Goal: Task Accomplishment & Management: Manage account settings

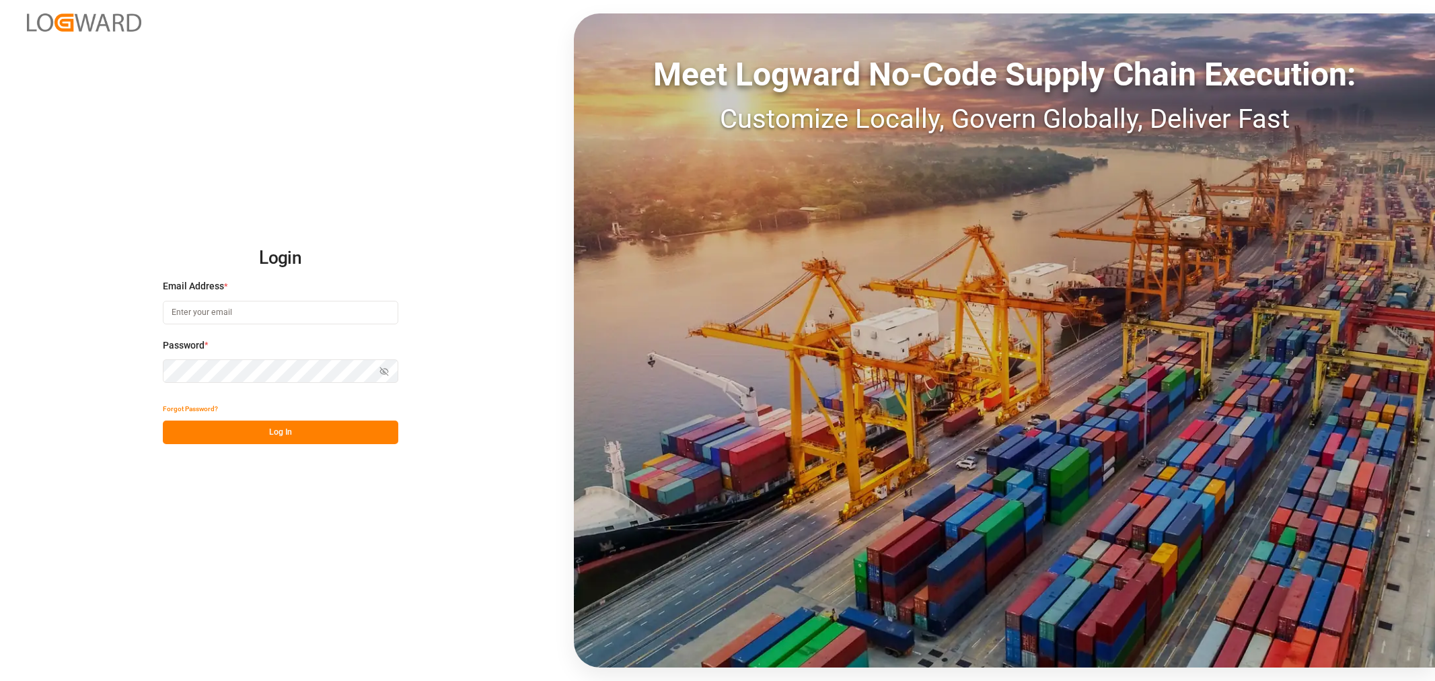
type input "[EMAIL_ADDRESS][PERSON_NAME][DOMAIN_NAME]"
click at [279, 429] on button "Log In" at bounding box center [281, 433] width 236 height 24
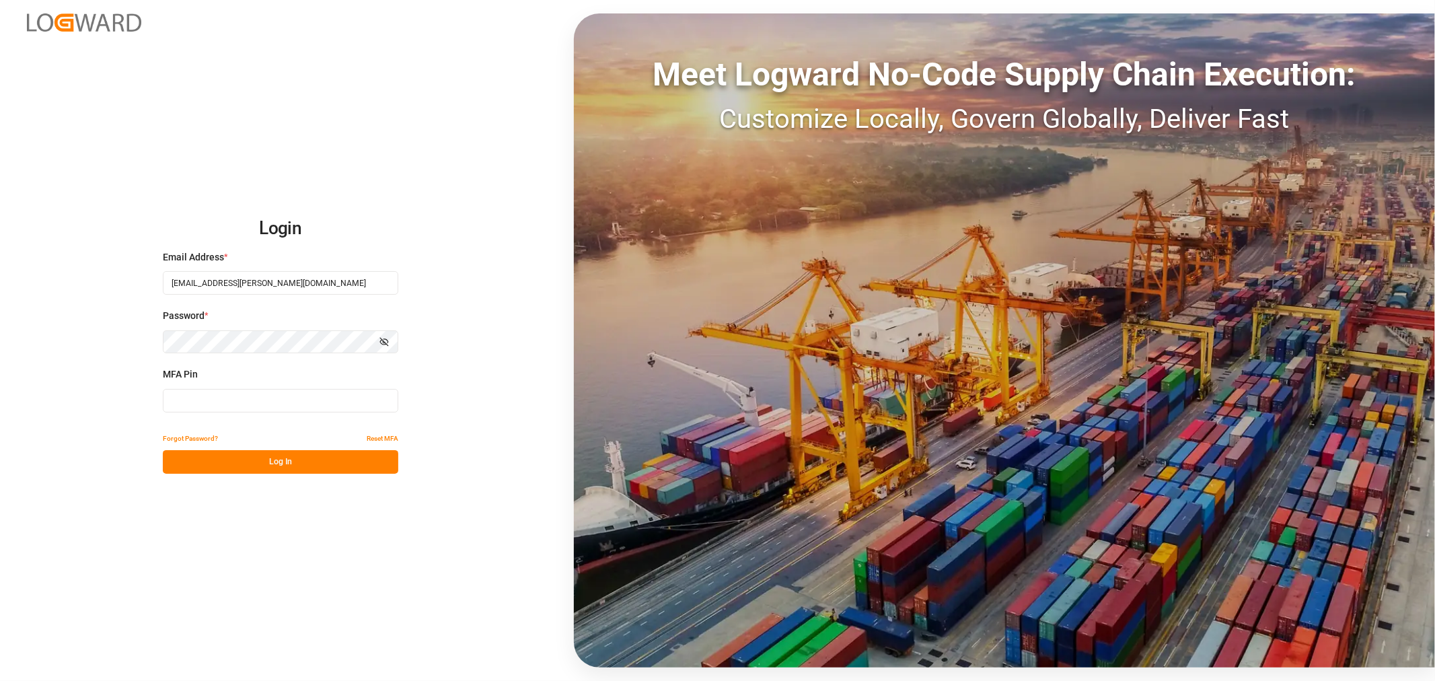
click at [247, 393] on input at bounding box center [281, 401] width 236 height 24
type input "111065"
click at [198, 454] on button "Log In" at bounding box center [281, 462] width 236 height 24
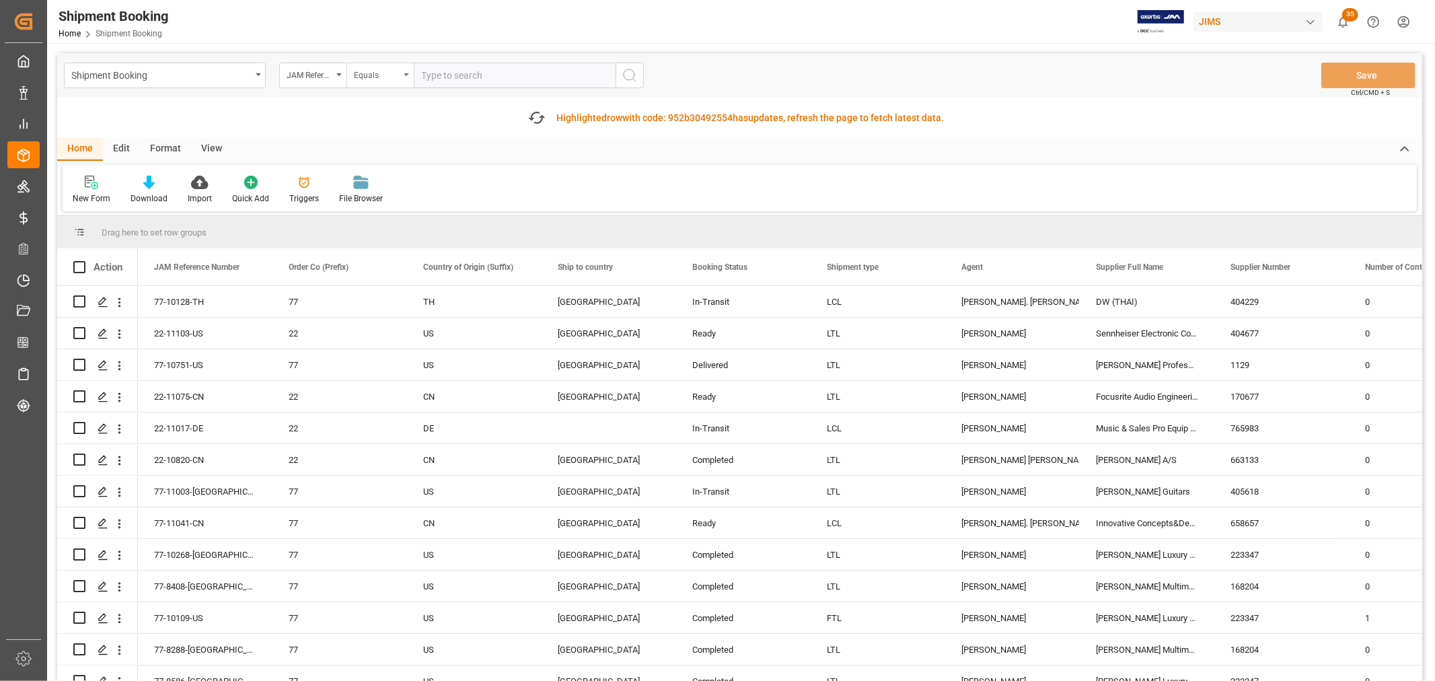
click at [406, 77] on div "Equals" at bounding box center [380, 76] width 67 height 26
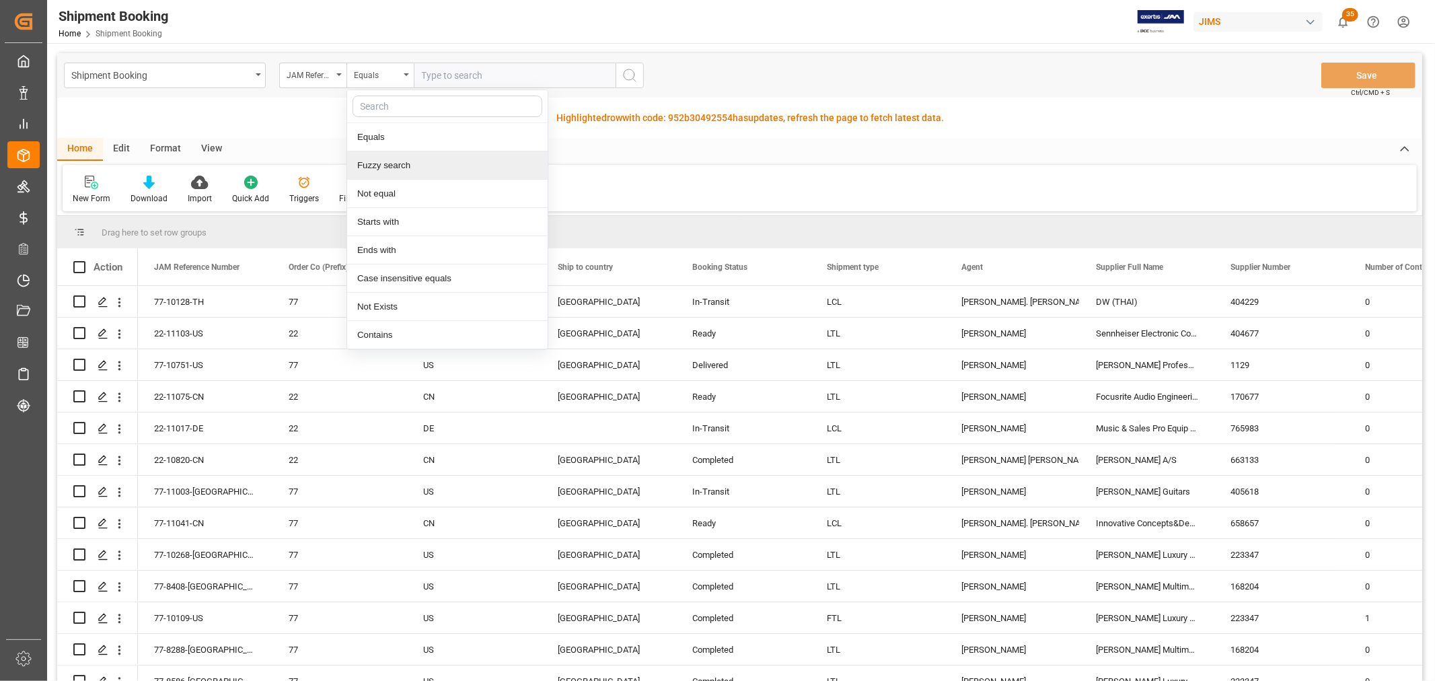
click at [413, 162] on div "Fuzzy search" at bounding box center [447, 165] width 201 height 28
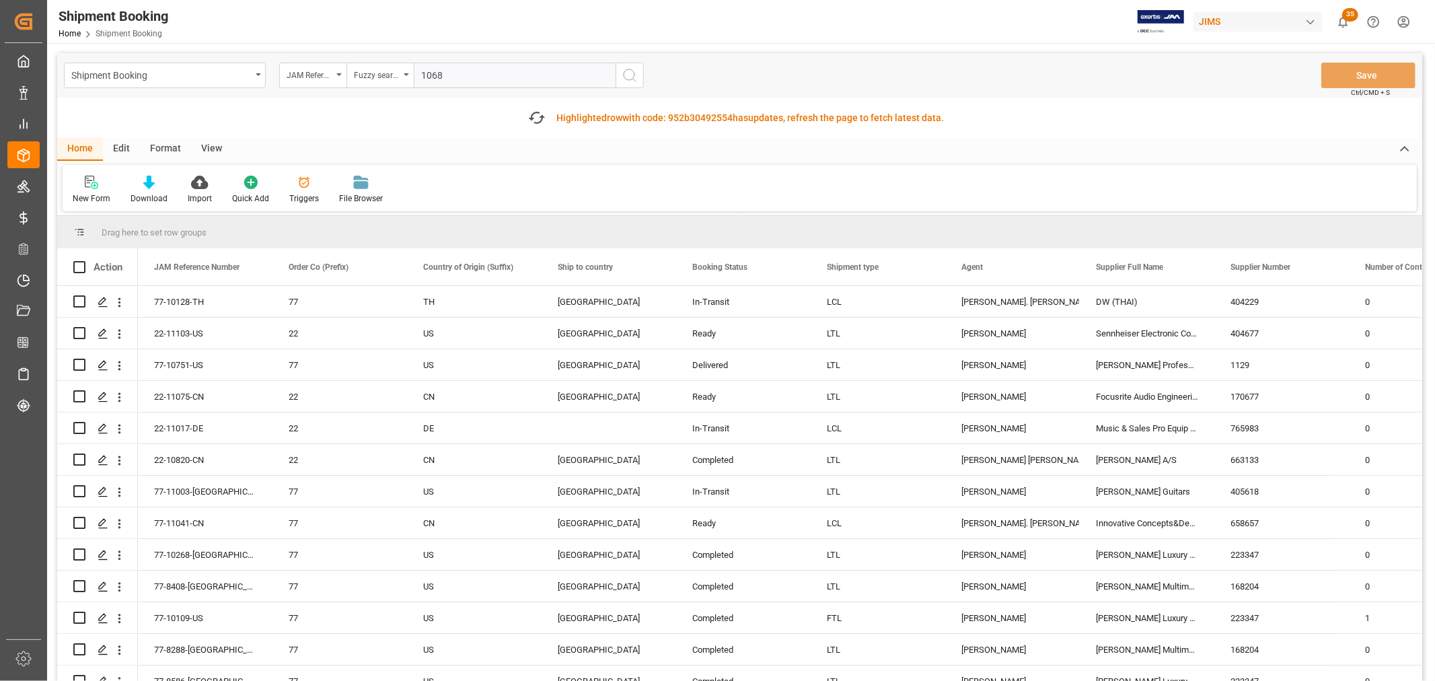
type input "10683"
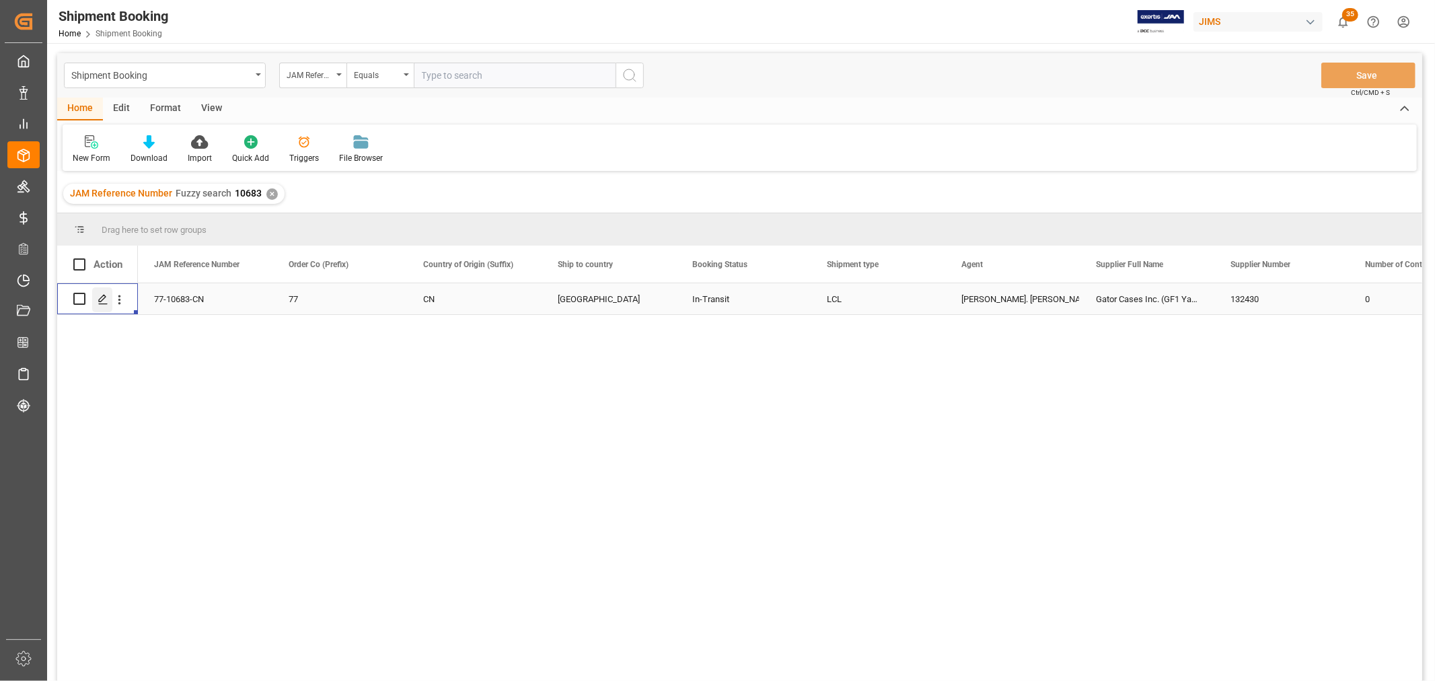
click at [102, 303] on icon "Press SPACE to select this row." at bounding box center [103, 299] width 11 height 11
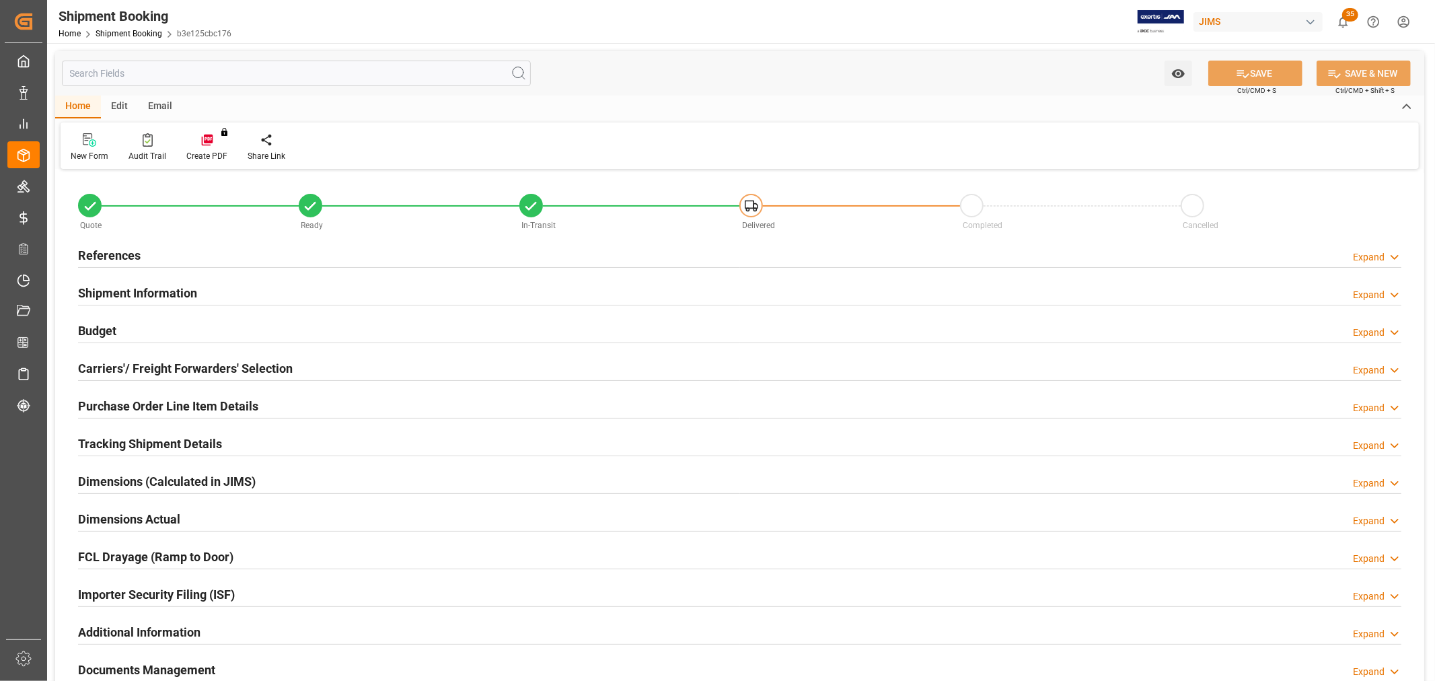
type input "52"
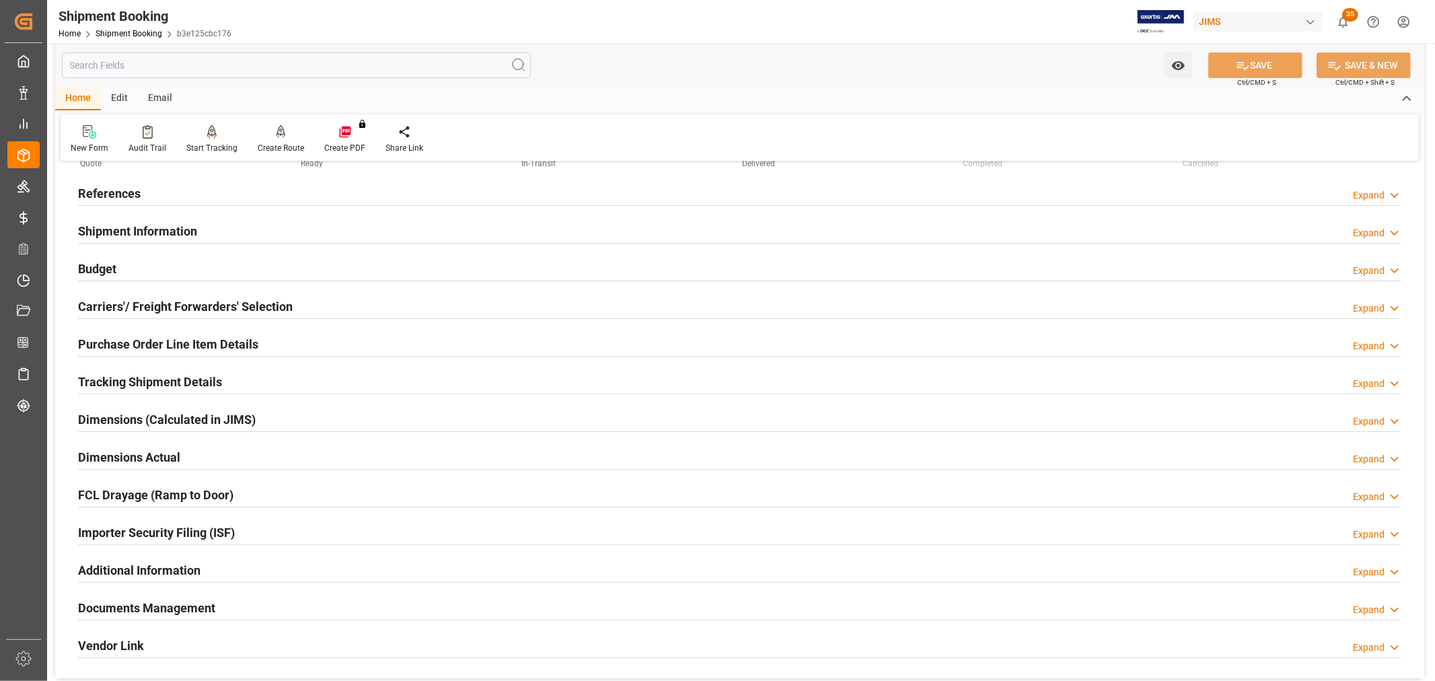
scroll to position [149, 0]
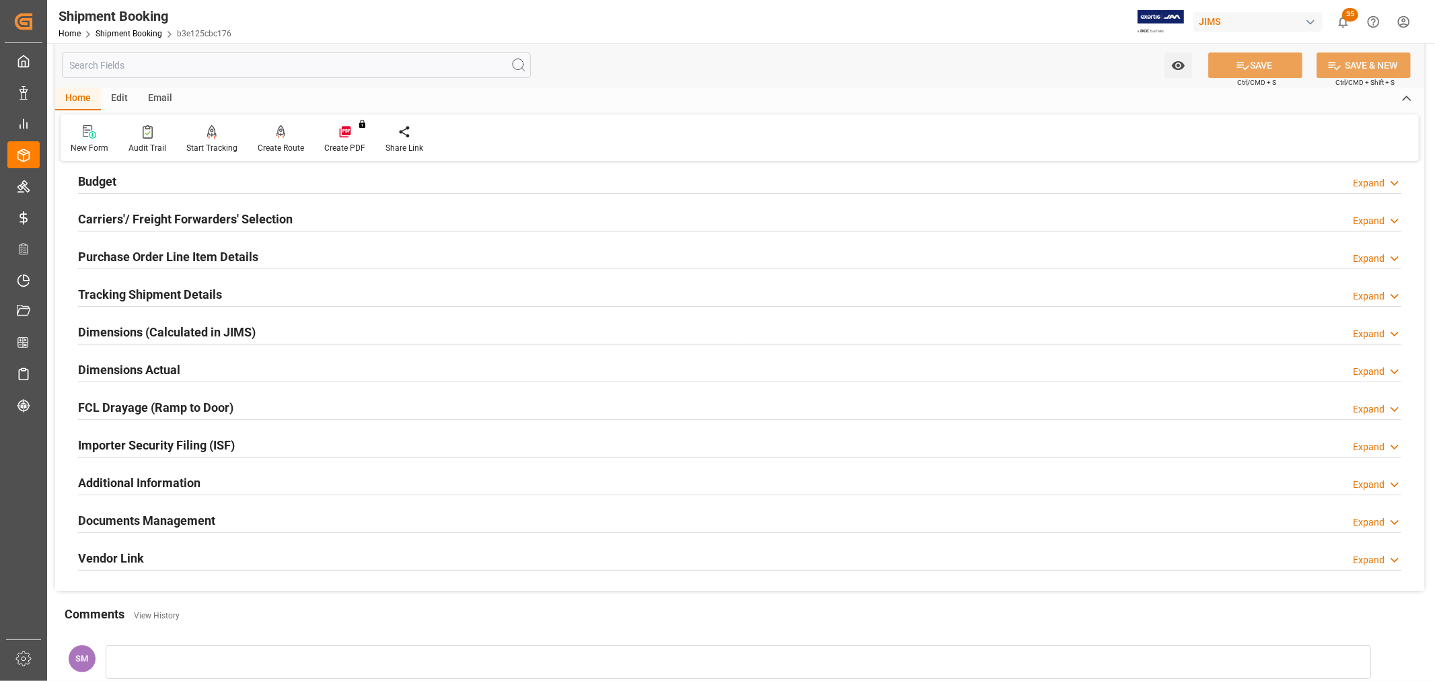
click at [89, 246] on div "Purchase Order Line Item Details" at bounding box center [168, 256] width 180 height 26
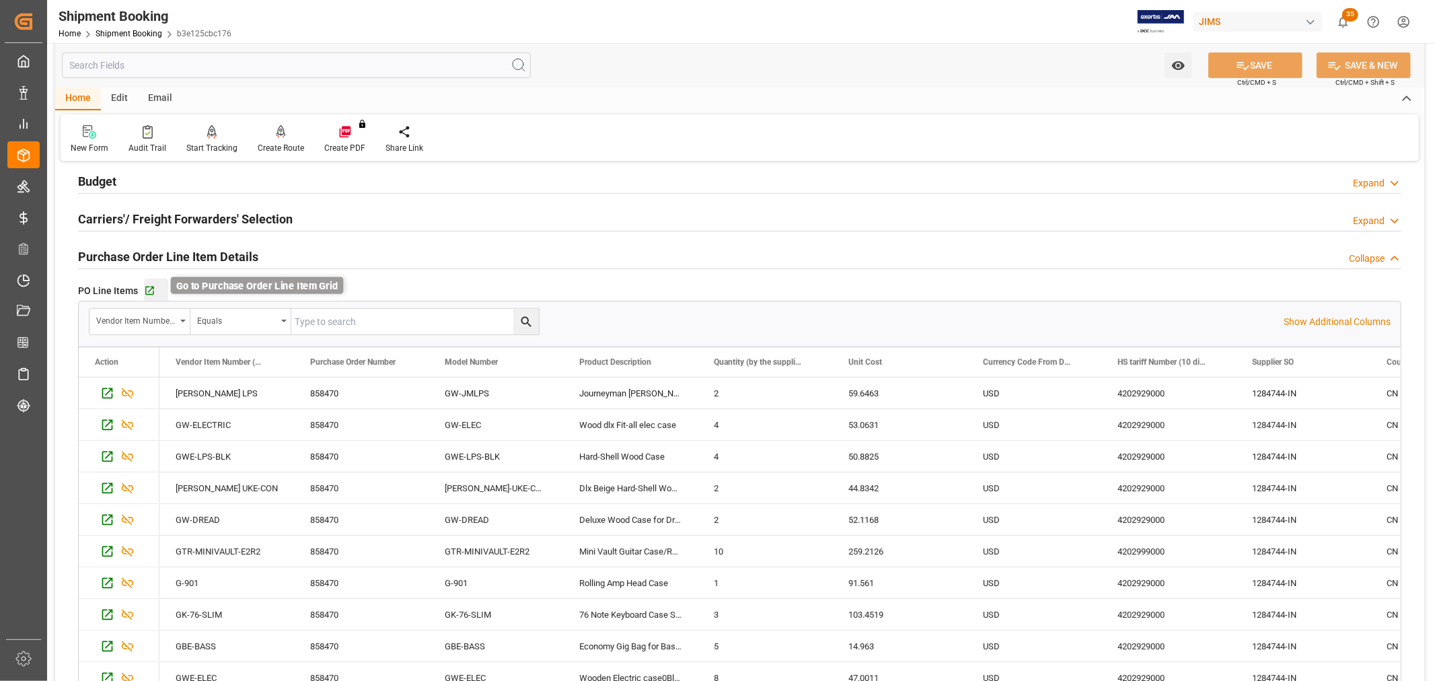
click at [151, 290] on icon "button" at bounding box center [149, 290] width 11 height 11
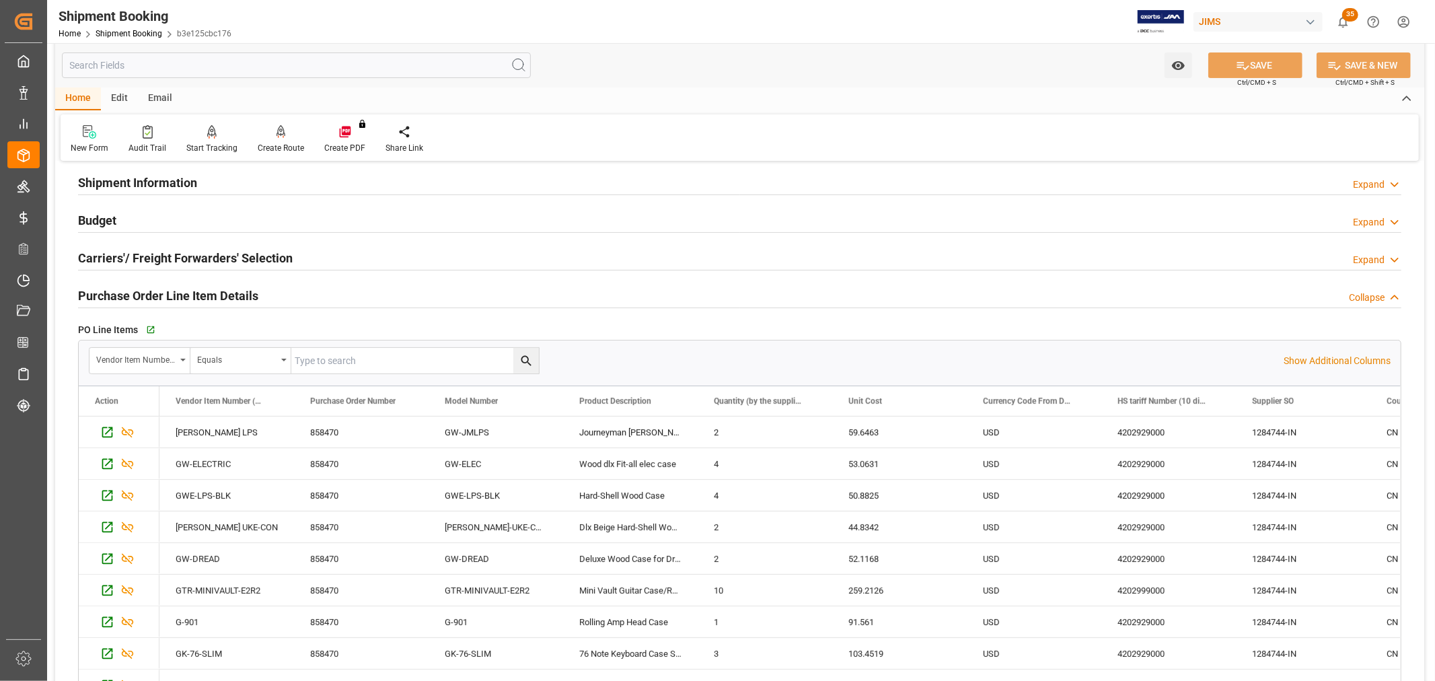
scroll to position [75, 0]
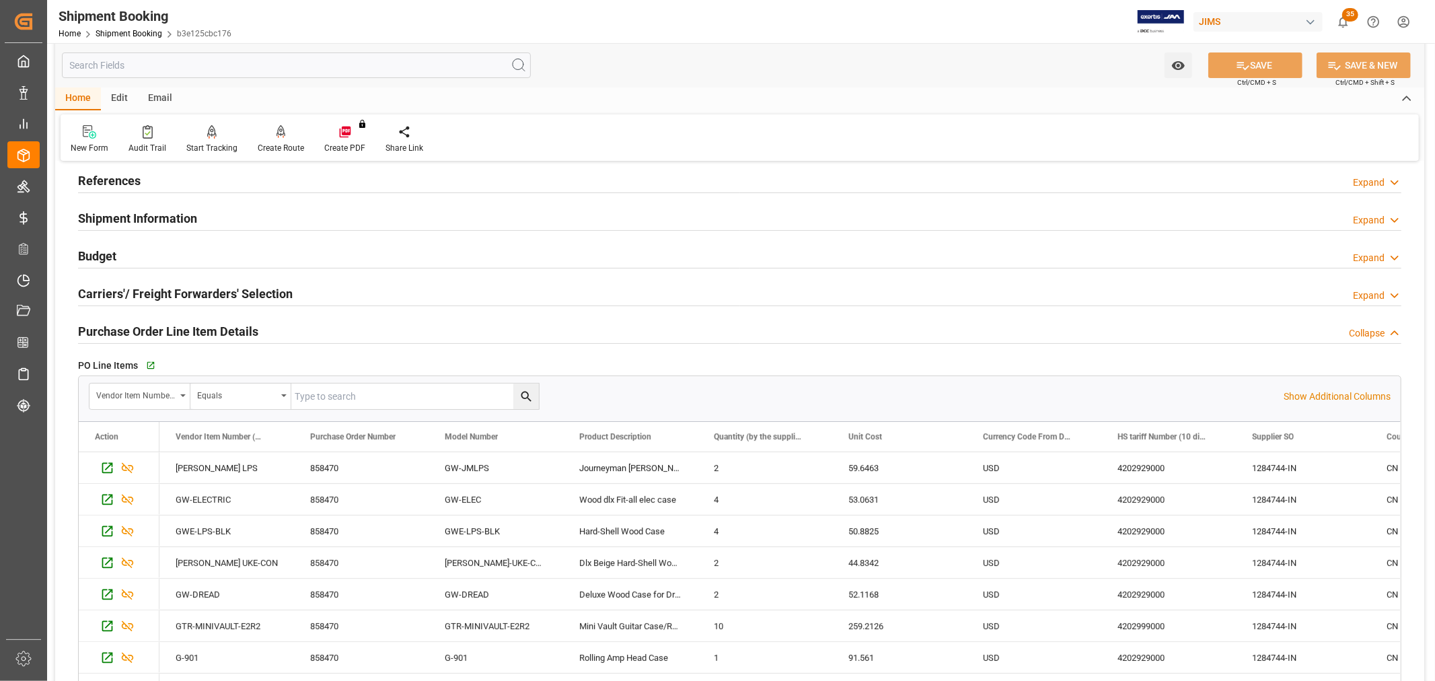
click at [110, 325] on h2 "Purchase Order Line Item Details" at bounding box center [168, 331] width 180 height 18
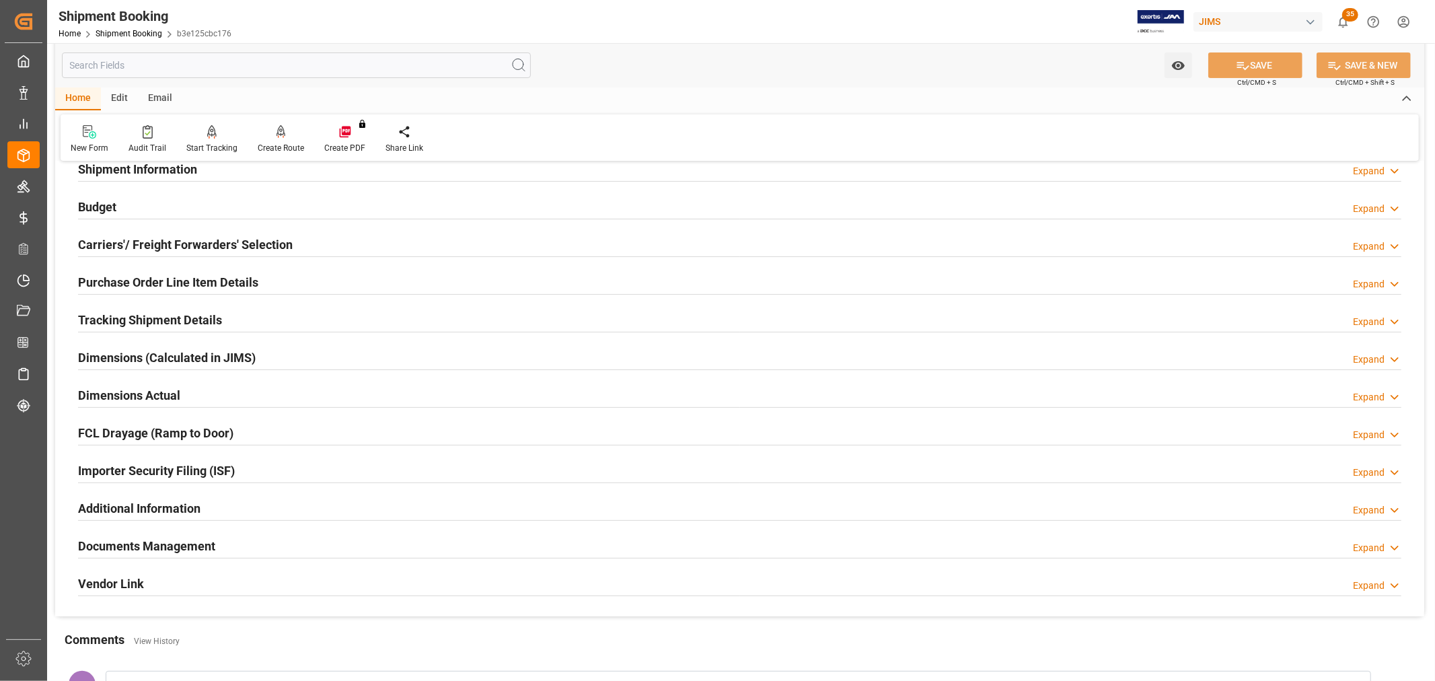
scroll to position [149, 0]
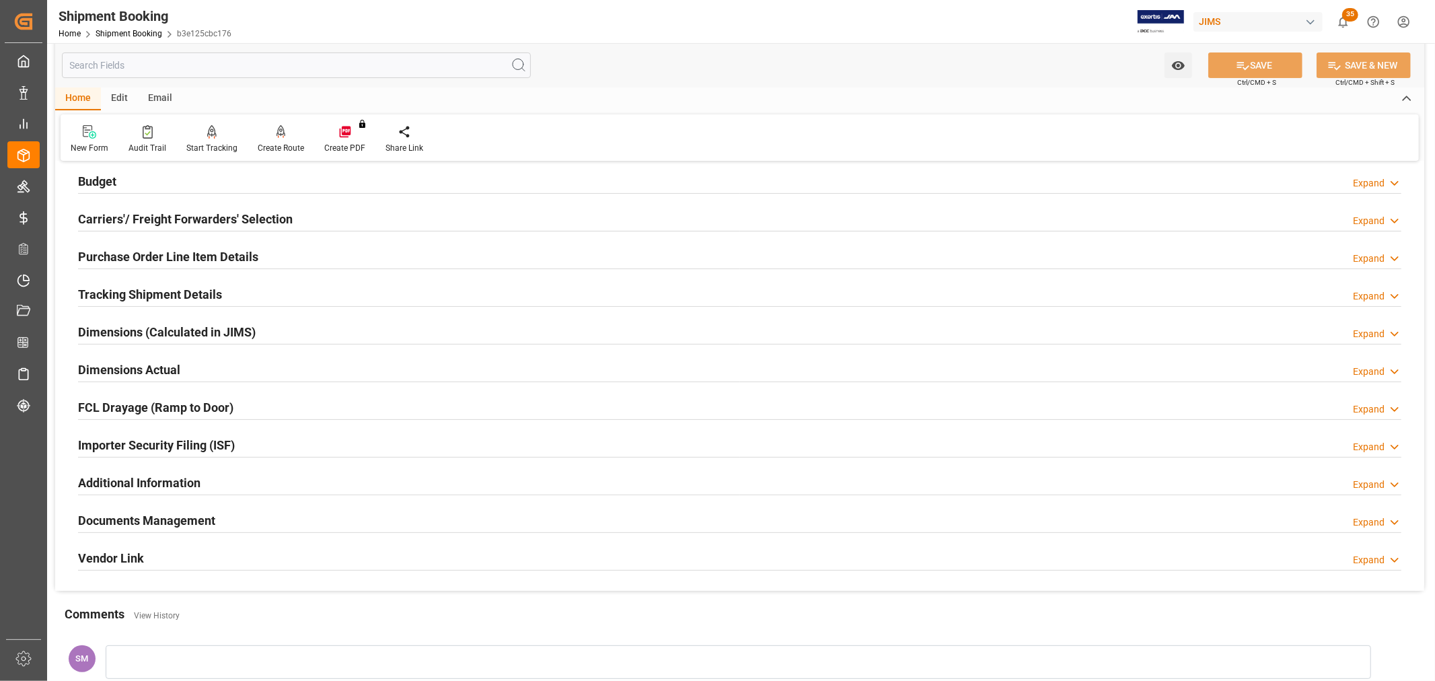
click at [131, 521] on h2 "Documents Management" at bounding box center [146, 520] width 137 height 18
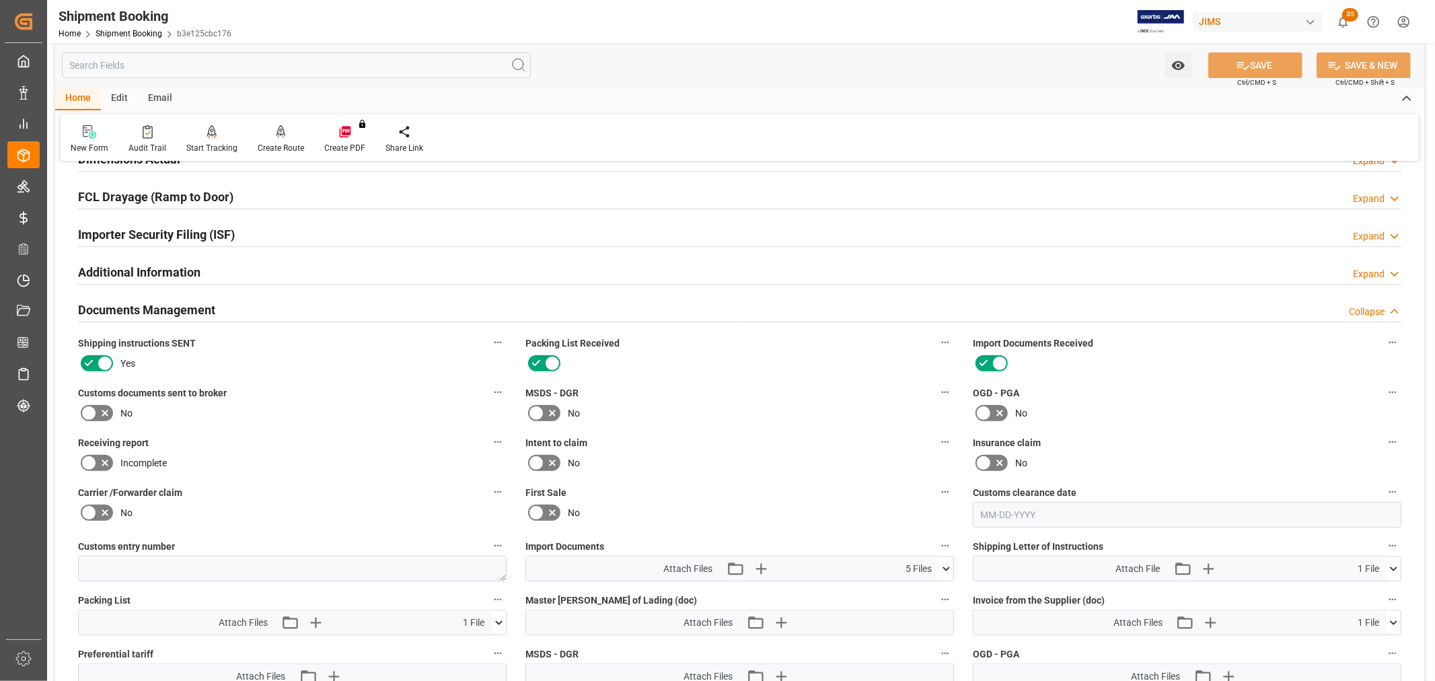
scroll to position [374, 0]
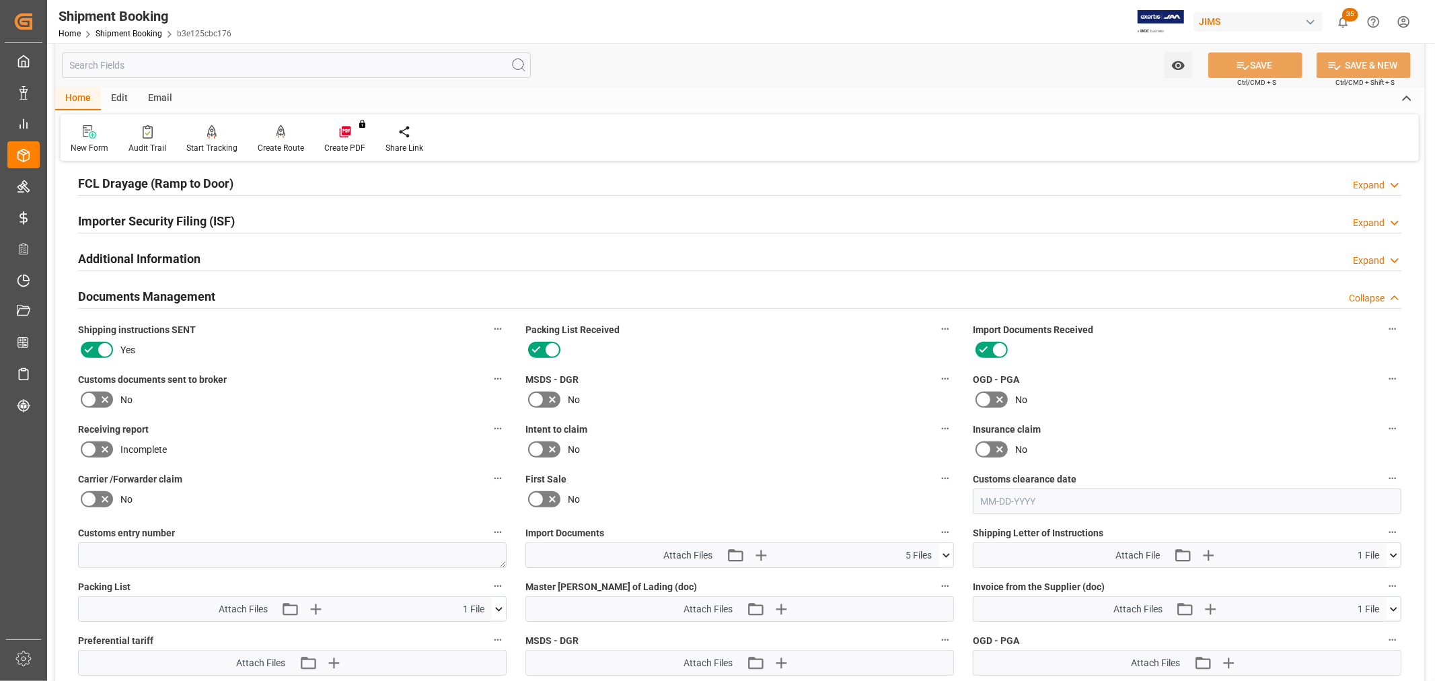
click at [97, 395] on icon at bounding box center [105, 400] width 16 height 16
click at [0, 0] on input "checkbox" at bounding box center [0, 0] width 0 height 0
click at [1242, 66] on icon at bounding box center [1243, 66] width 14 height 14
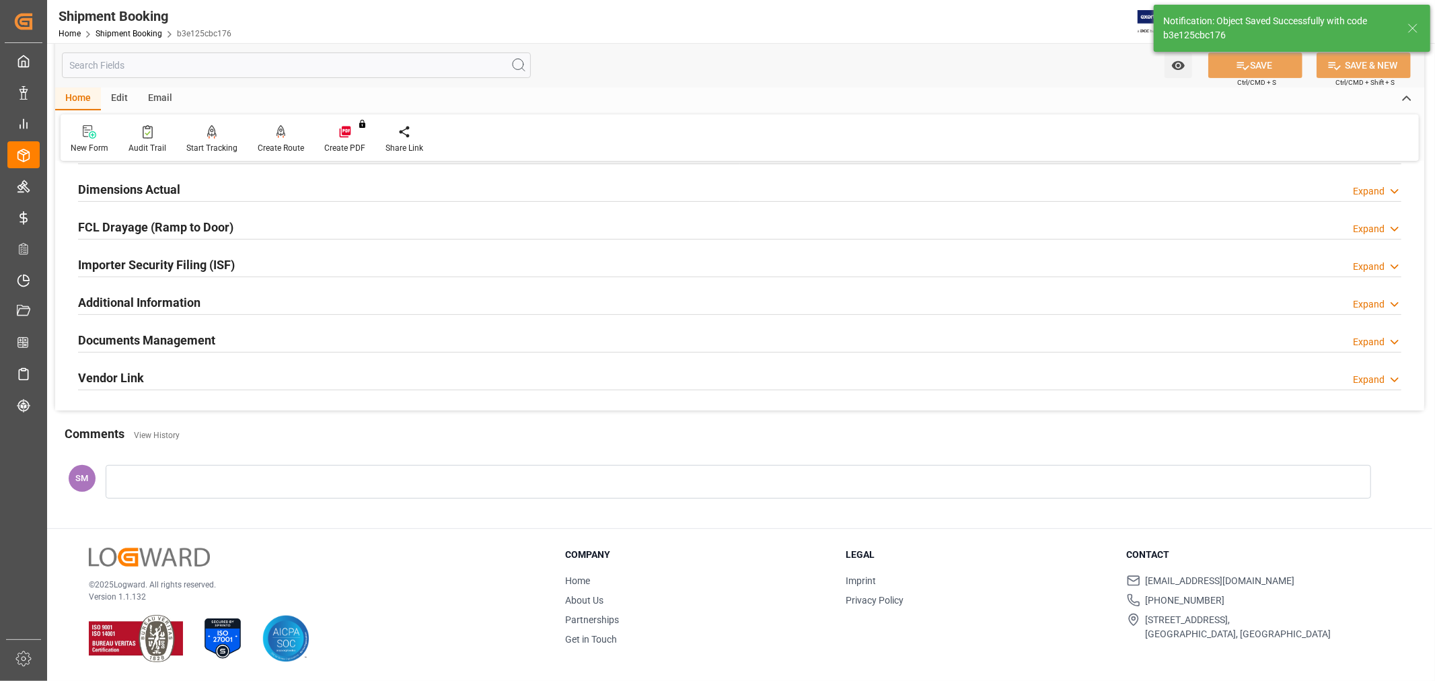
scroll to position [330, 0]
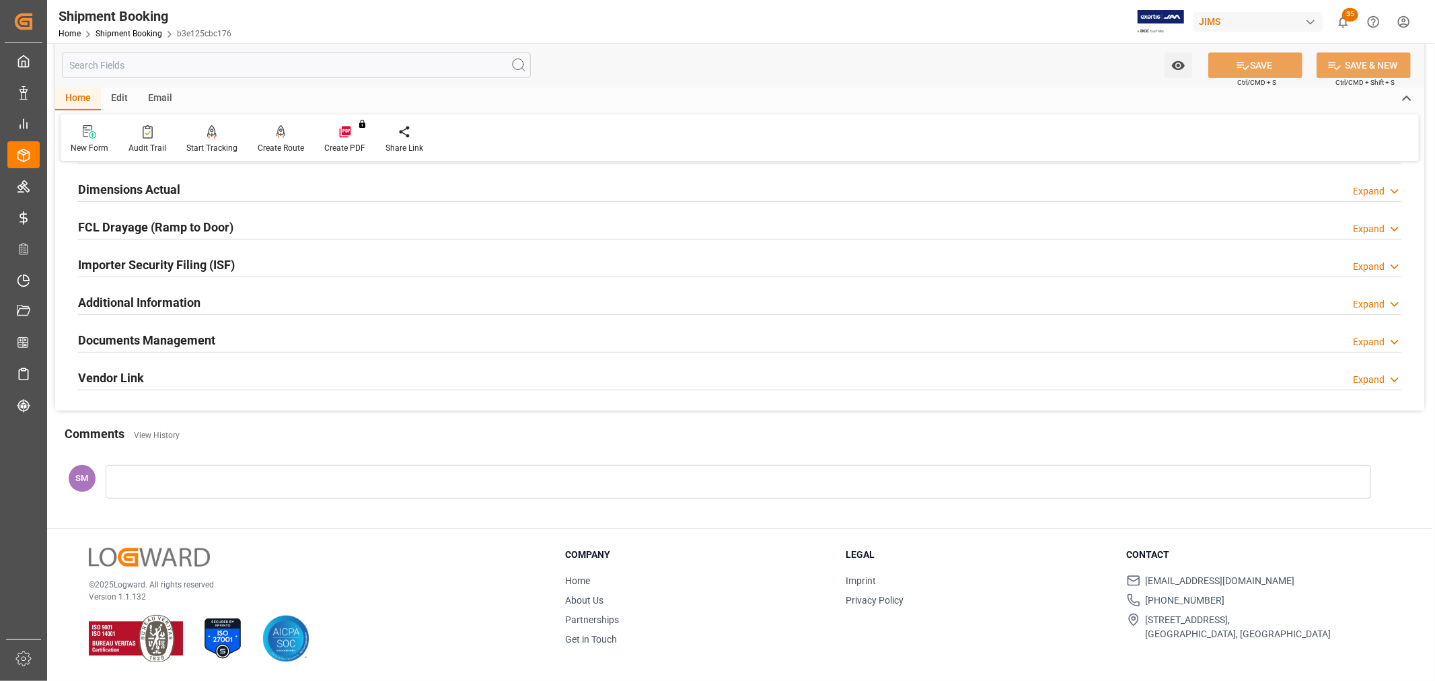
click at [192, 340] on h2 "Documents Management" at bounding box center [146, 340] width 137 height 18
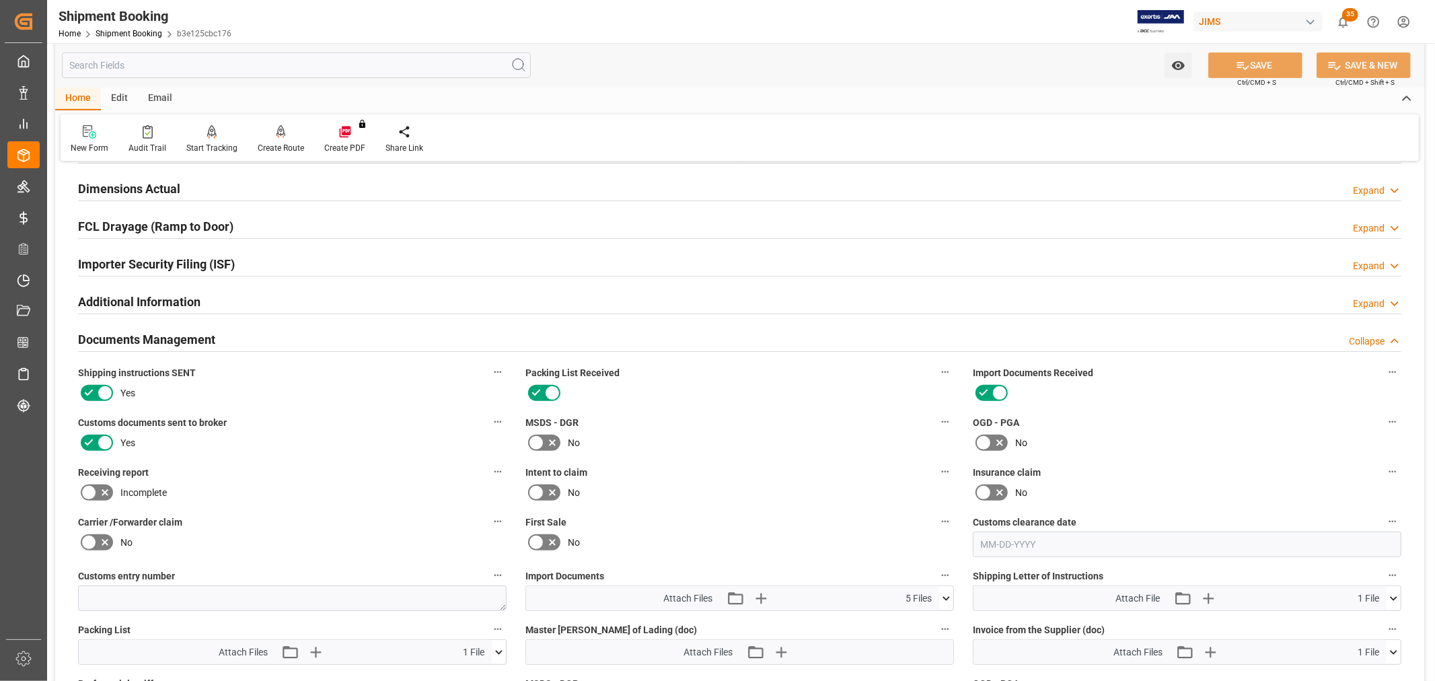
scroll to position [374, 0]
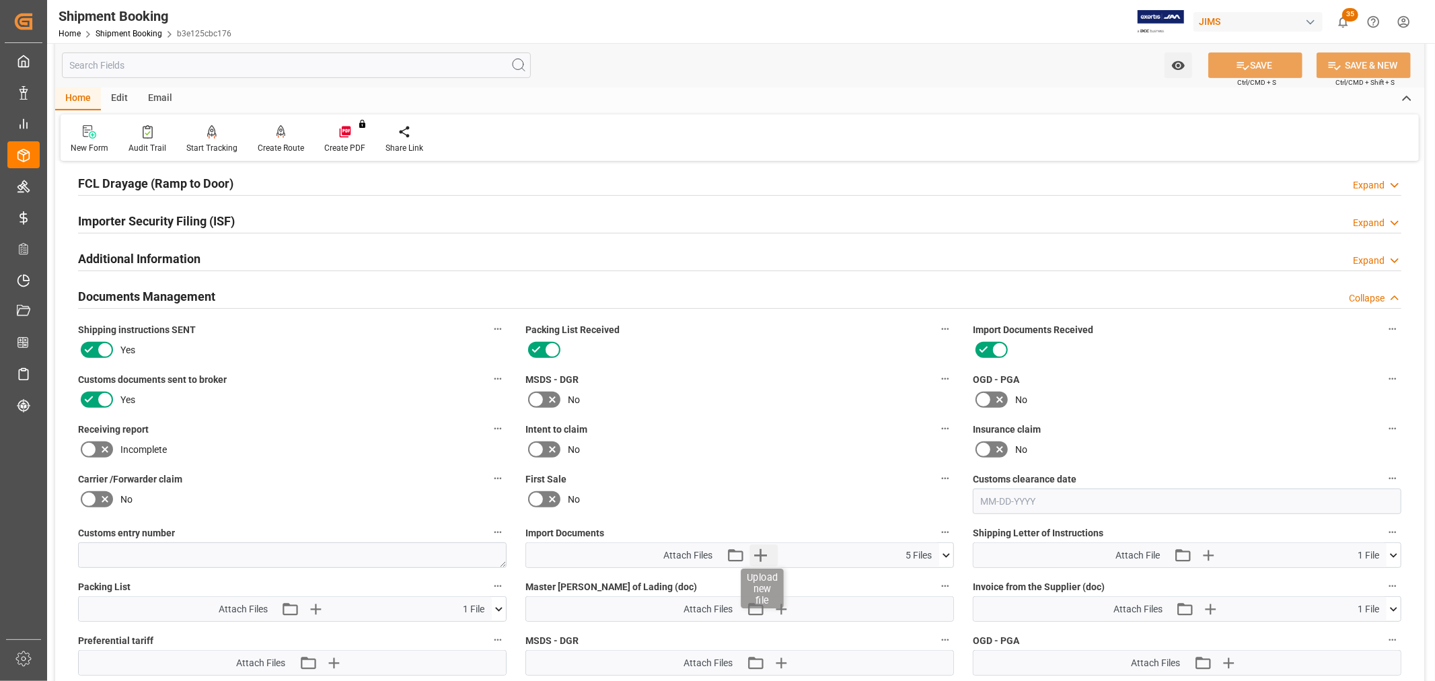
click at [764, 552] on icon "button" at bounding box center [760, 555] width 13 height 13
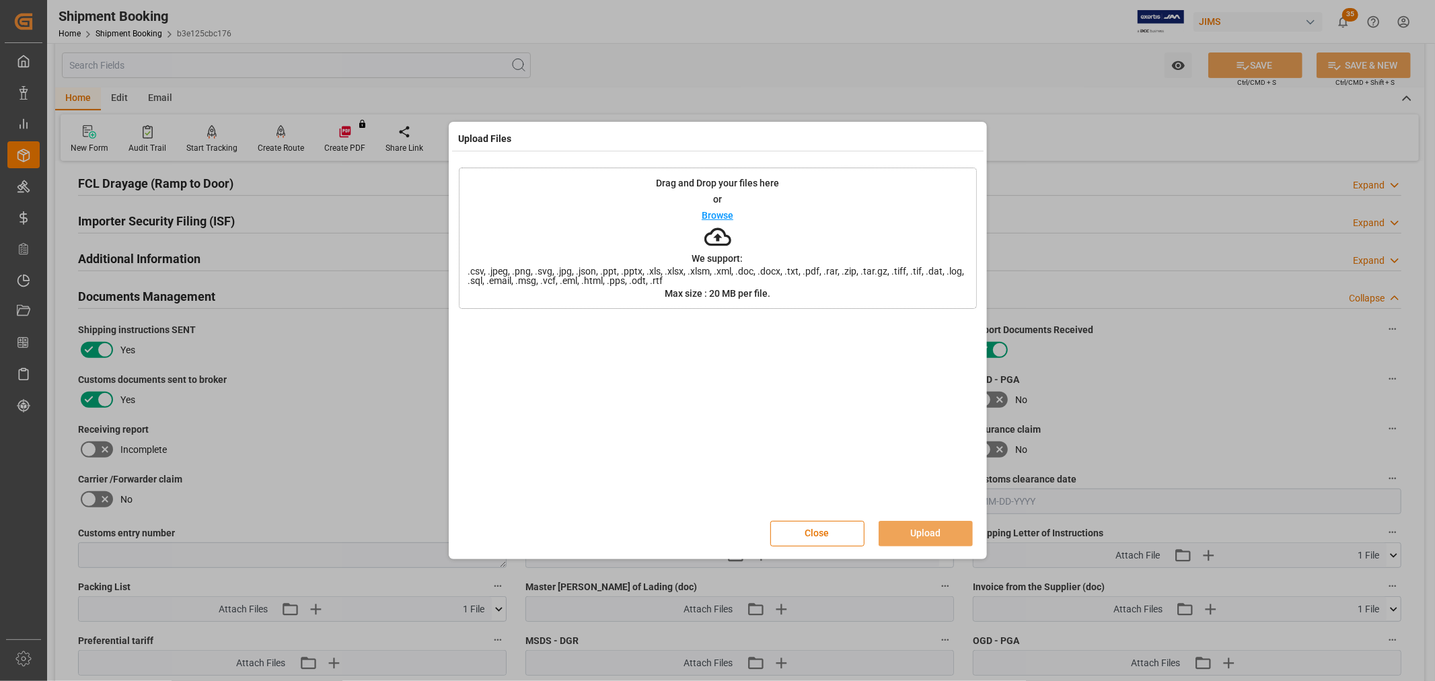
click at [723, 214] on p "Browse" at bounding box center [718, 215] width 32 height 9
click at [935, 538] on button "Upload" at bounding box center [926, 534] width 94 height 26
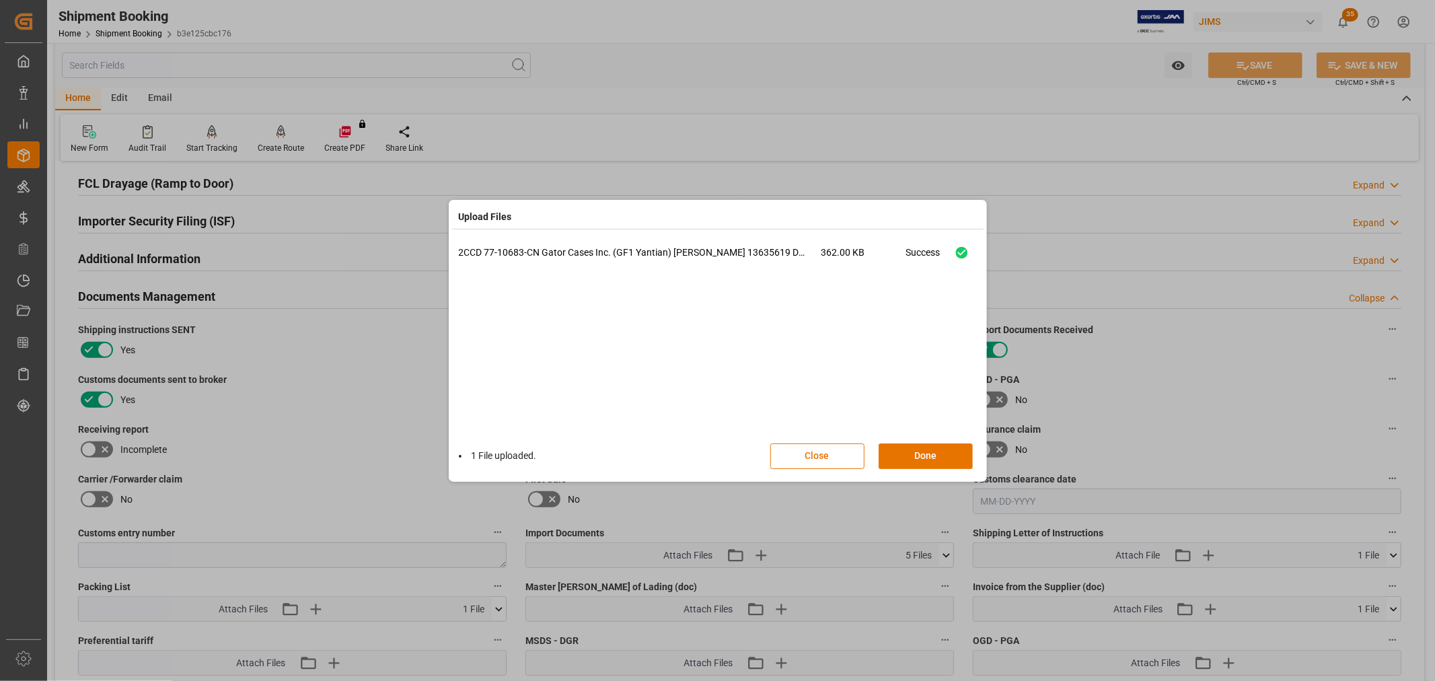
drag, startPoint x: 939, startPoint y: 452, endPoint x: 1000, endPoint y: 391, distance: 86.1
click at [939, 452] on button "Done" at bounding box center [926, 457] width 94 height 26
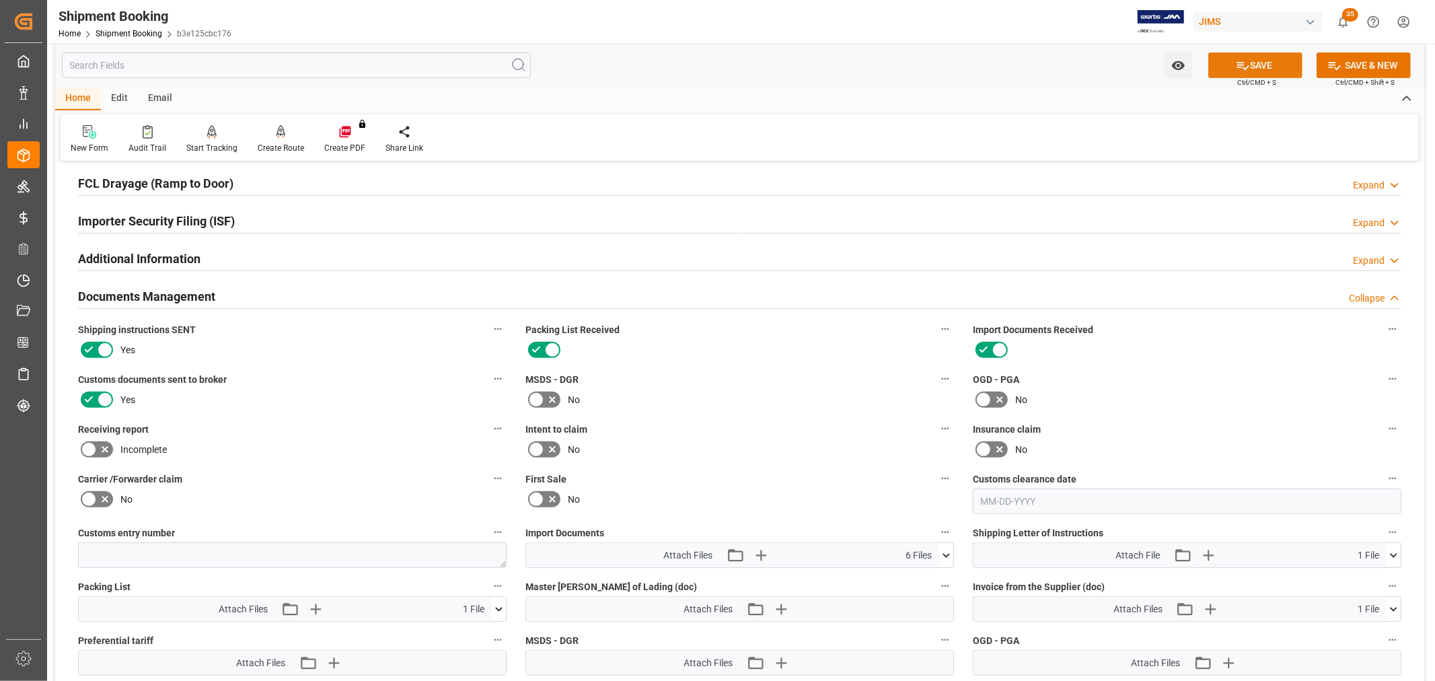
click at [1256, 66] on button "SAVE" at bounding box center [1256, 65] width 94 height 26
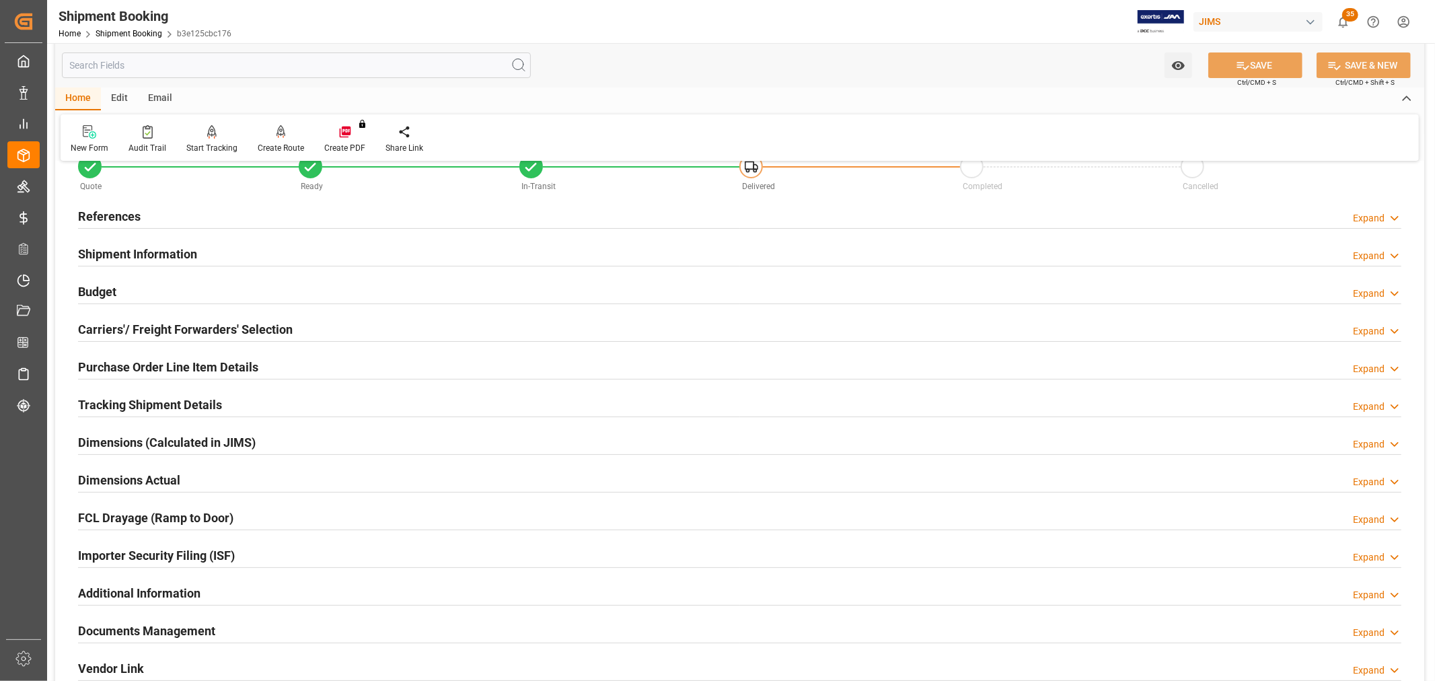
scroll to position [0, 0]
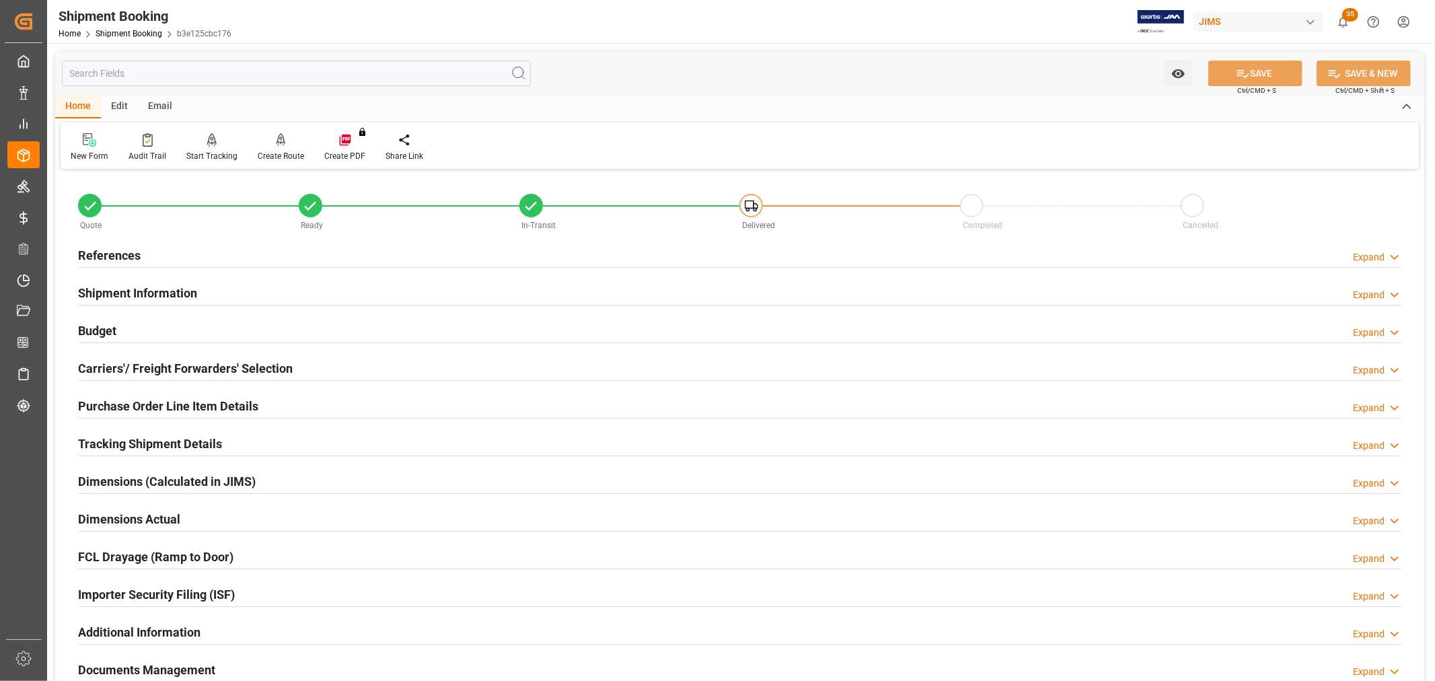
click at [110, 252] on h2 "References" at bounding box center [109, 255] width 63 height 18
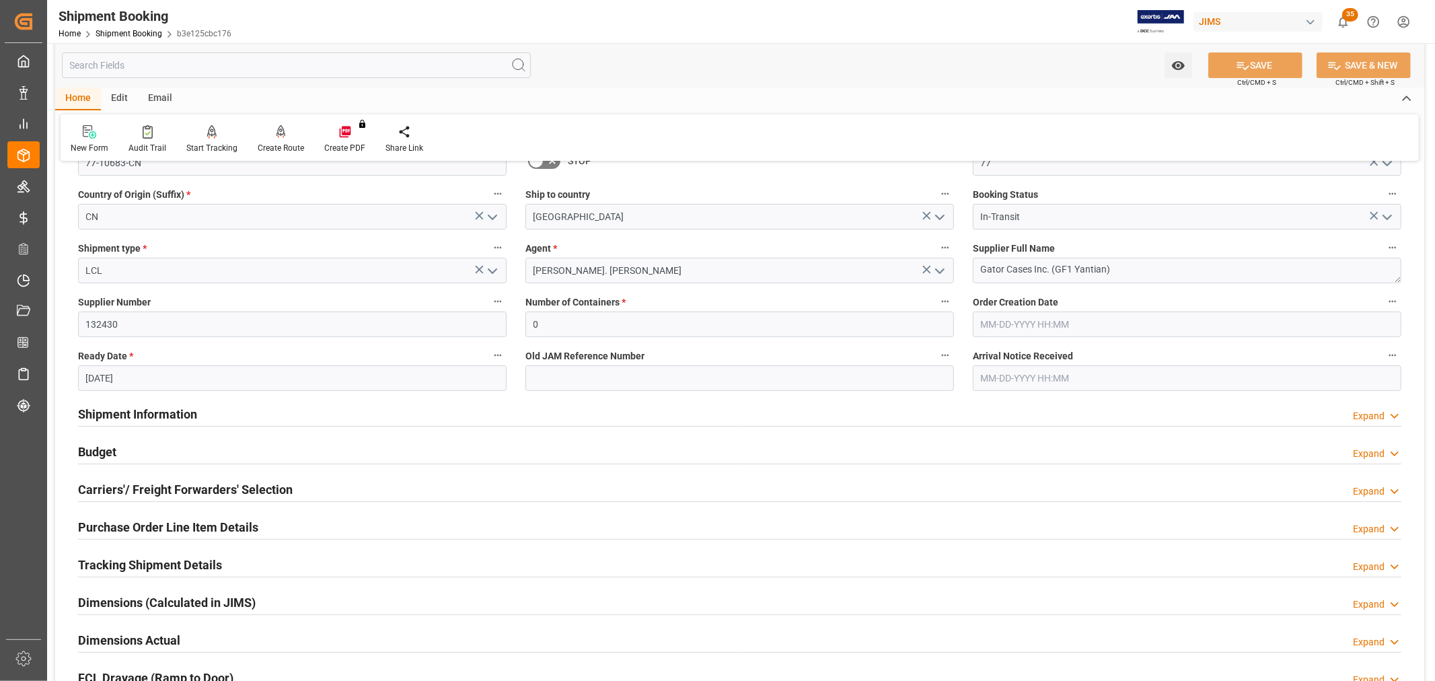
scroll to position [149, 0]
click at [104, 450] on h2 "Budget" at bounding box center [97, 450] width 38 height 18
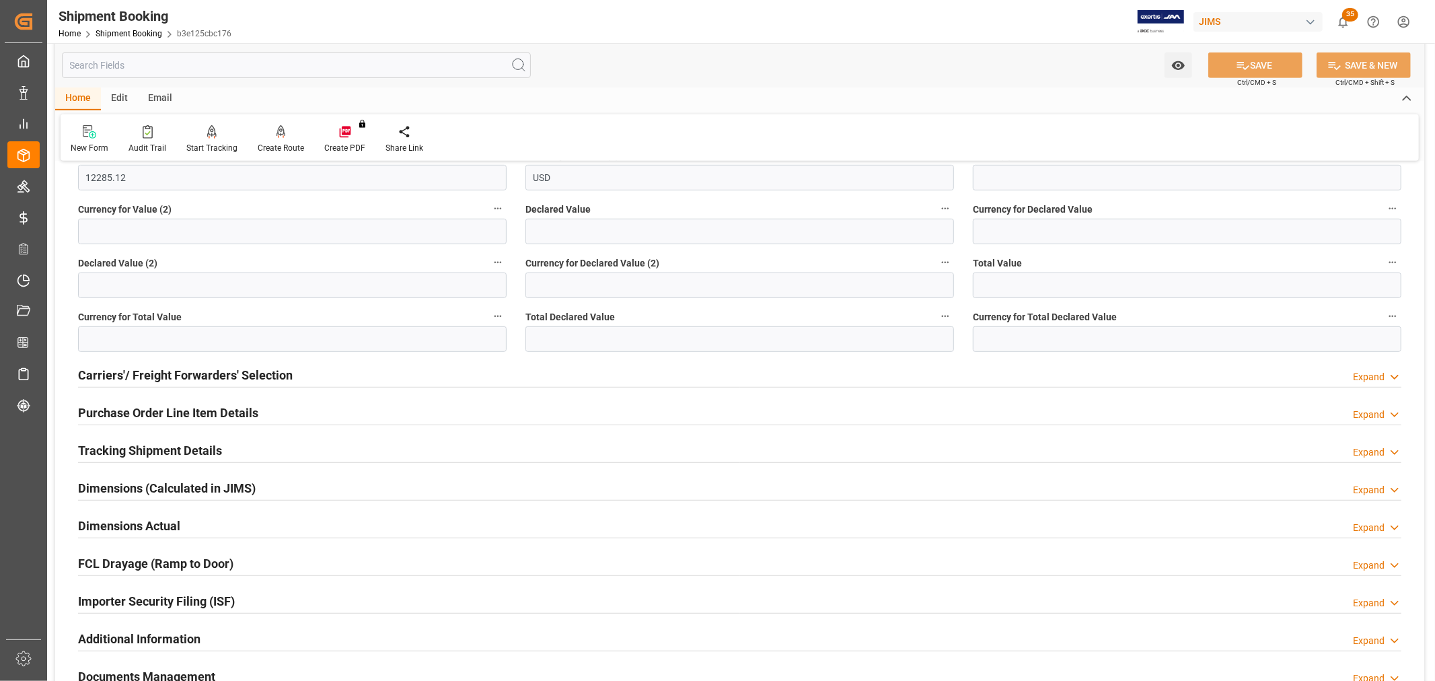
scroll to position [598, 0]
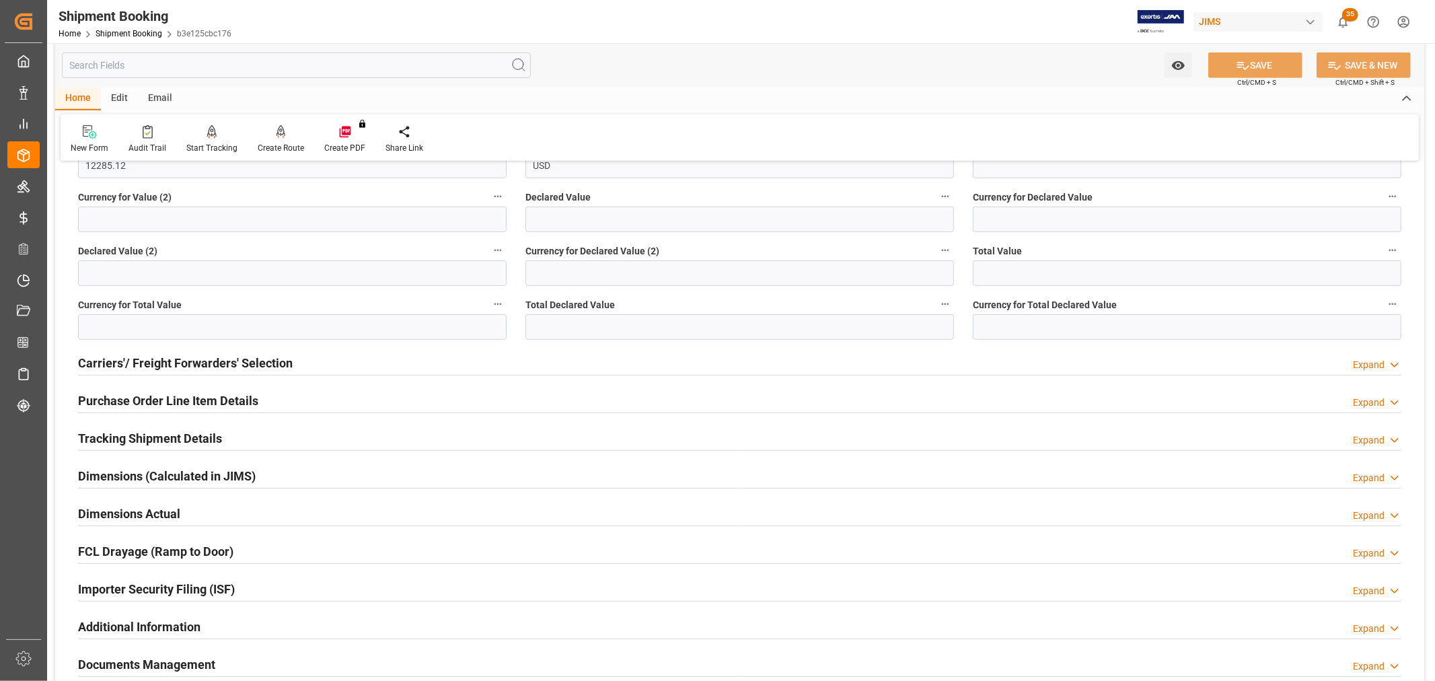
click at [133, 433] on h2 "Tracking Shipment Details" at bounding box center [150, 438] width 144 height 18
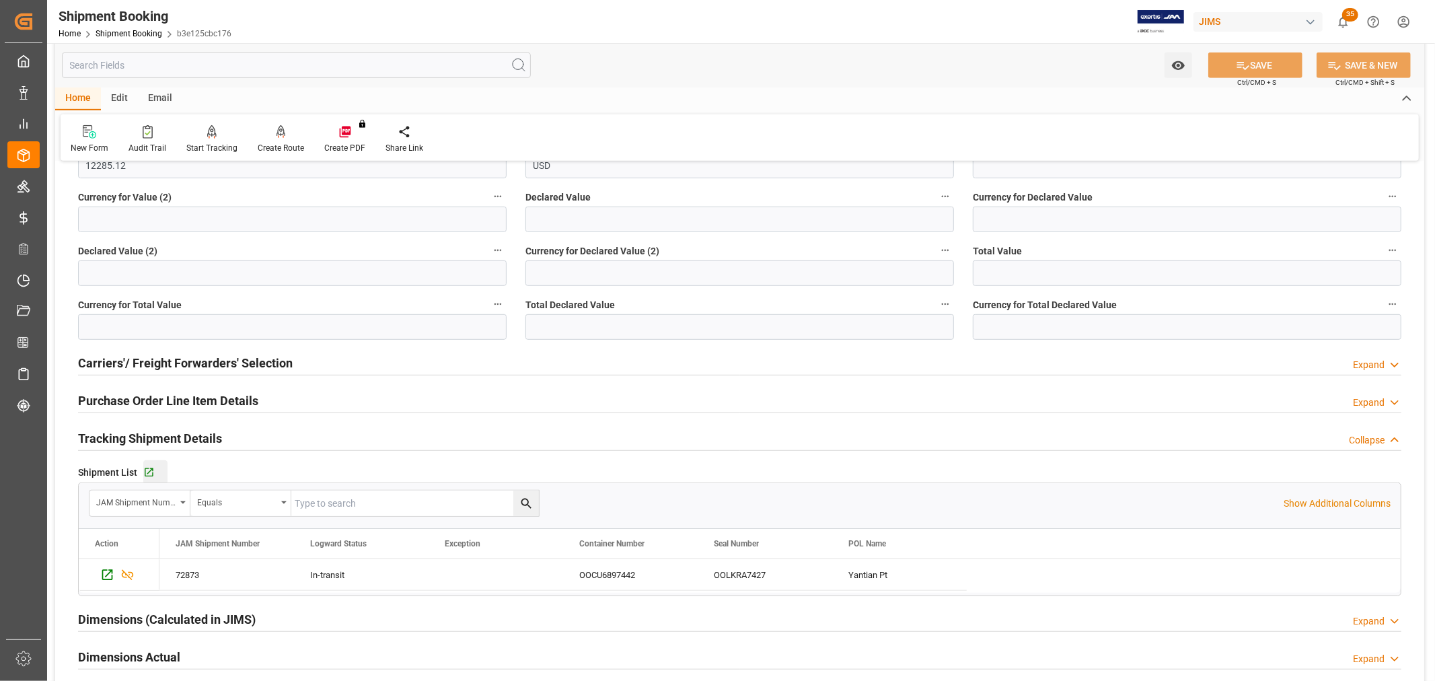
click at [153, 467] on div "Go to Shipment Tracking Grid" at bounding box center [155, 472] width 24 height 11
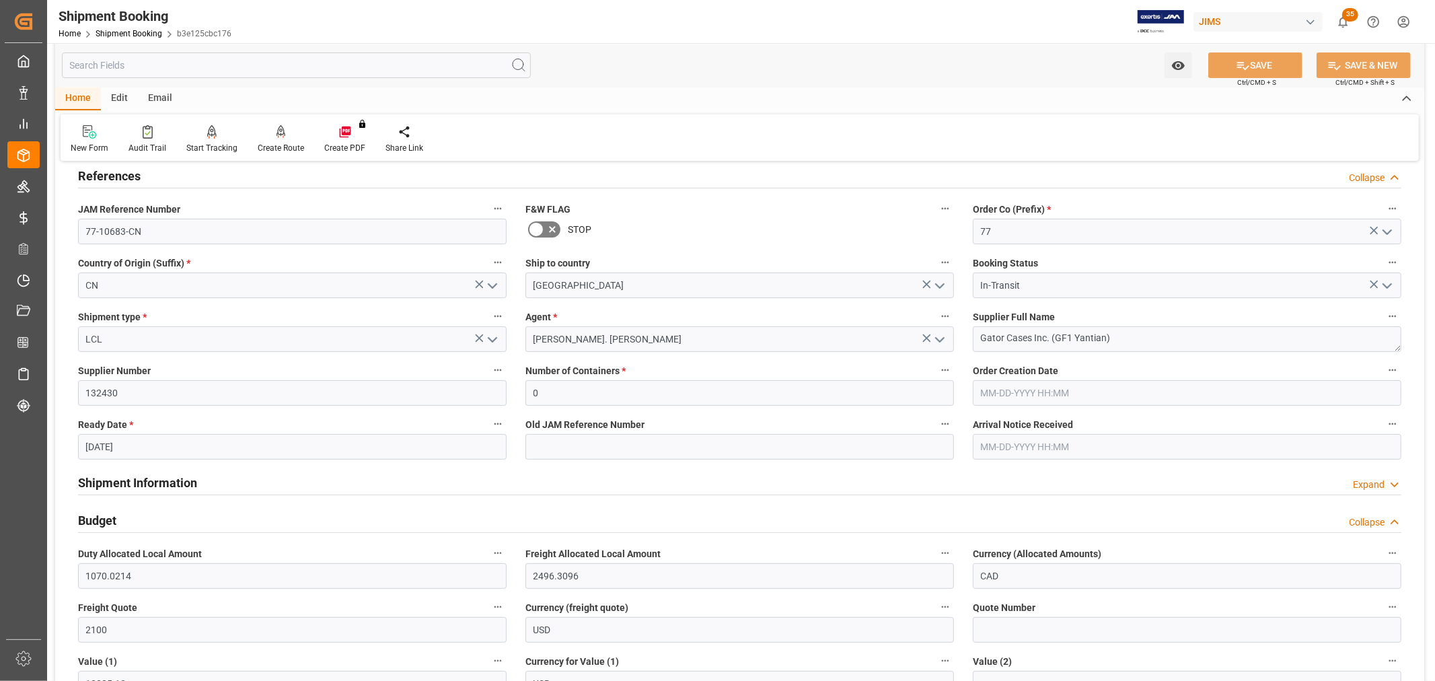
scroll to position [0, 0]
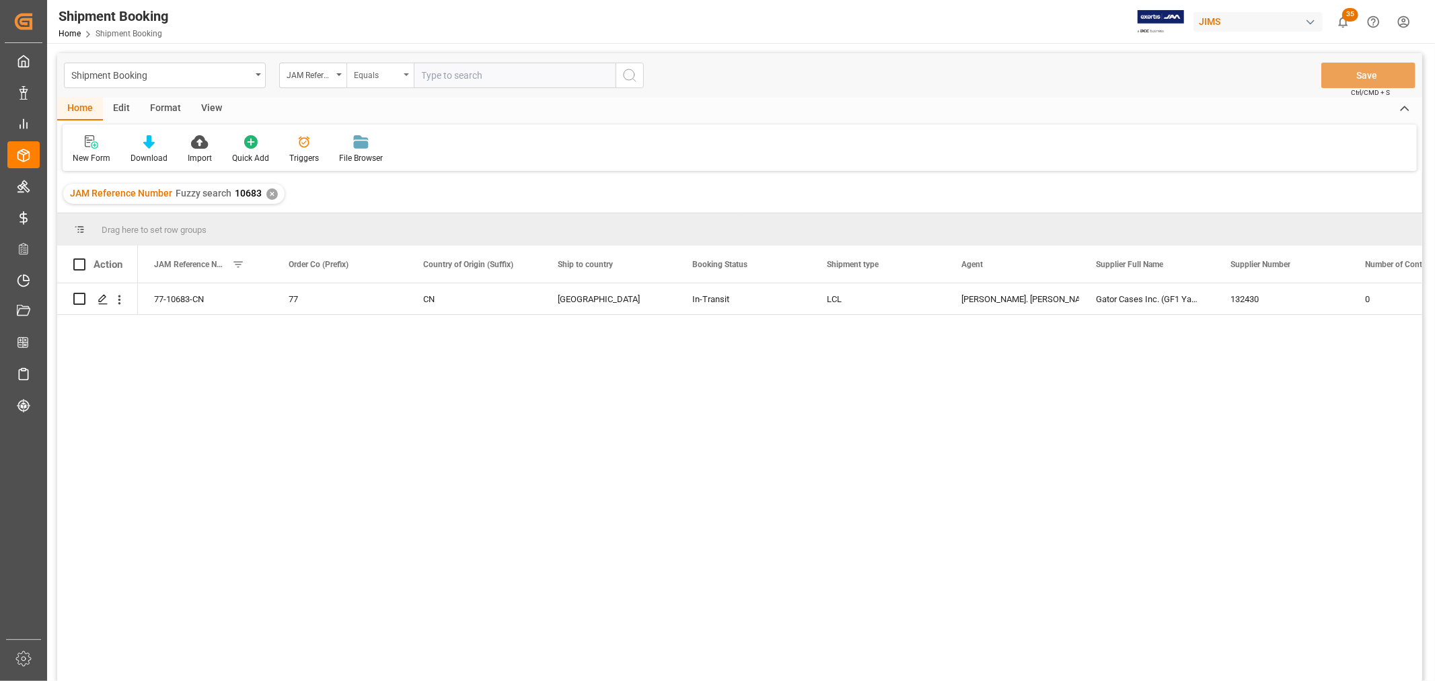
click at [406, 71] on div "Equals" at bounding box center [380, 76] width 67 height 26
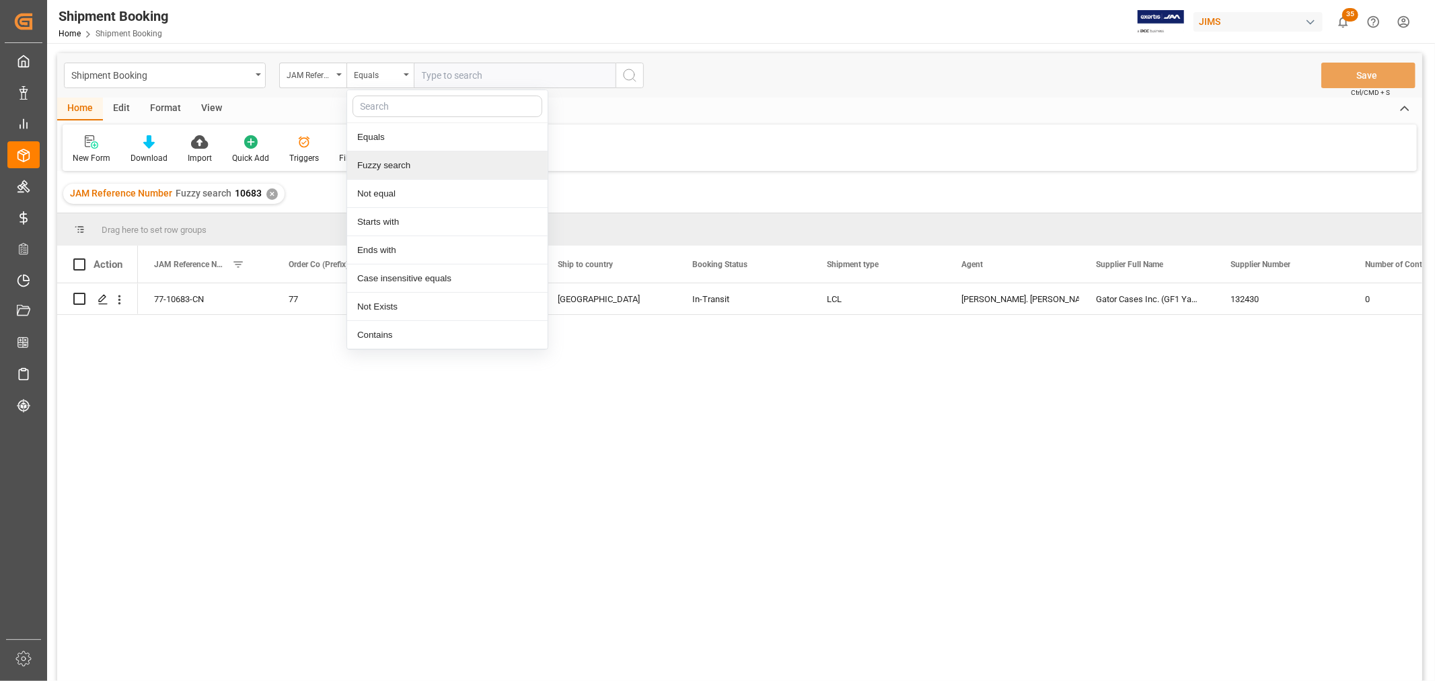
click at [413, 172] on div "Fuzzy search" at bounding box center [447, 165] width 201 height 28
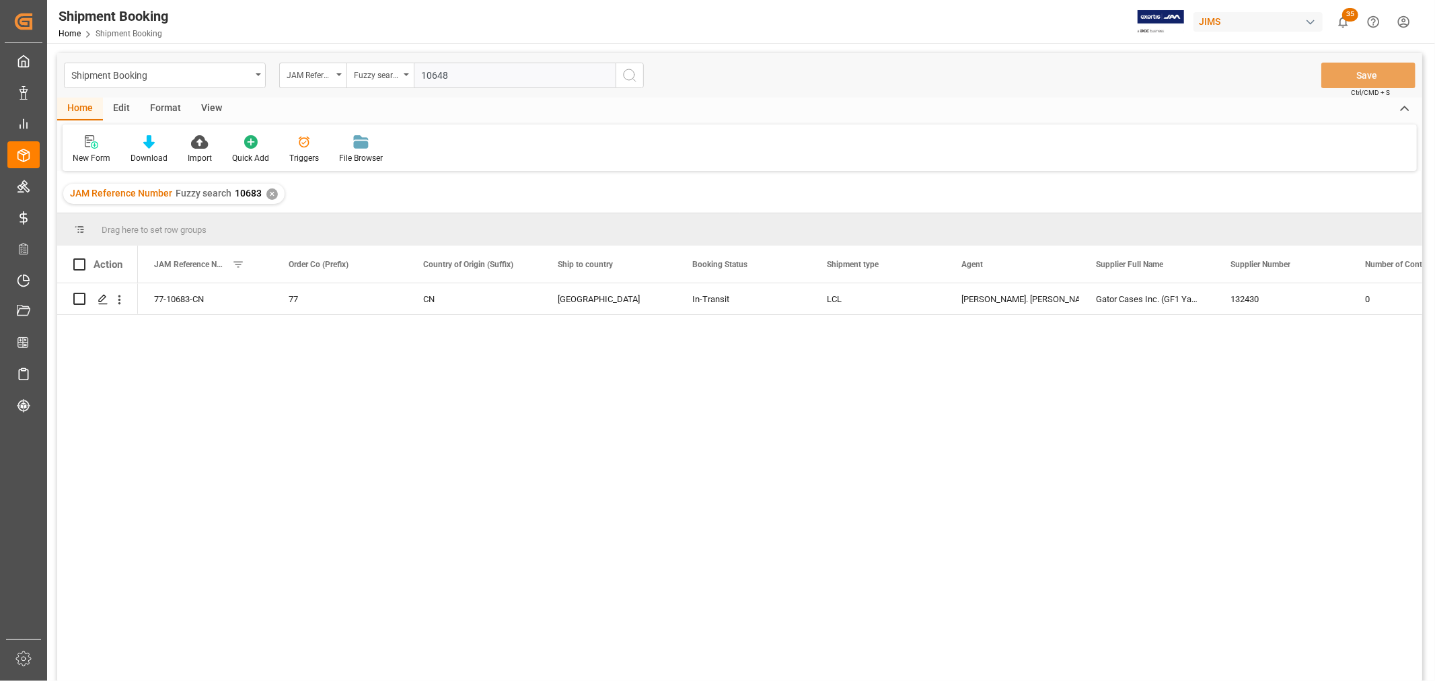
type input "10648"
click at [635, 78] on icon "search button" at bounding box center [630, 75] width 16 height 16
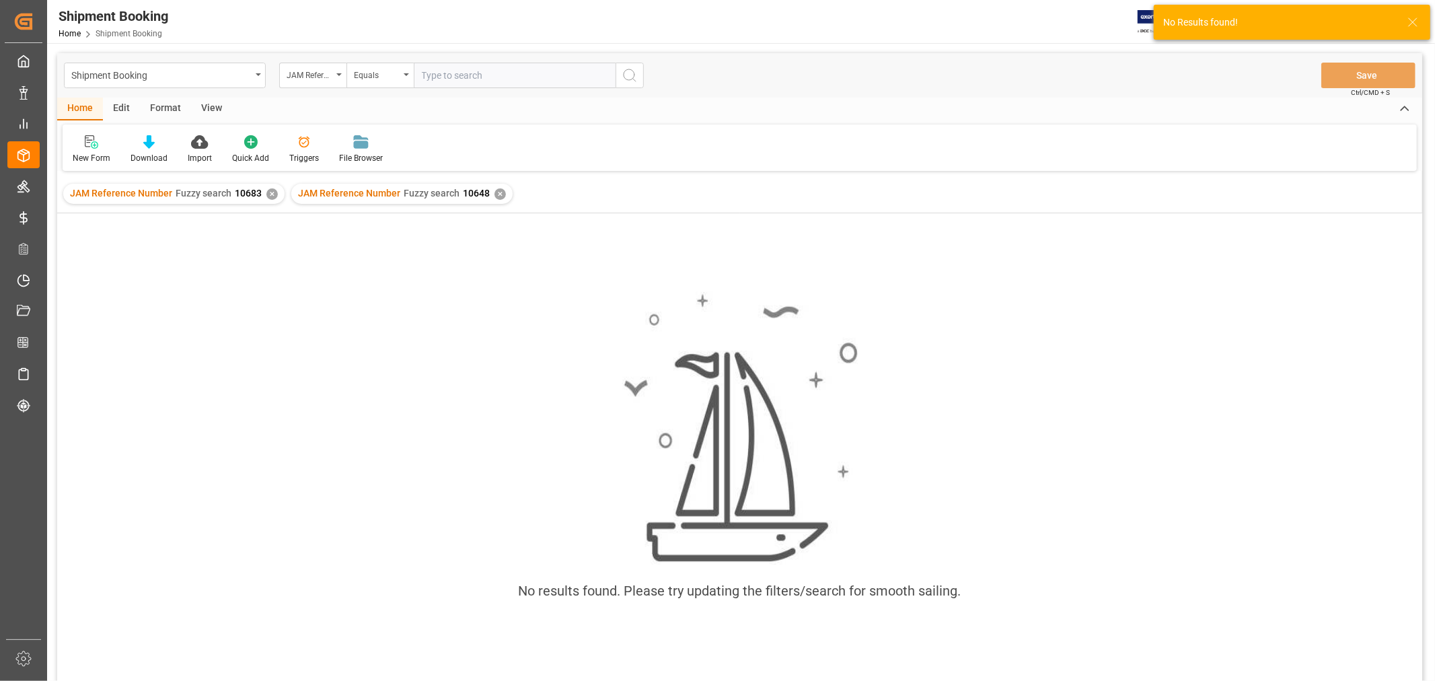
click at [271, 190] on div "✕" at bounding box center [272, 193] width 11 height 11
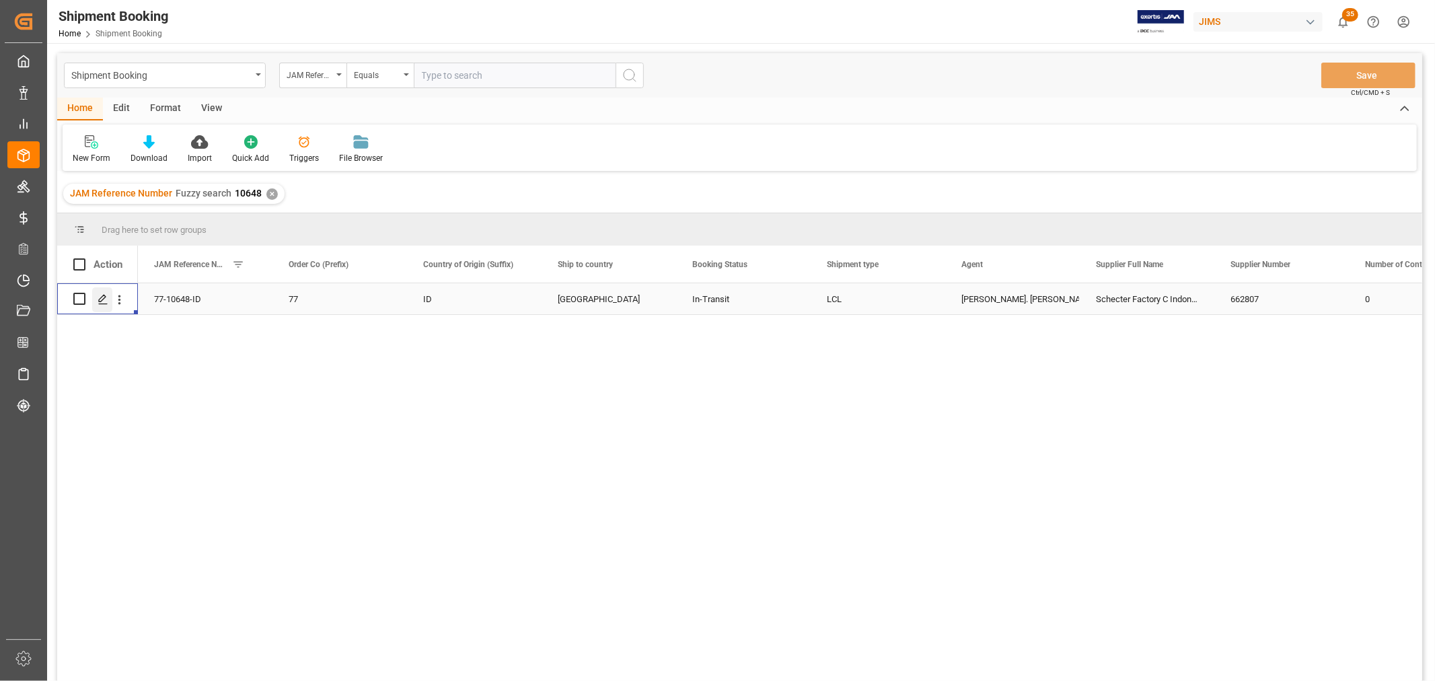
click at [108, 304] on icon "Press SPACE to select this row." at bounding box center [103, 299] width 11 height 11
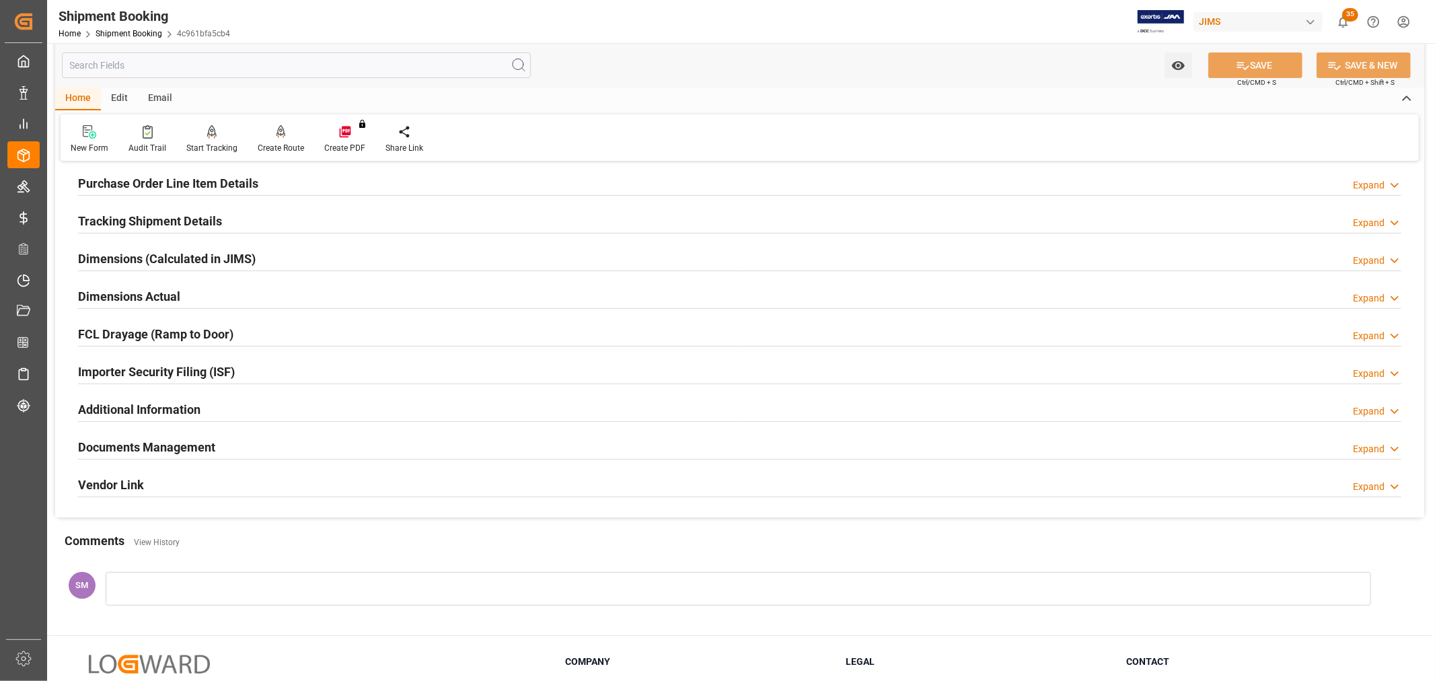
scroll to position [224, 0]
click at [168, 439] on h2 "Documents Management" at bounding box center [146, 446] width 137 height 18
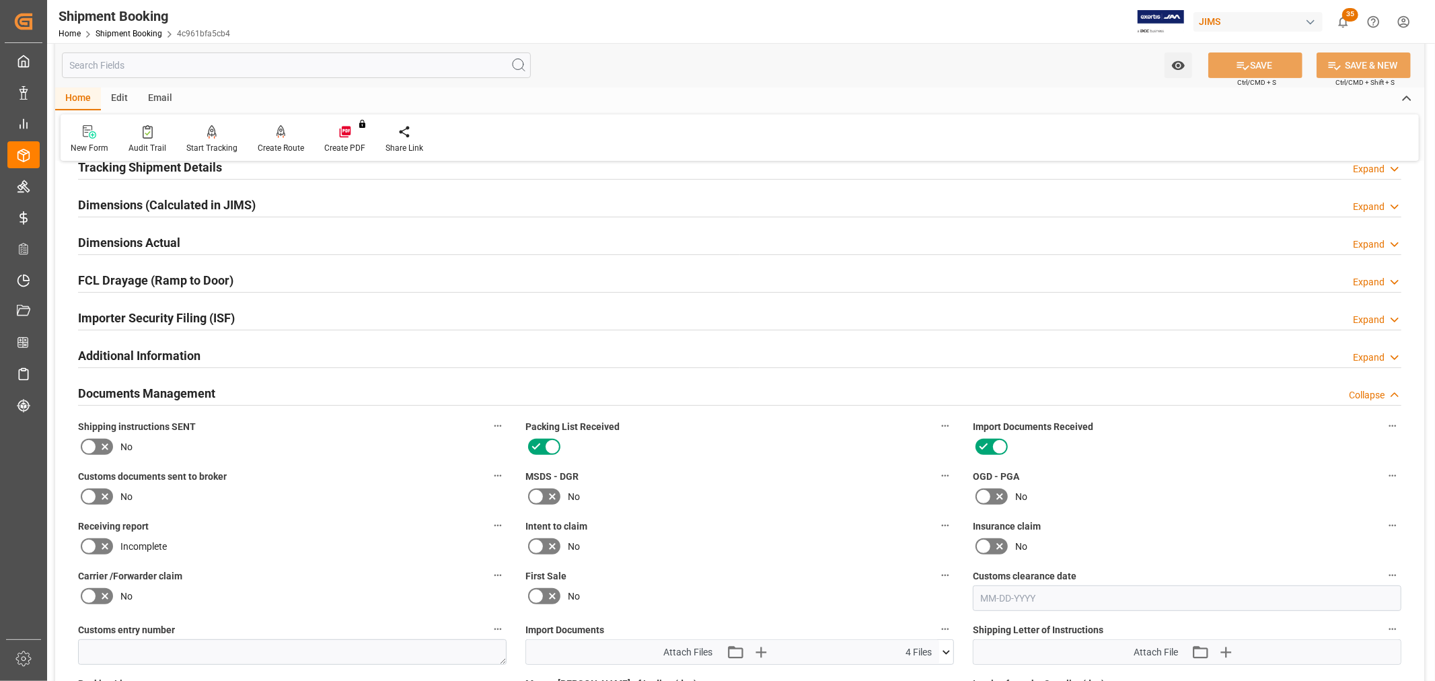
scroll to position [299, 0]
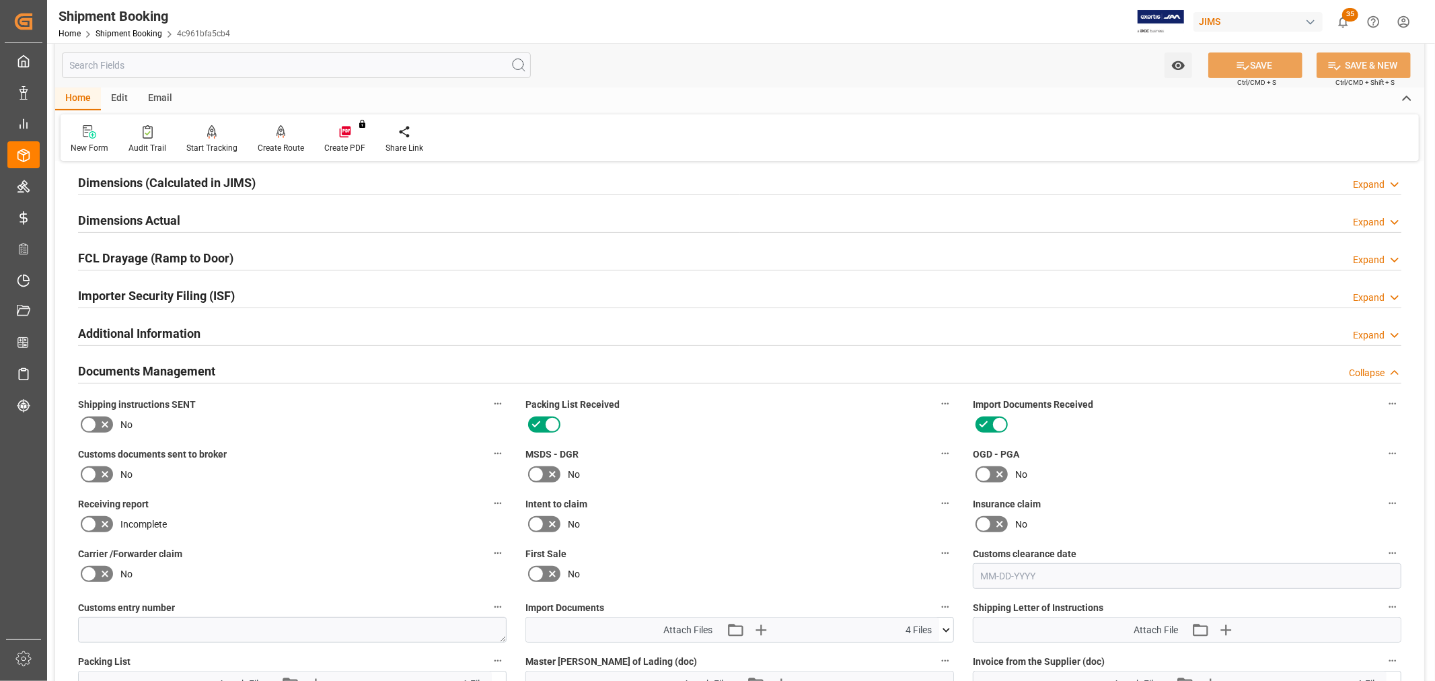
click at [100, 471] on icon at bounding box center [105, 474] width 16 height 16
click at [0, 0] on input "checkbox" at bounding box center [0, 0] width 0 height 0
click at [1242, 64] on icon at bounding box center [1243, 66] width 14 height 14
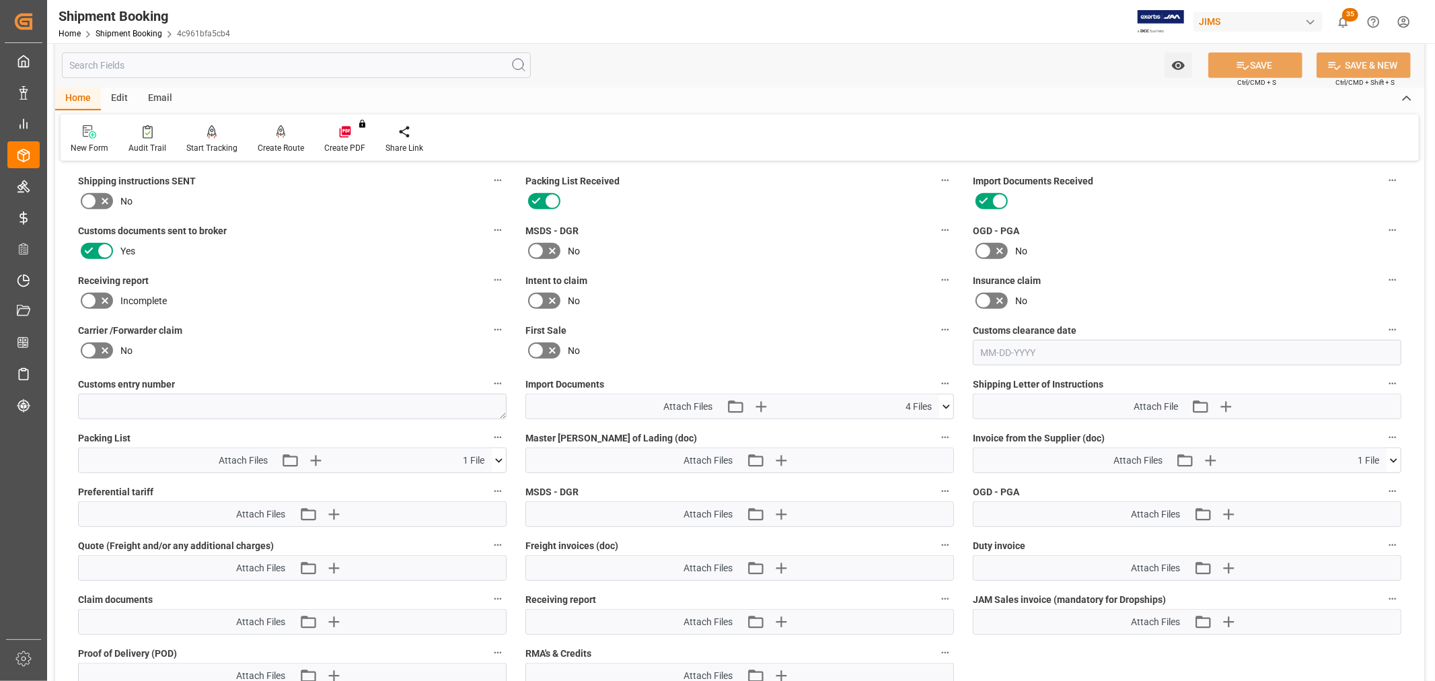
scroll to position [523, 0]
click at [760, 402] on icon "button" at bounding box center [760, 406] width 13 height 13
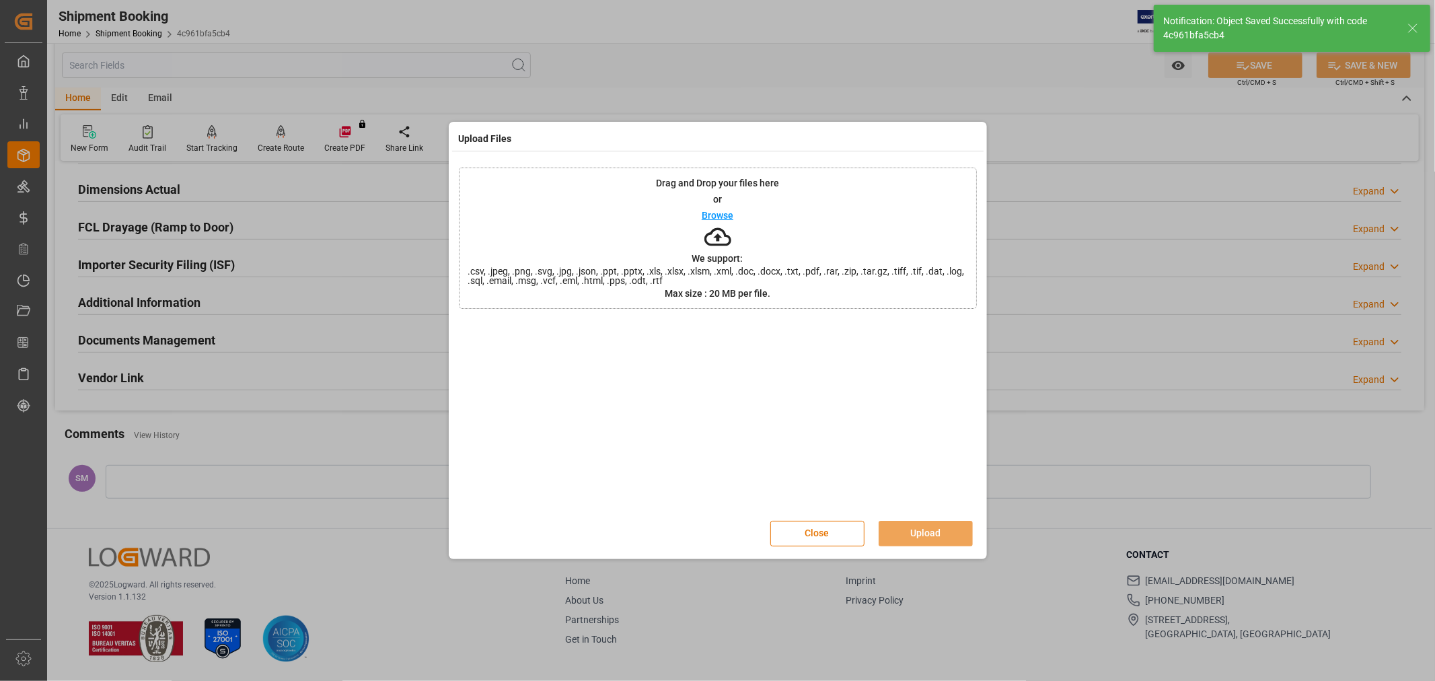
scroll to position [330, 0]
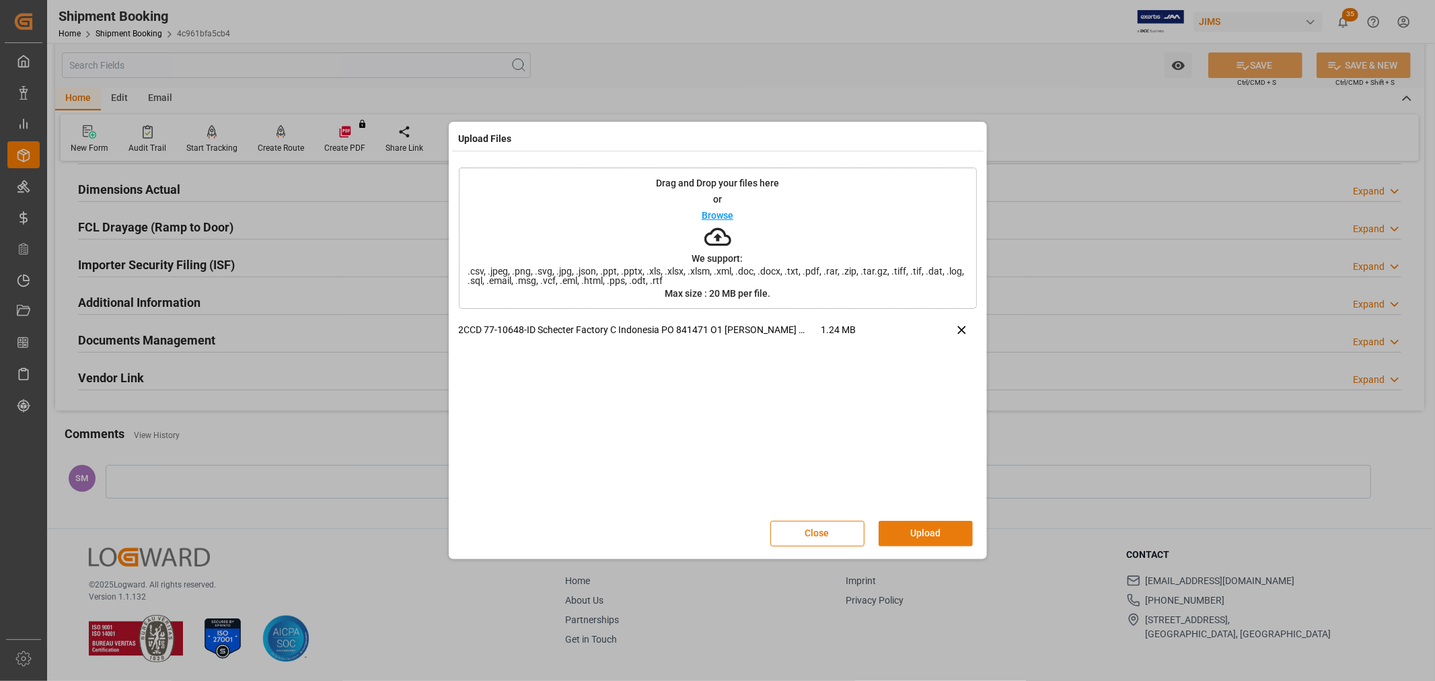
click at [913, 528] on button "Upload" at bounding box center [926, 534] width 94 height 26
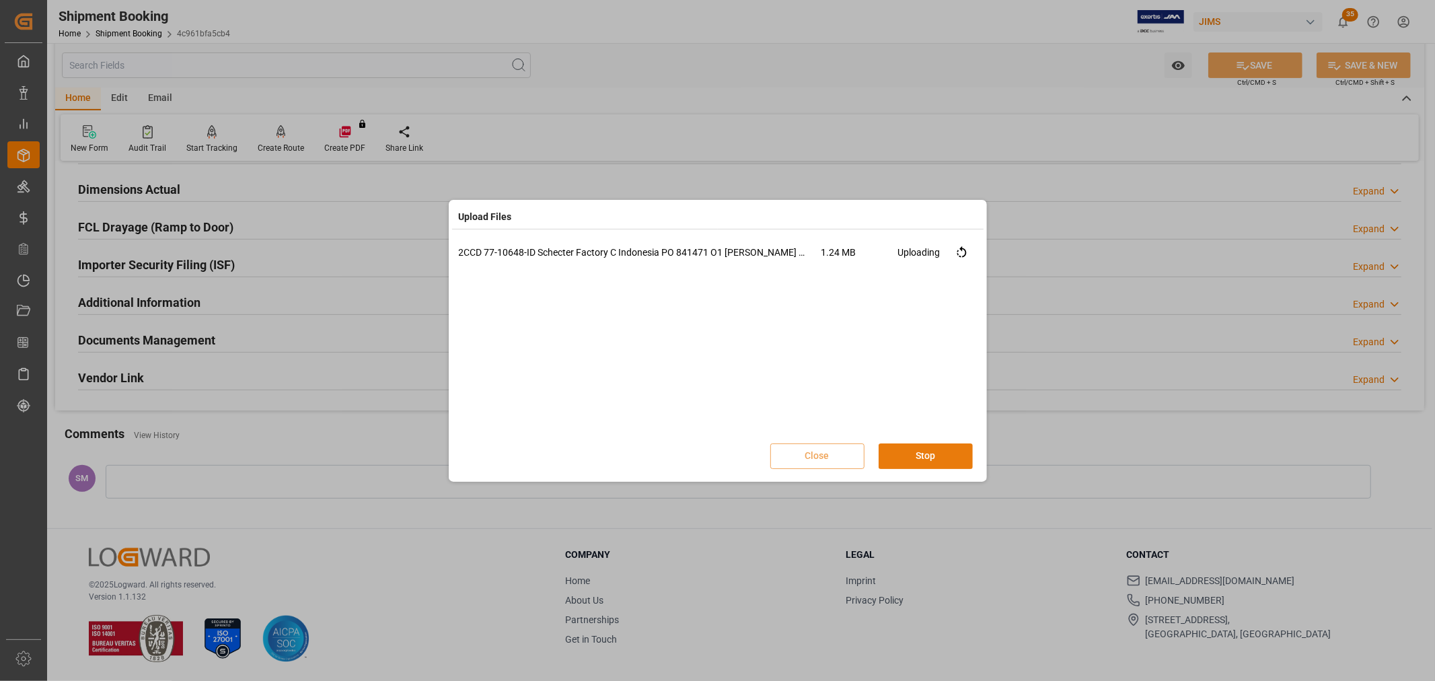
click at [933, 456] on button "Stop" at bounding box center [926, 457] width 94 height 26
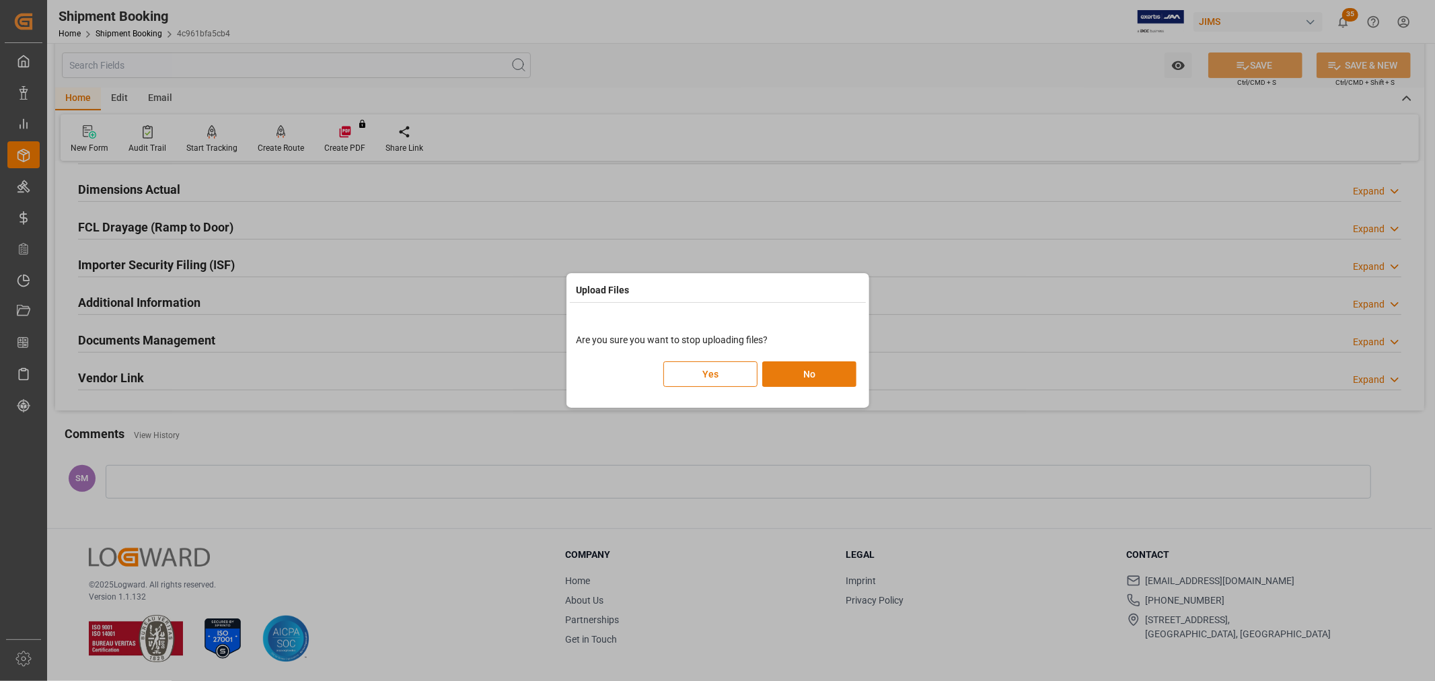
click at [798, 374] on button "No" at bounding box center [809, 374] width 94 height 26
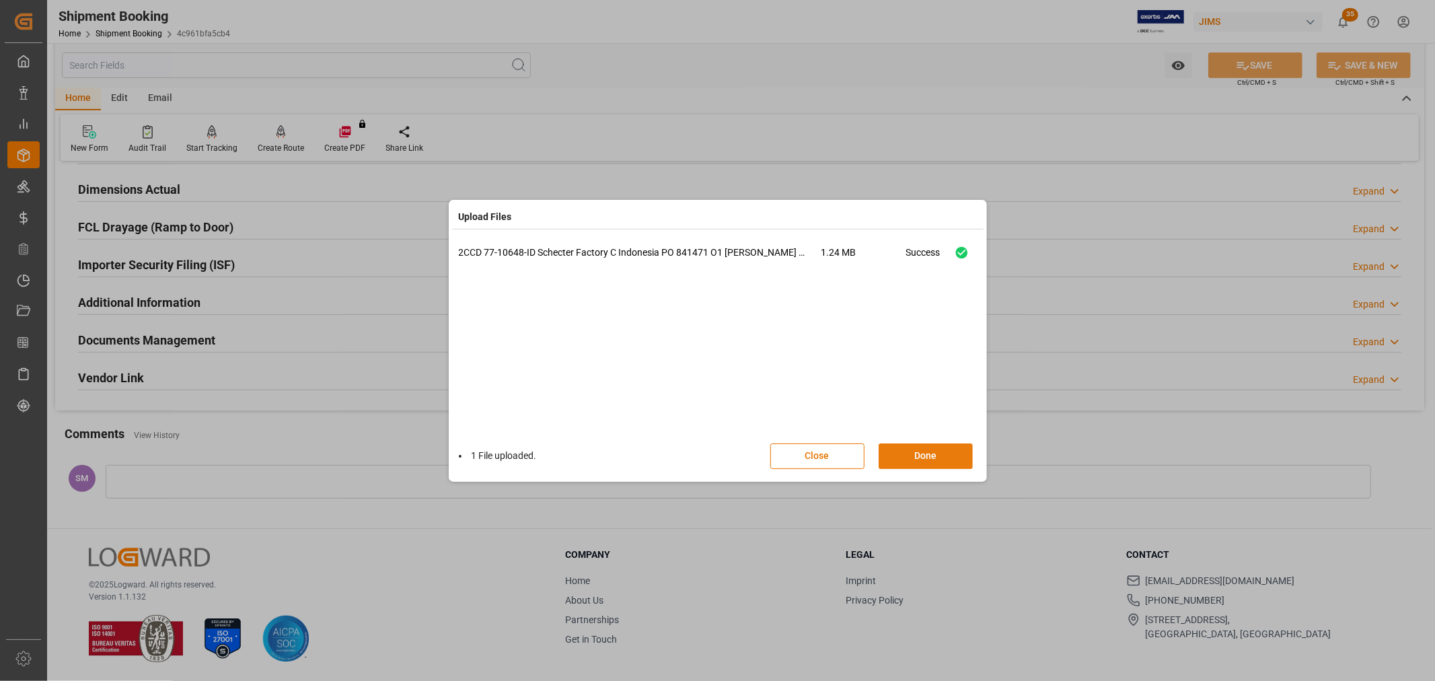
click at [902, 452] on button "Done" at bounding box center [926, 457] width 94 height 26
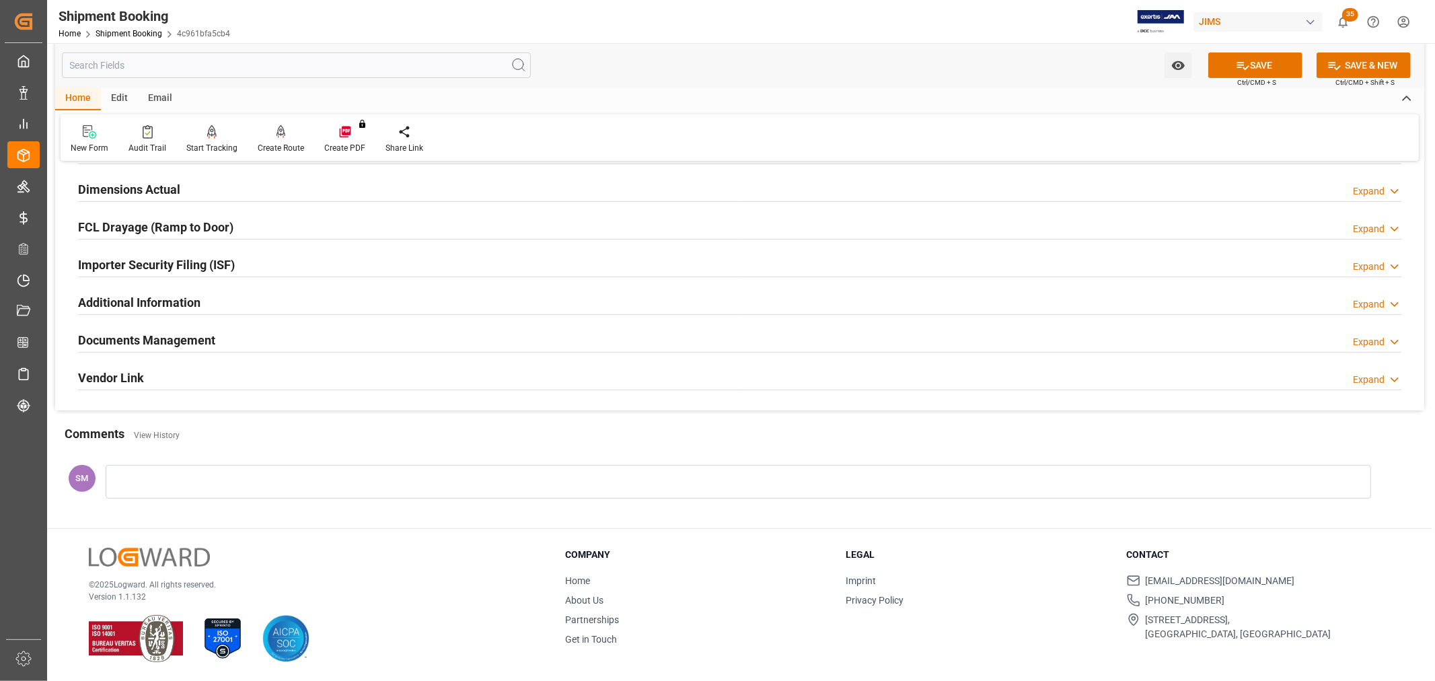
click at [189, 333] on h2 "Documents Management" at bounding box center [146, 340] width 137 height 18
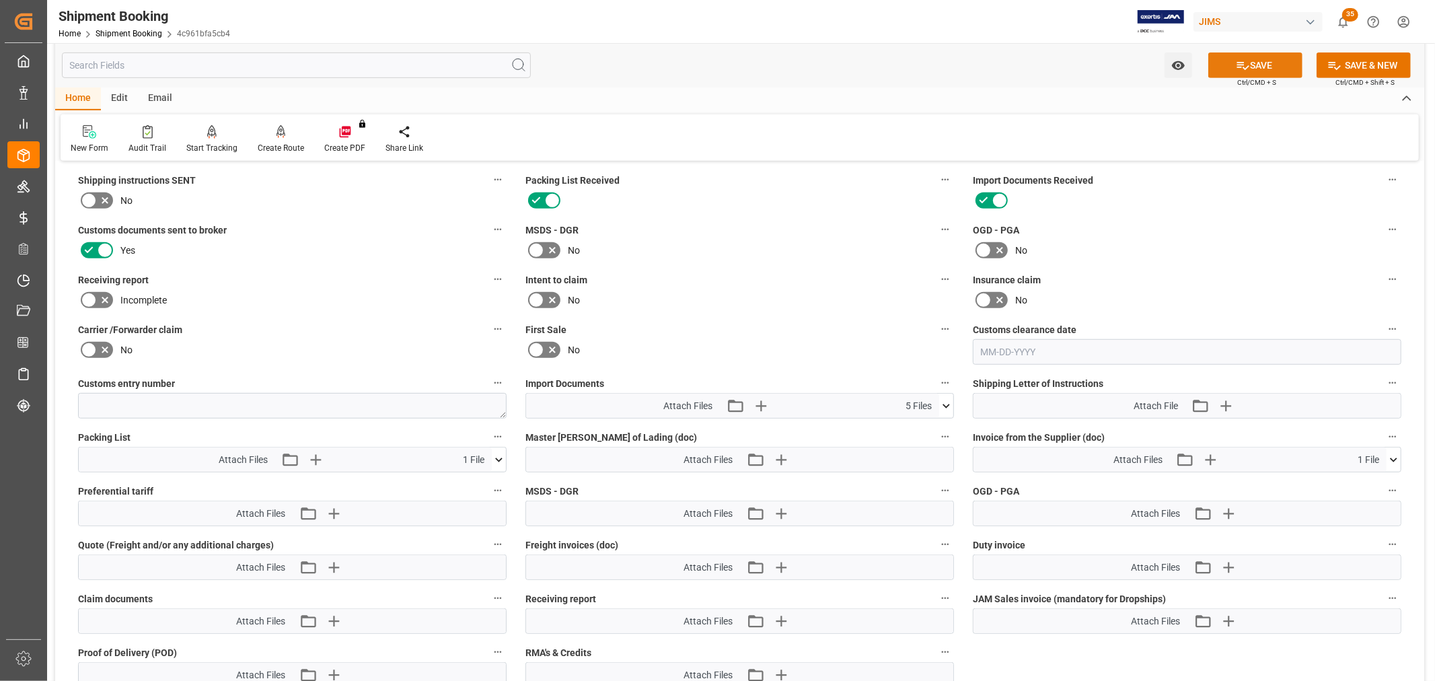
click at [1230, 69] on button "SAVE" at bounding box center [1256, 65] width 94 height 26
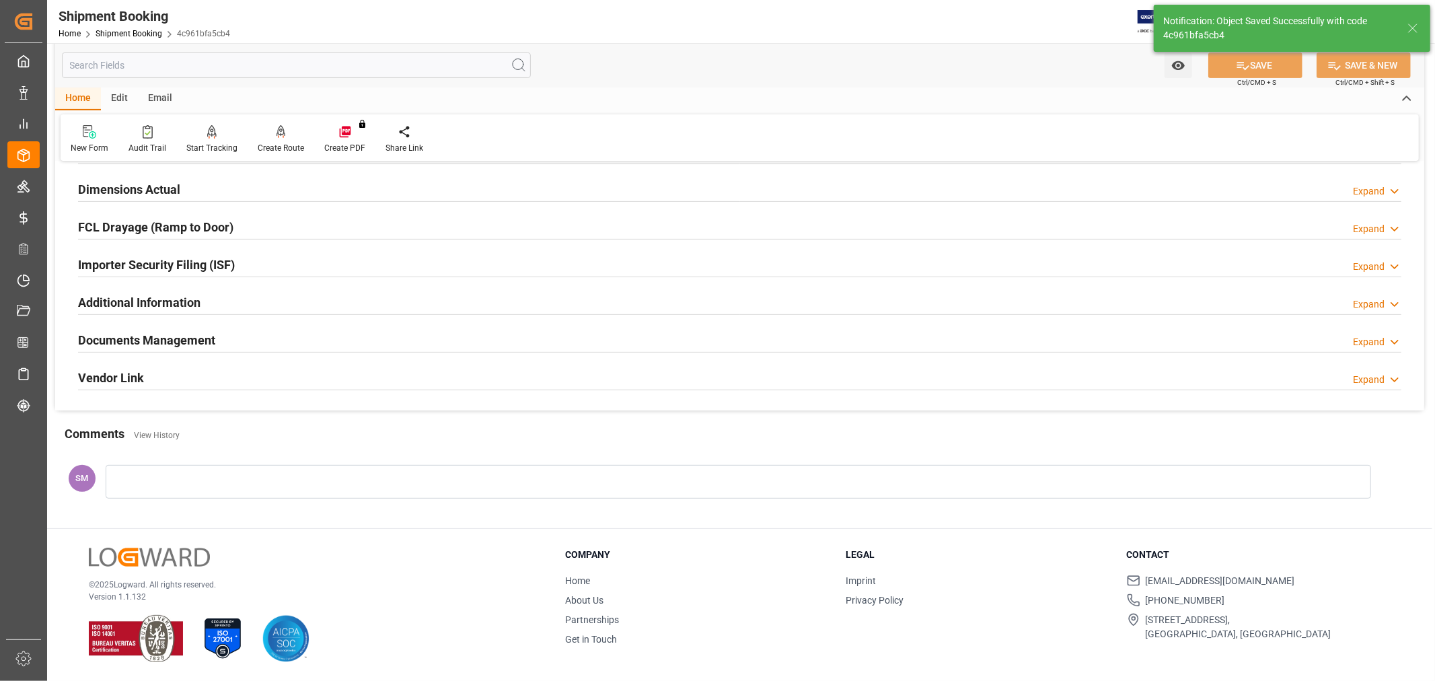
scroll to position [330, 0]
click at [106, 336] on h2 "Documents Management" at bounding box center [146, 340] width 137 height 18
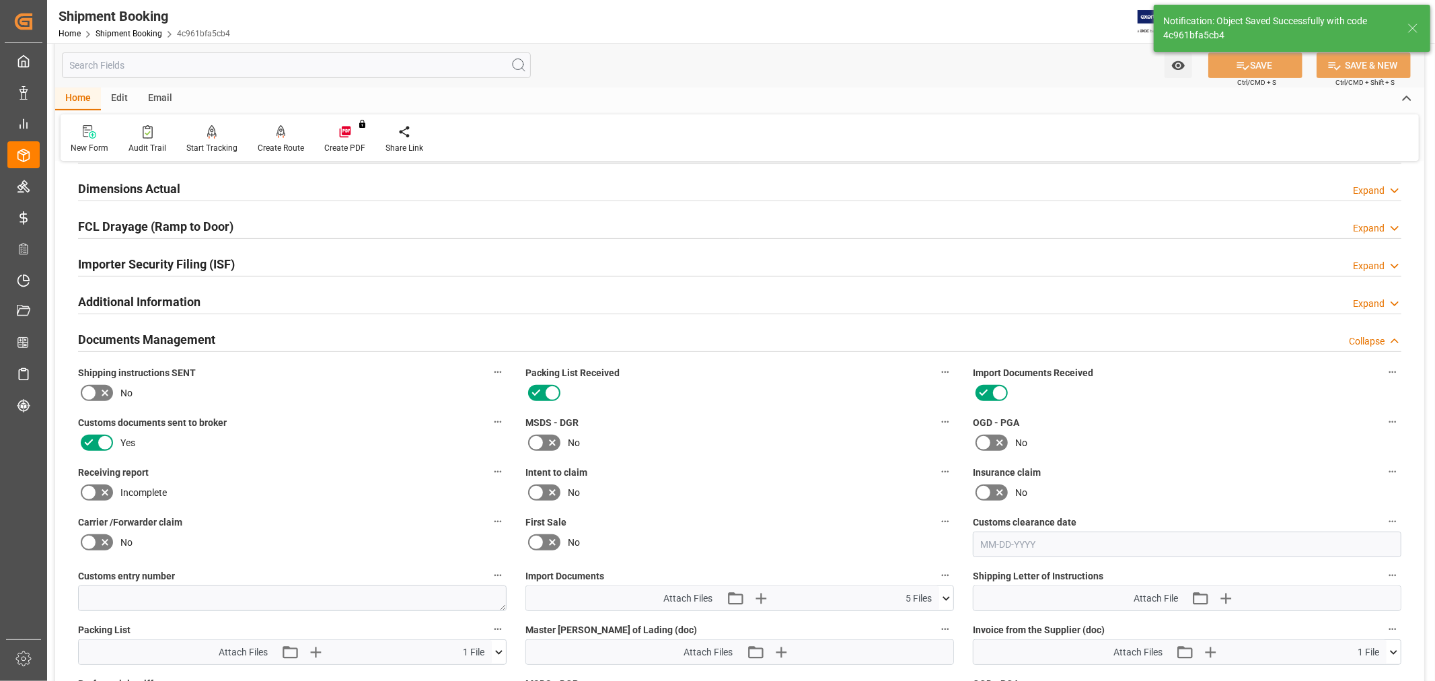
scroll to position [523, 0]
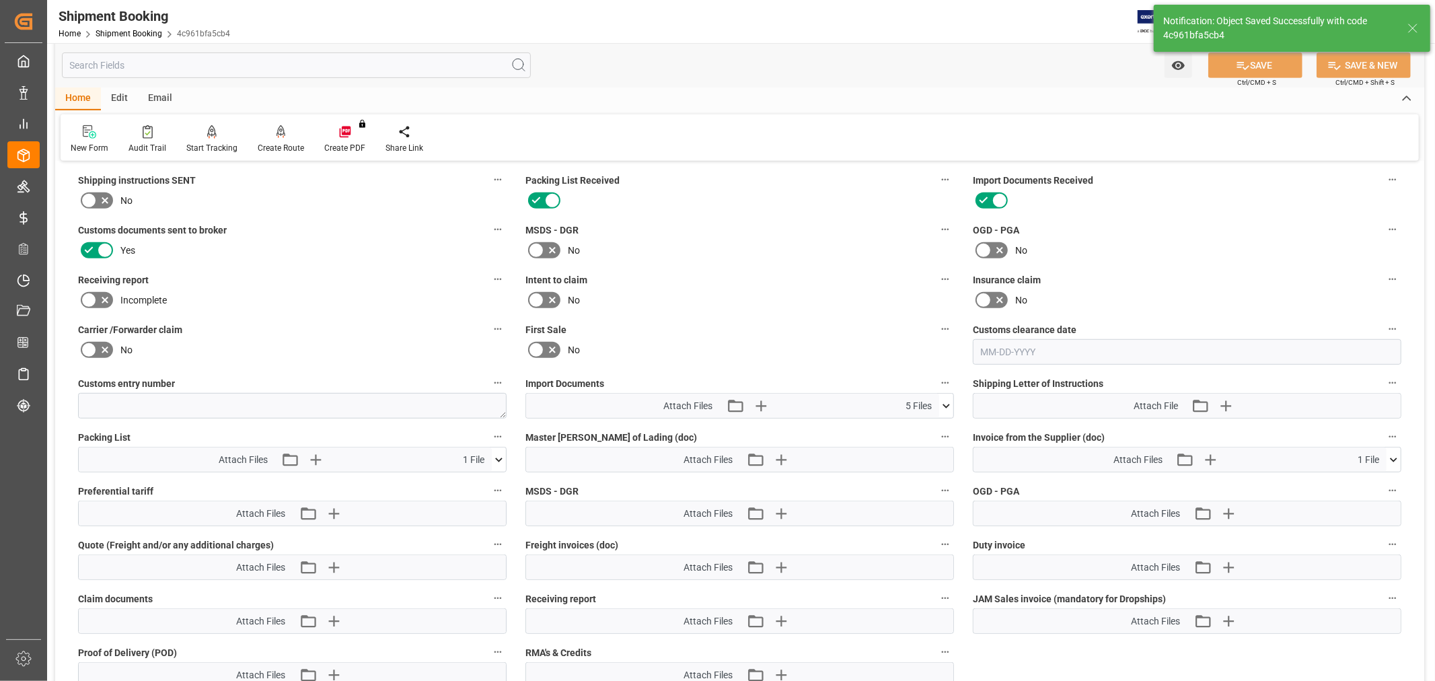
click at [950, 401] on icon at bounding box center [946, 406] width 14 height 14
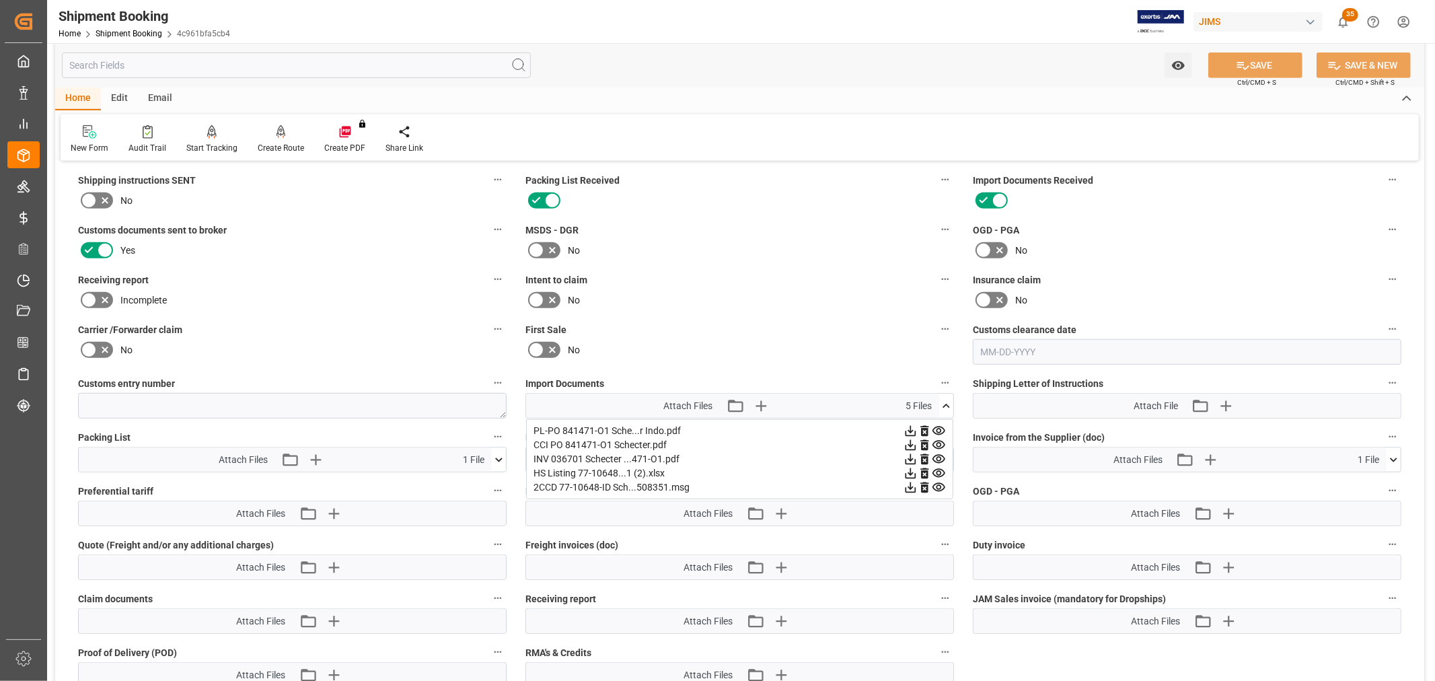
click at [774, 299] on div "No" at bounding box center [740, 300] width 429 height 22
click at [1148, 271] on label "Insurance claim" at bounding box center [1187, 280] width 429 height 19
click at [1384, 271] on button "Insurance claim" at bounding box center [1392, 279] width 17 height 17
click at [1154, 256] on div at bounding box center [717, 340] width 1435 height 681
click at [1384, 271] on button "Insurance claim" at bounding box center [1392, 279] width 17 height 17
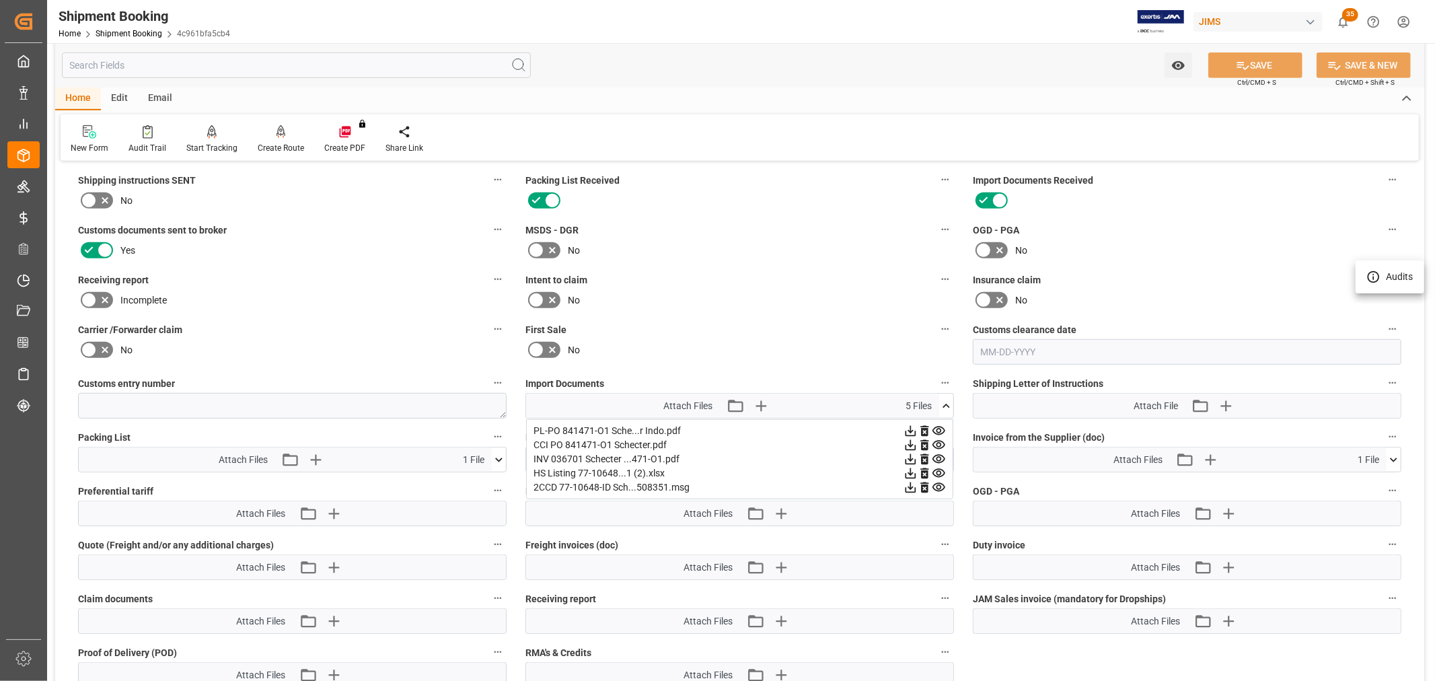
click at [481, 568] on div at bounding box center [717, 340] width 1435 height 681
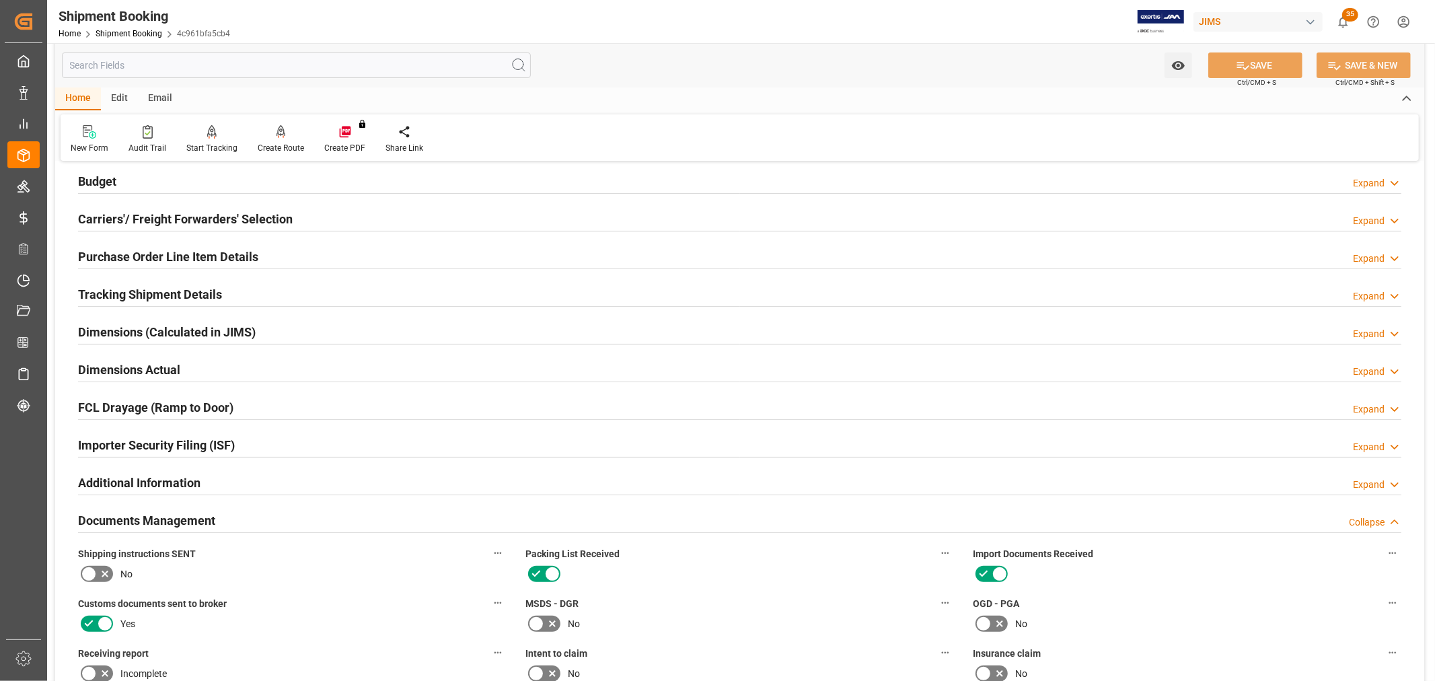
scroll to position [0, 0]
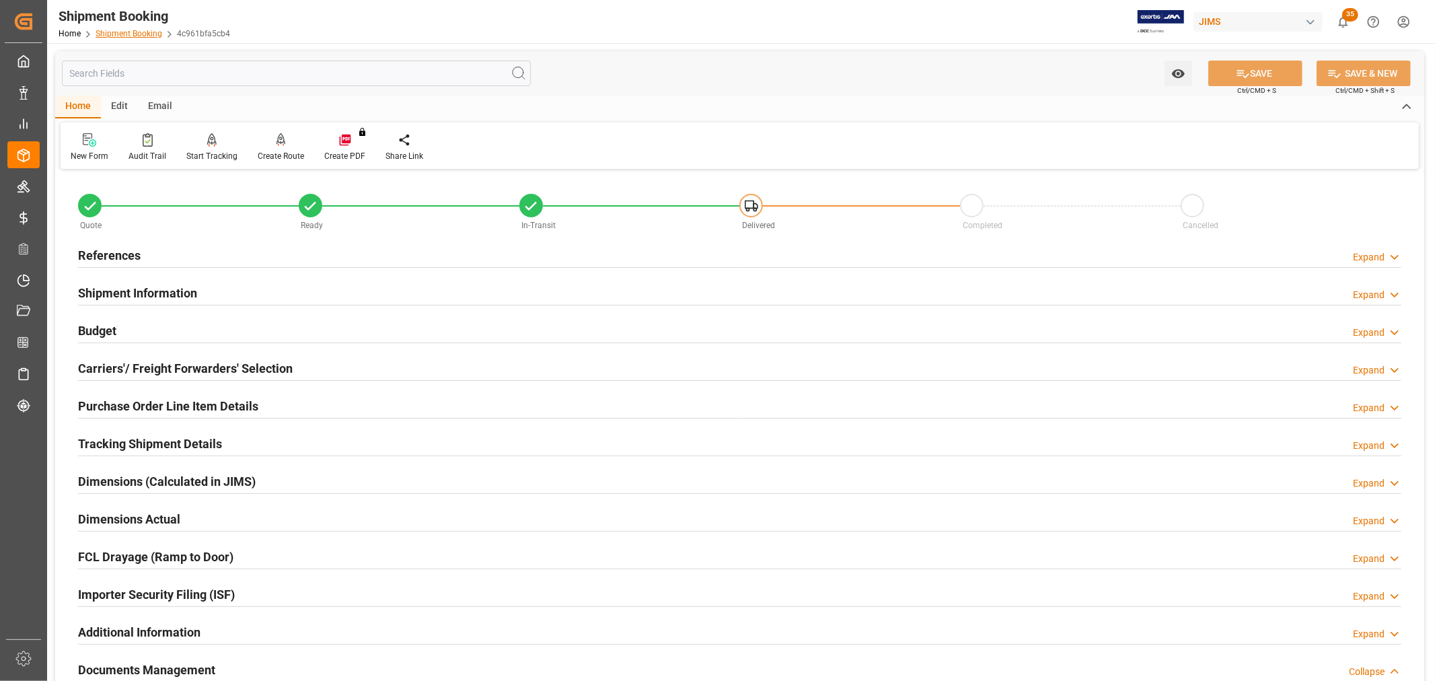
click at [131, 31] on link "Shipment Booking" at bounding box center [129, 33] width 67 height 9
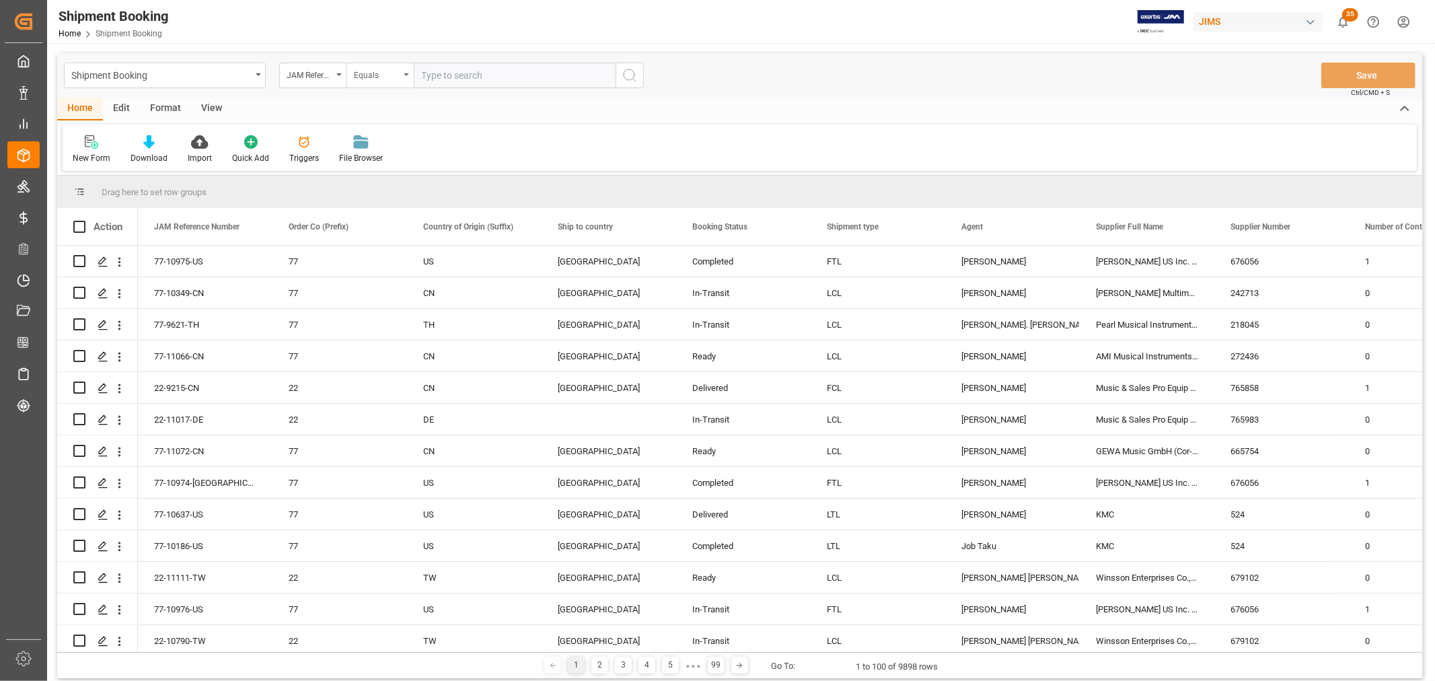
click at [408, 77] on div "Equals" at bounding box center [380, 76] width 67 height 26
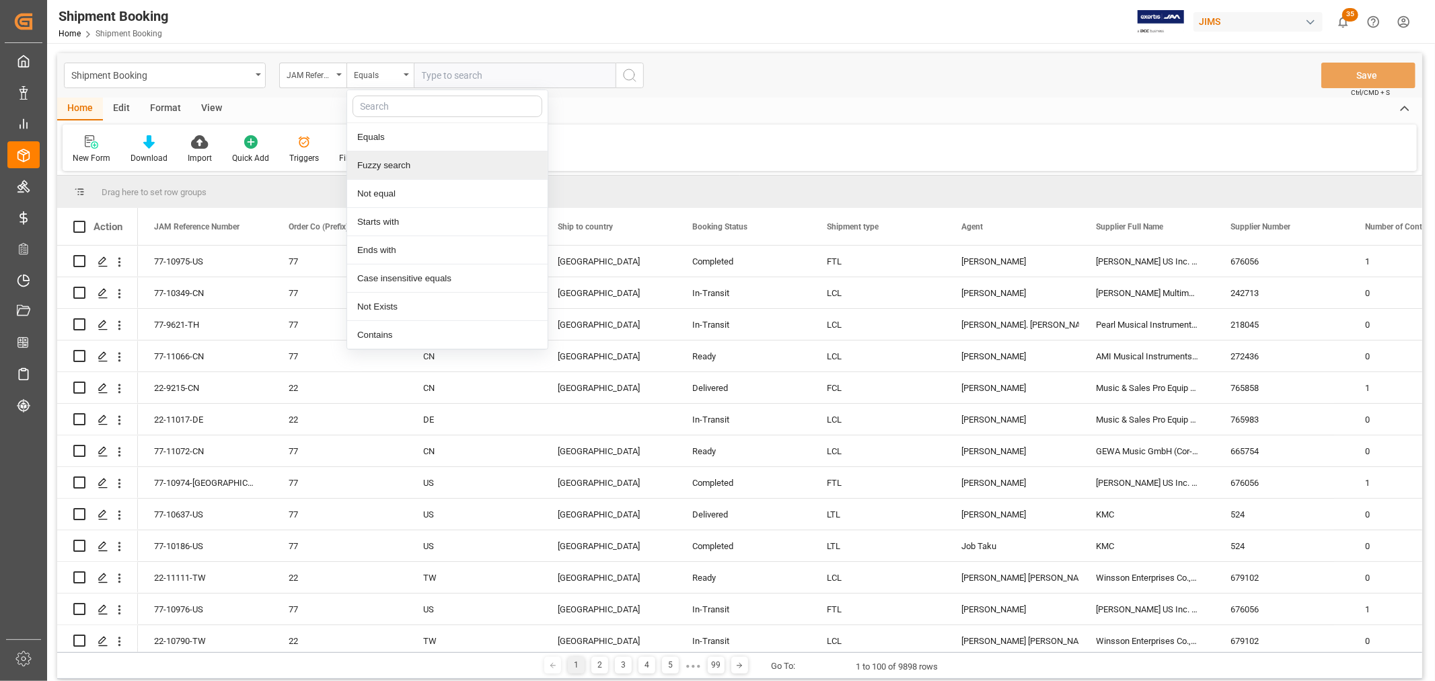
click at [401, 165] on div "Fuzzy search" at bounding box center [447, 165] width 201 height 28
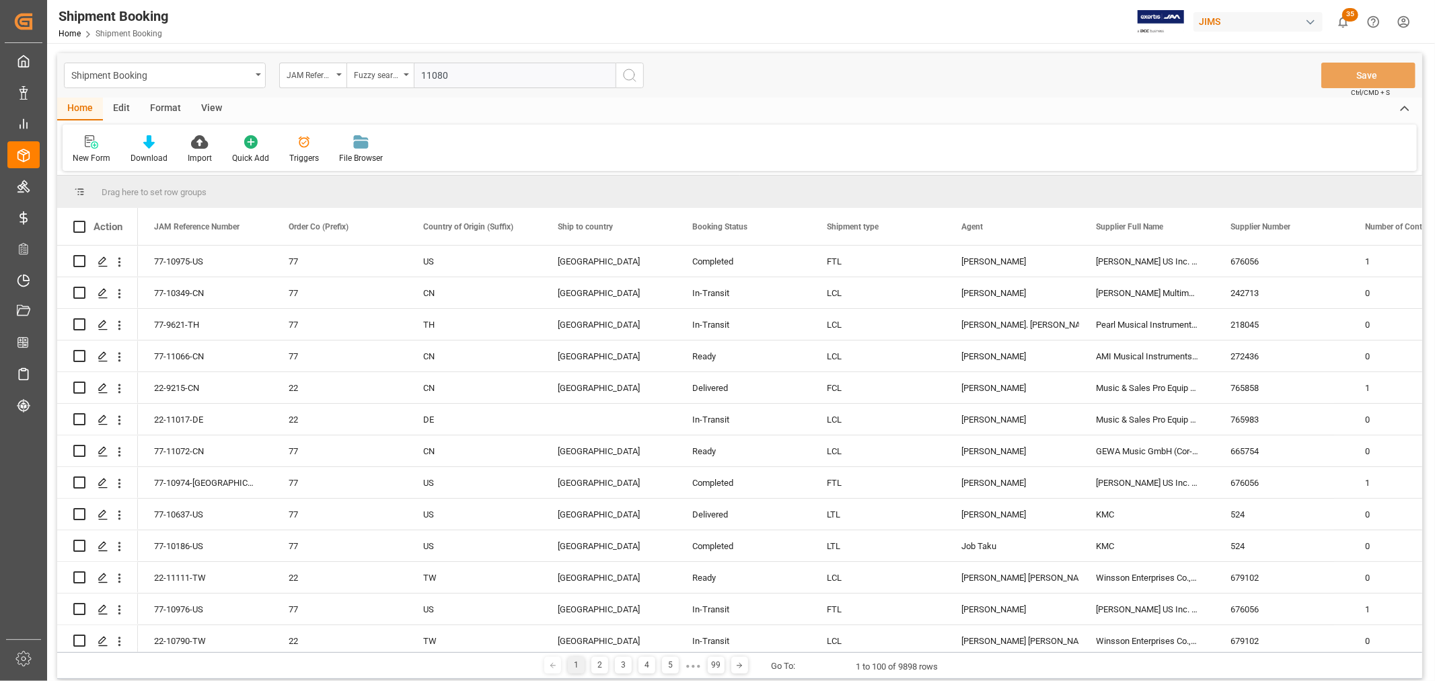
type input "11080"
click at [633, 68] on icon "search button" at bounding box center [630, 75] width 16 height 16
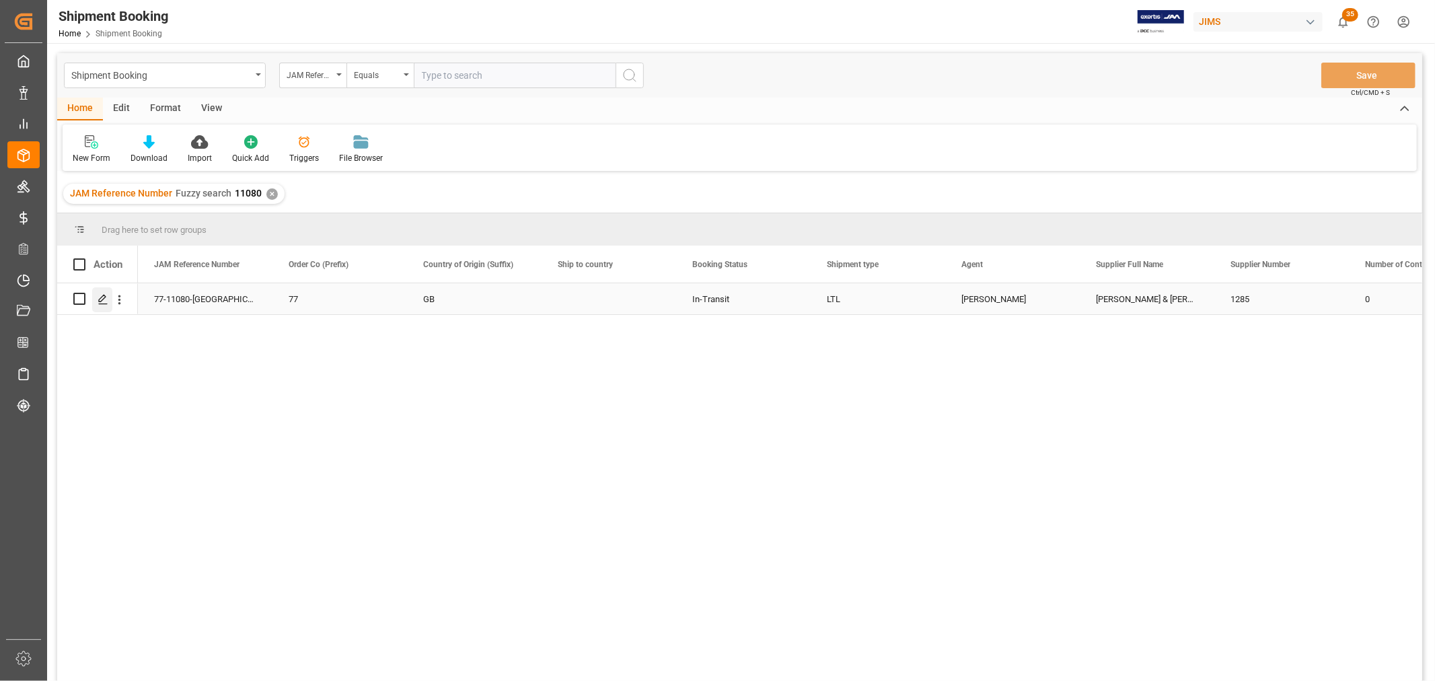
click at [98, 297] on icon "Press SPACE to select this row." at bounding box center [103, 299] width 11 height 11
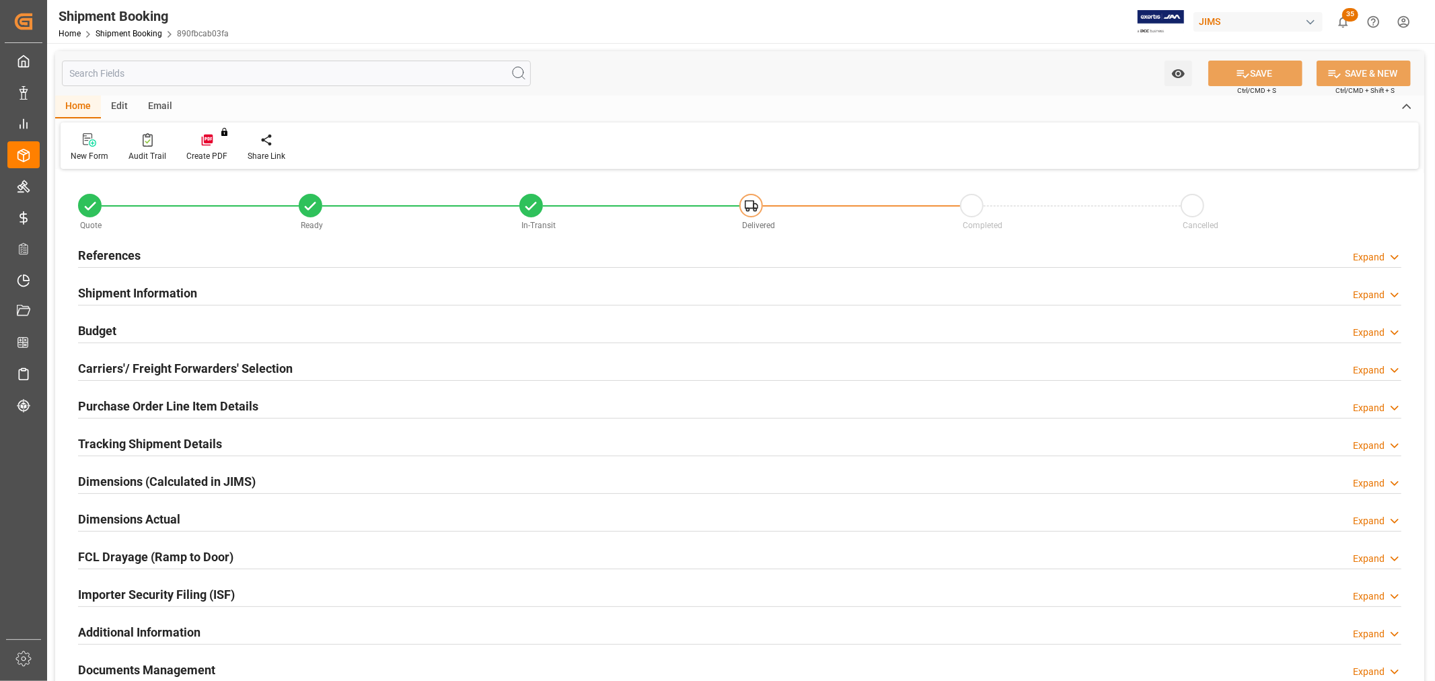
type input "0"
type input "71.0986"
type input "92"
type input "1464.61"
click at [96, 326] on h2 "Budget" at bounding box center [97, 331] width 38 height 18
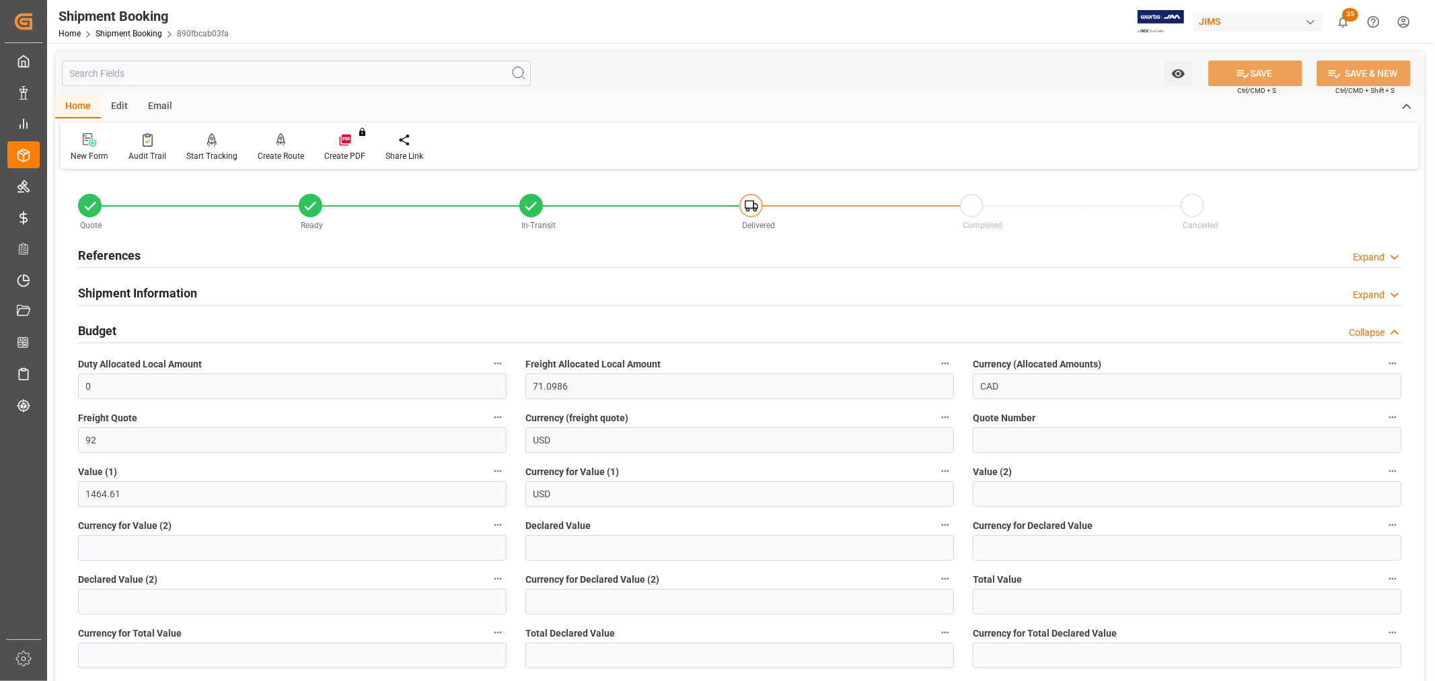
click at [96, 326] on h2 "Budget" at bounding box center [97, 331] width 38 height 18
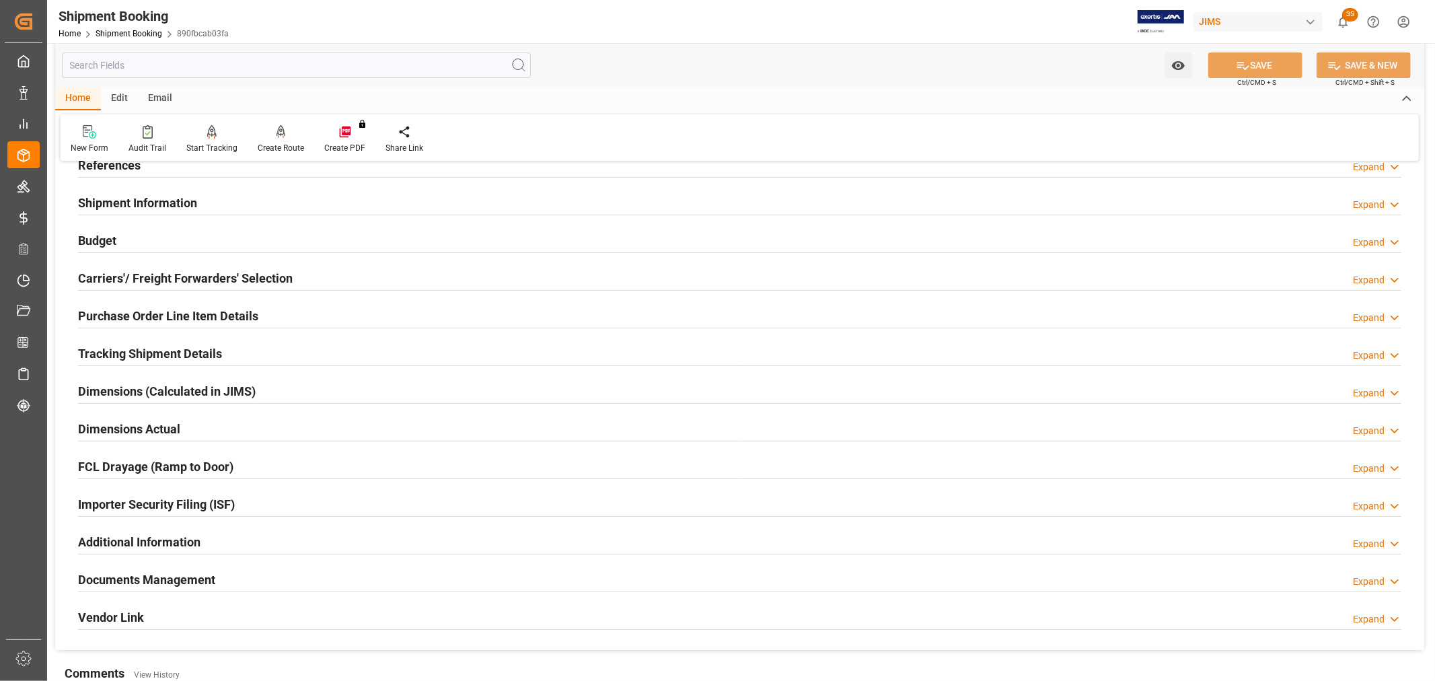
scroll to position [224, 0]
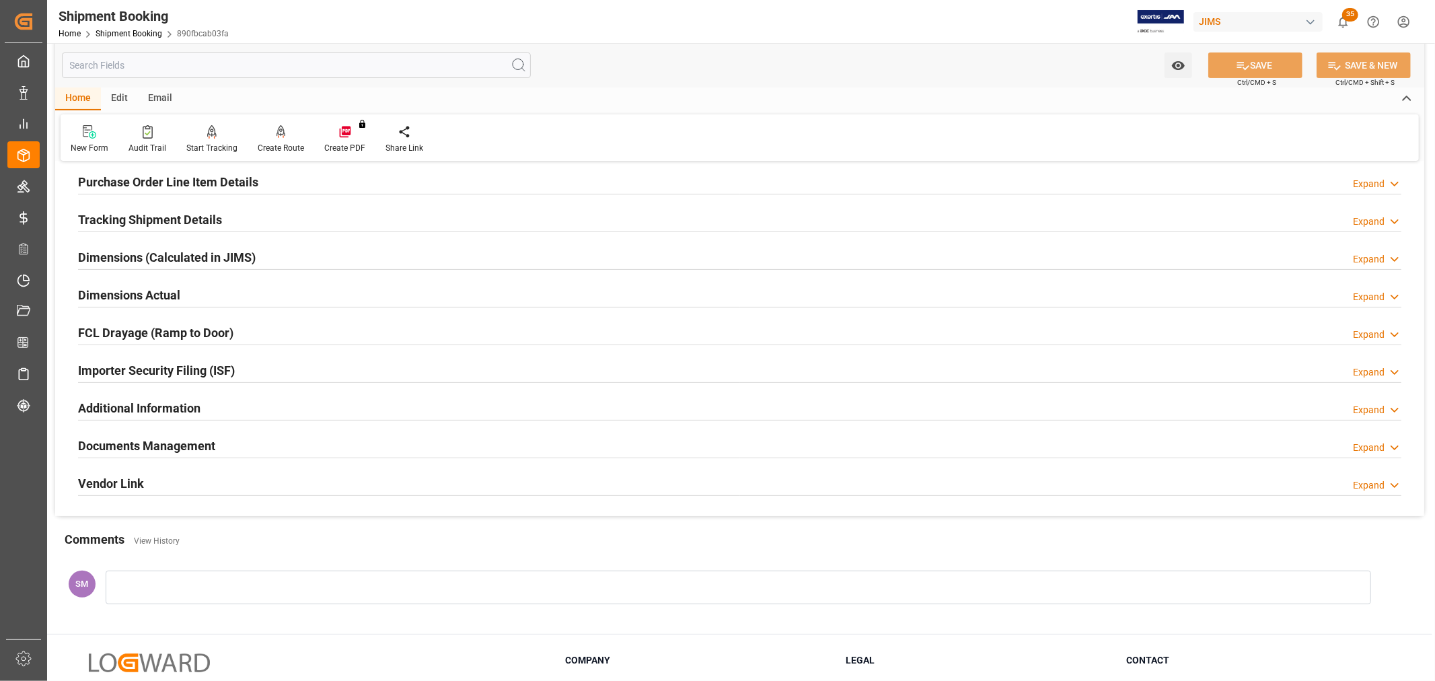
click at [129, 441] on h2 "Documents Management" at bounding box center [146, 446] width 137 height 18
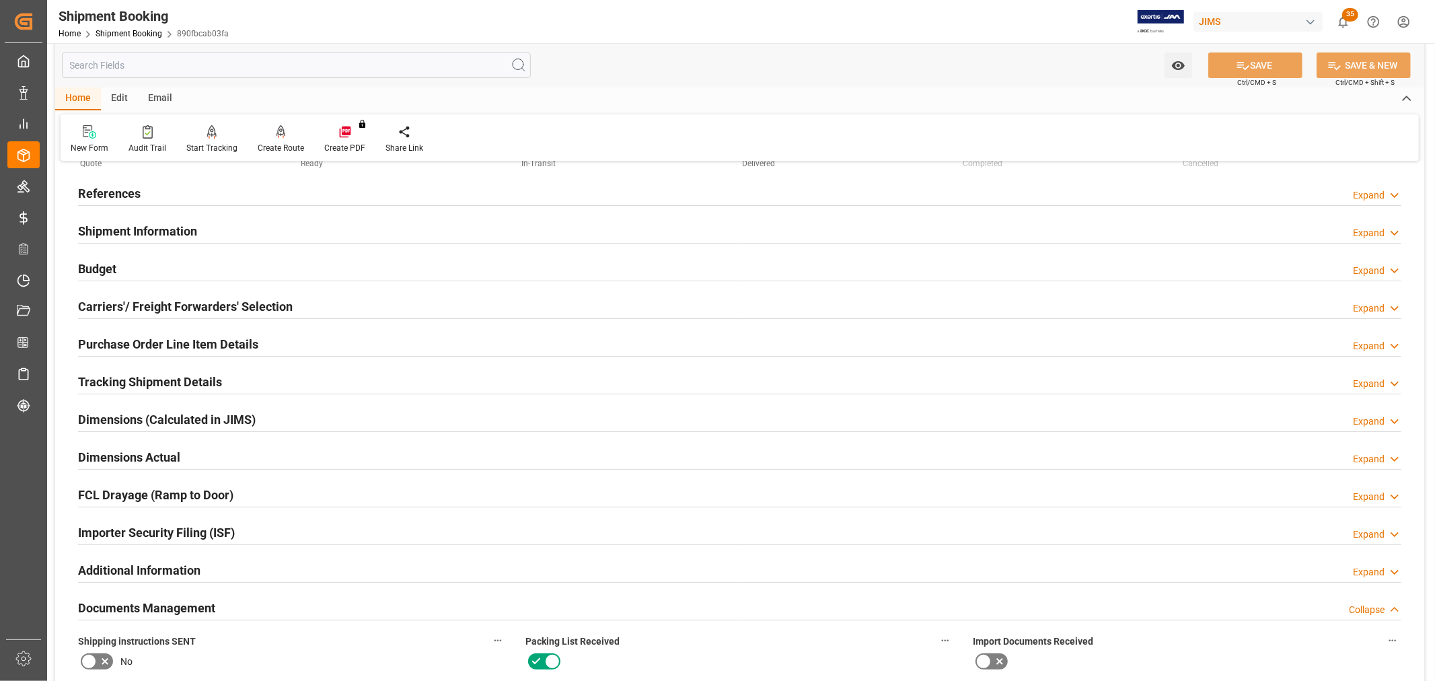
scroll to position [0, 0]
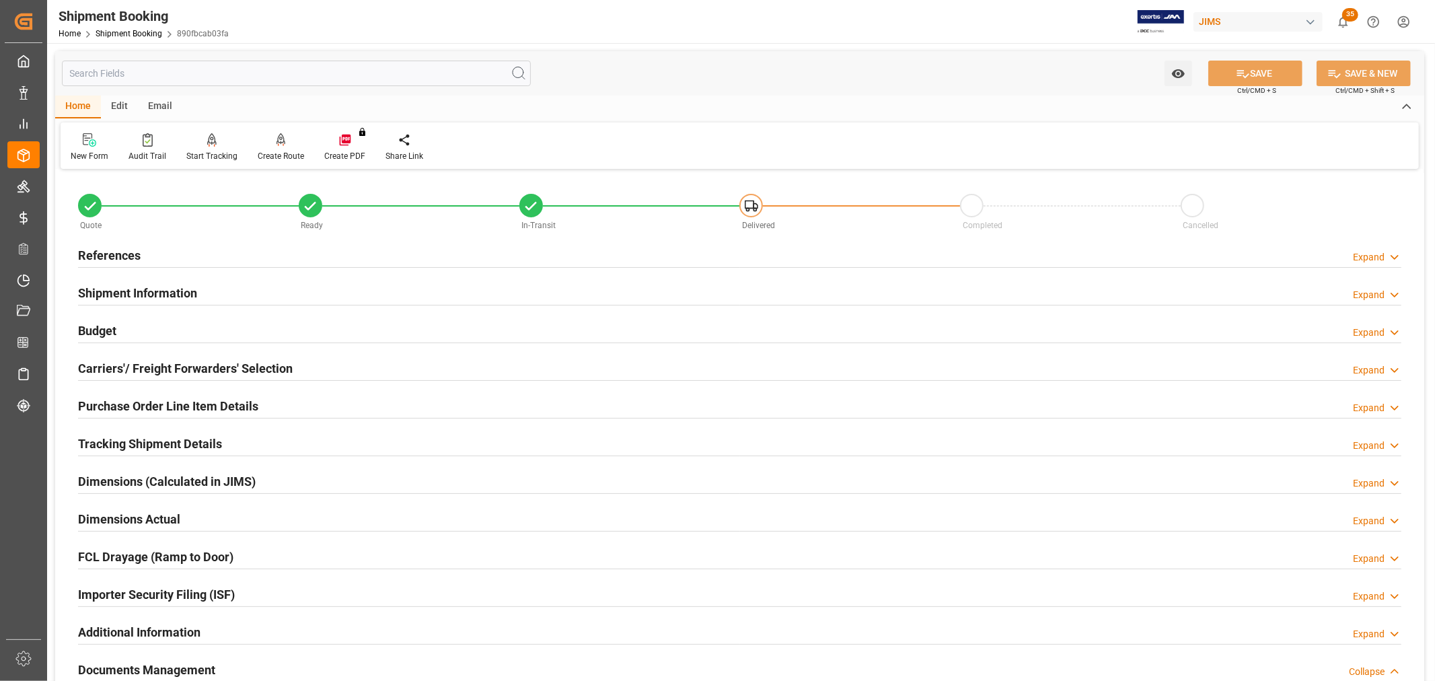
click at [106, 408] on h2 "Purchase Order Line Item Details" at bounding box center [168, 406] width 180 height 18
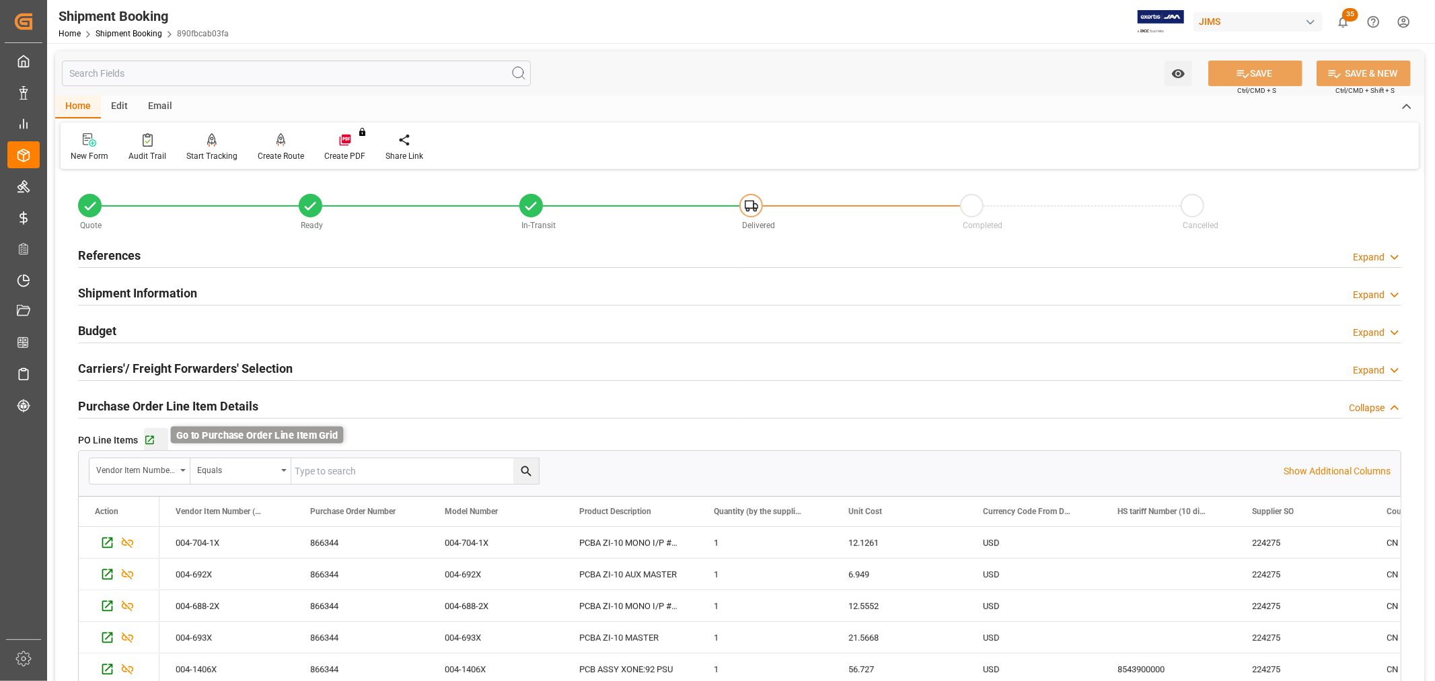
click at [151, 438] on icon "button" at bounding box center [149, 440] width 11 height 11
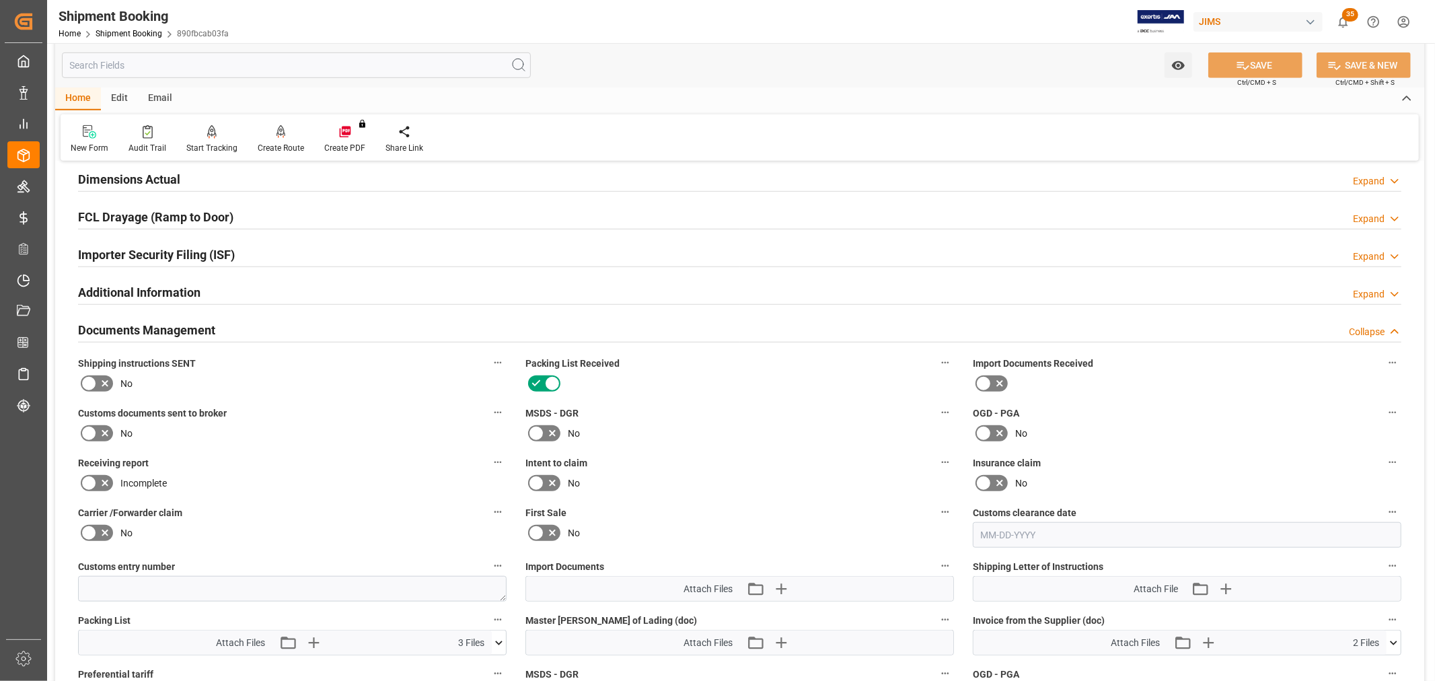
scroll to position [897, 0]
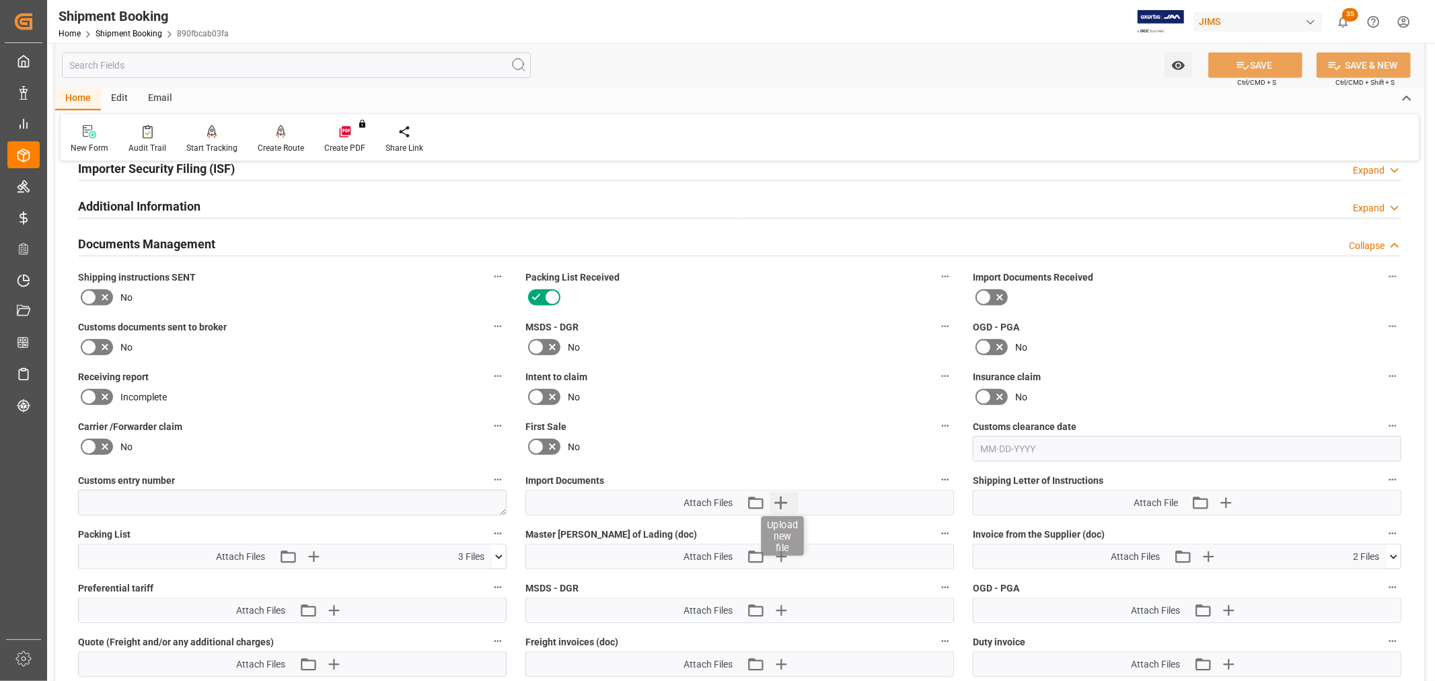
click at [783, 501] on icon "button" at bounding box center [781, 503] width 22 height 22
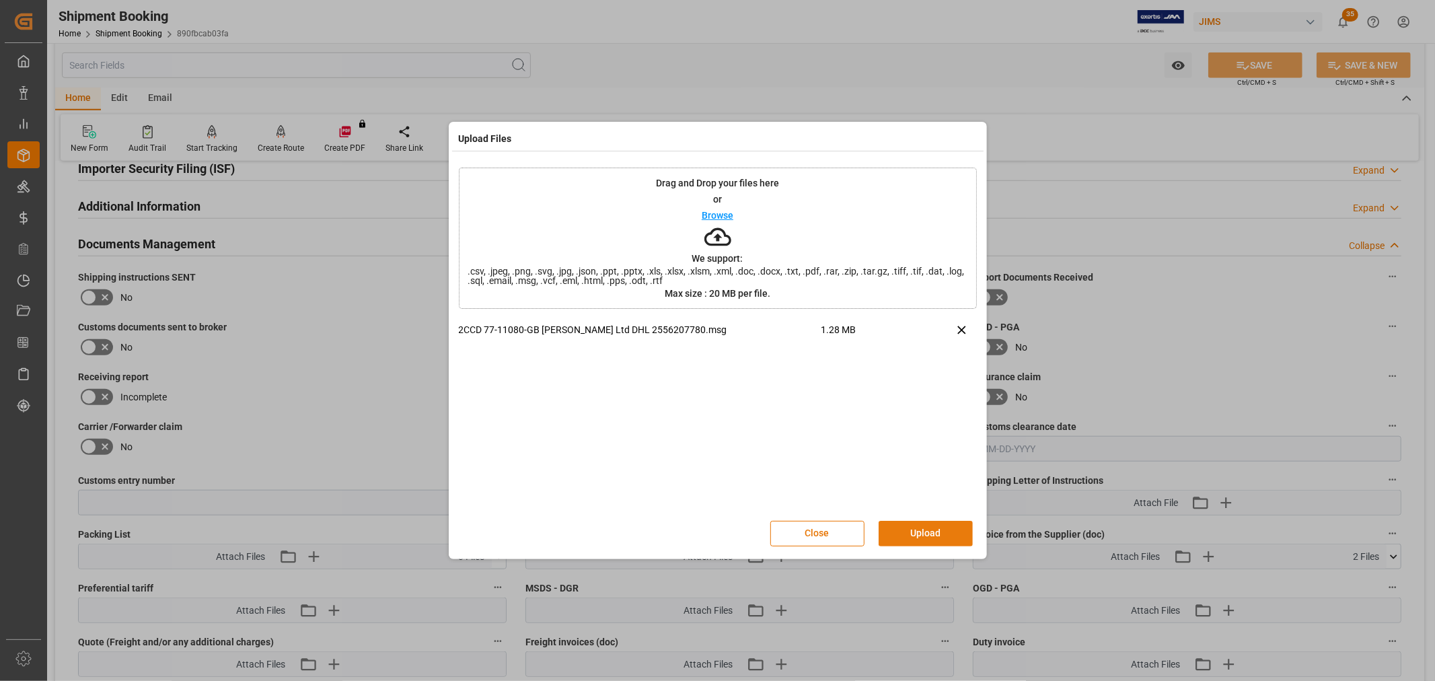
click at [950, 532] on button "Upload" at bounding box center [926, 534] width 94 height 26
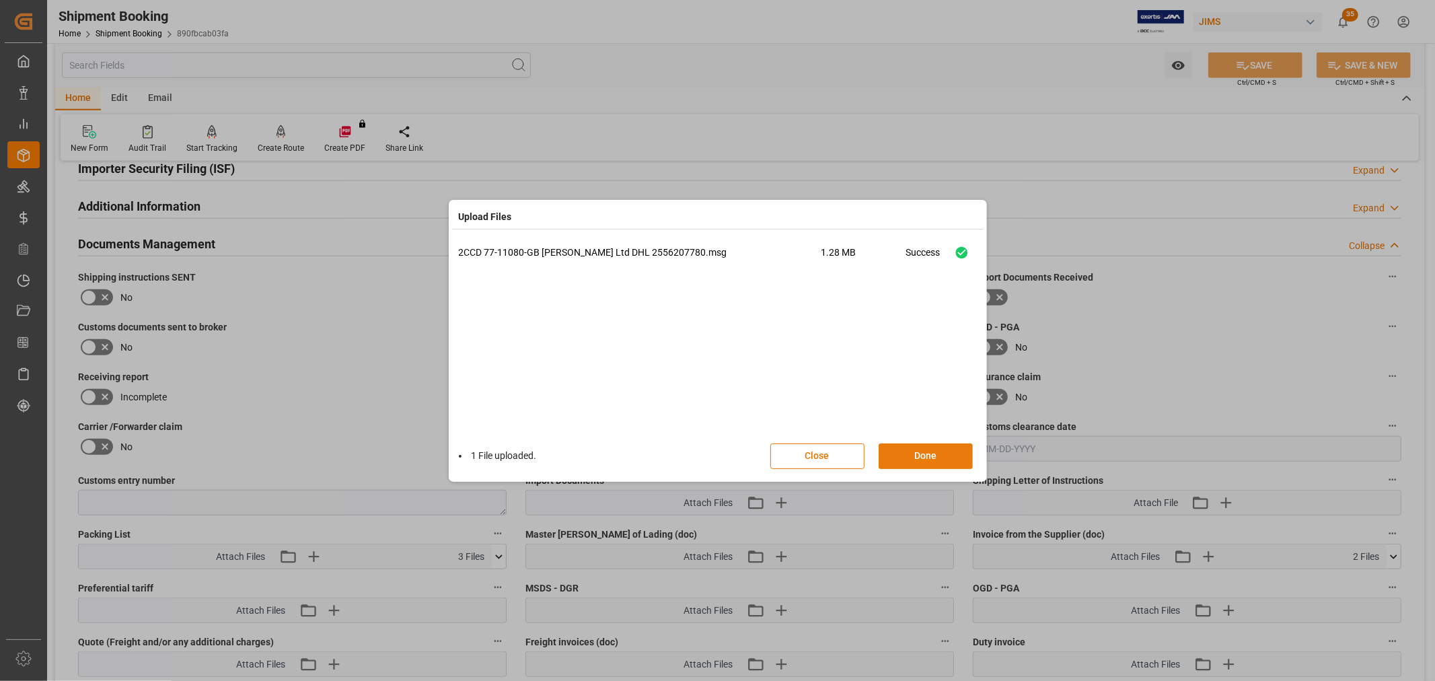
click at [929, 456] on button "Done" at bounding box center [926, 457] width 94 height 26
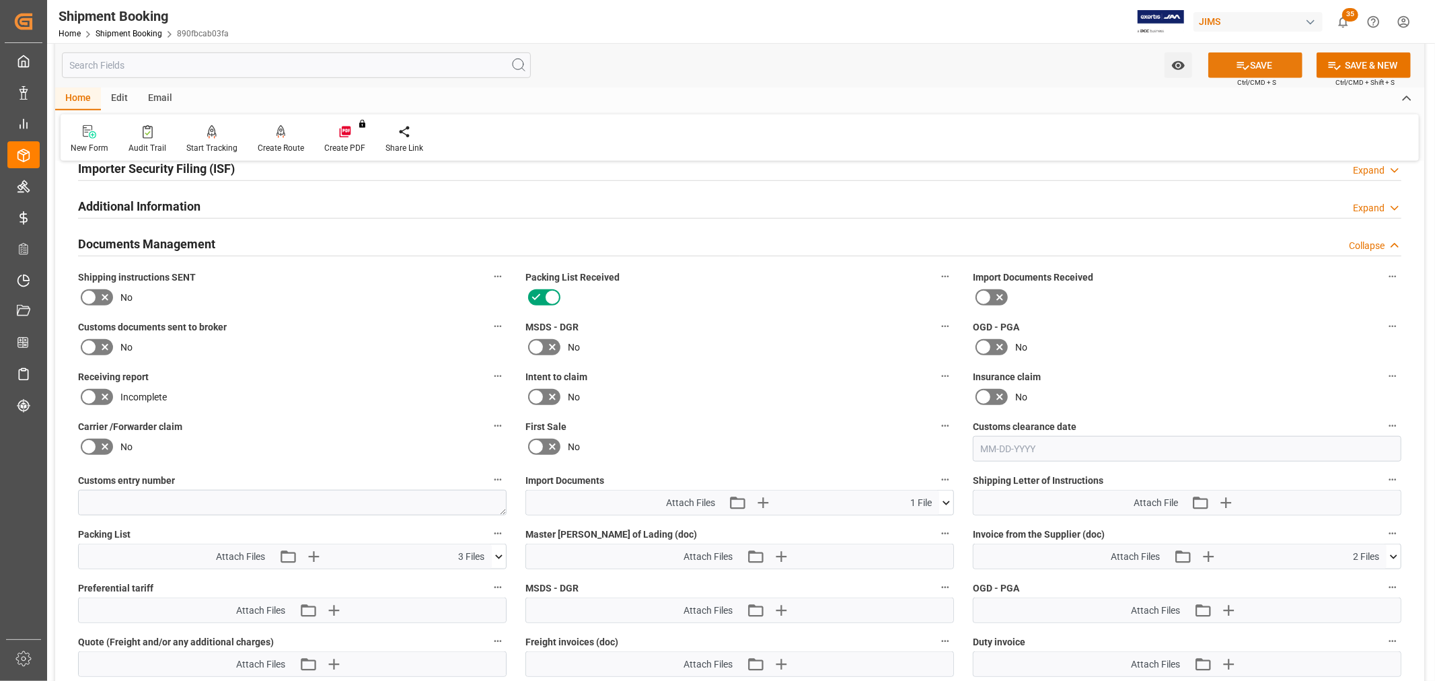
click at [1269, 63] on button "SAVE" at bounding box center [1256, 65] width 94 height 26
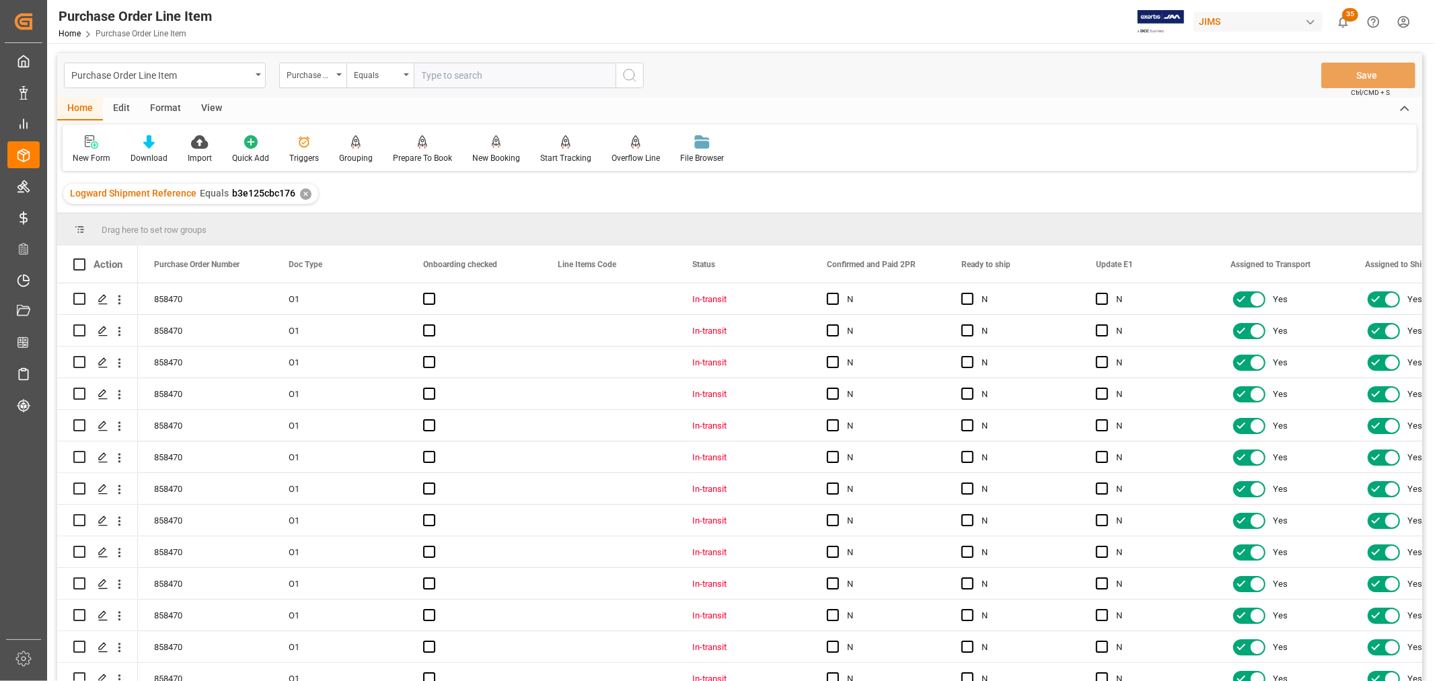
click at [205, 102] on div "View" at bounding box center [211, 109] width 41 height 23
click at [85, 150] on div "Default" at bounding box center [86, 150] width 46 height 30
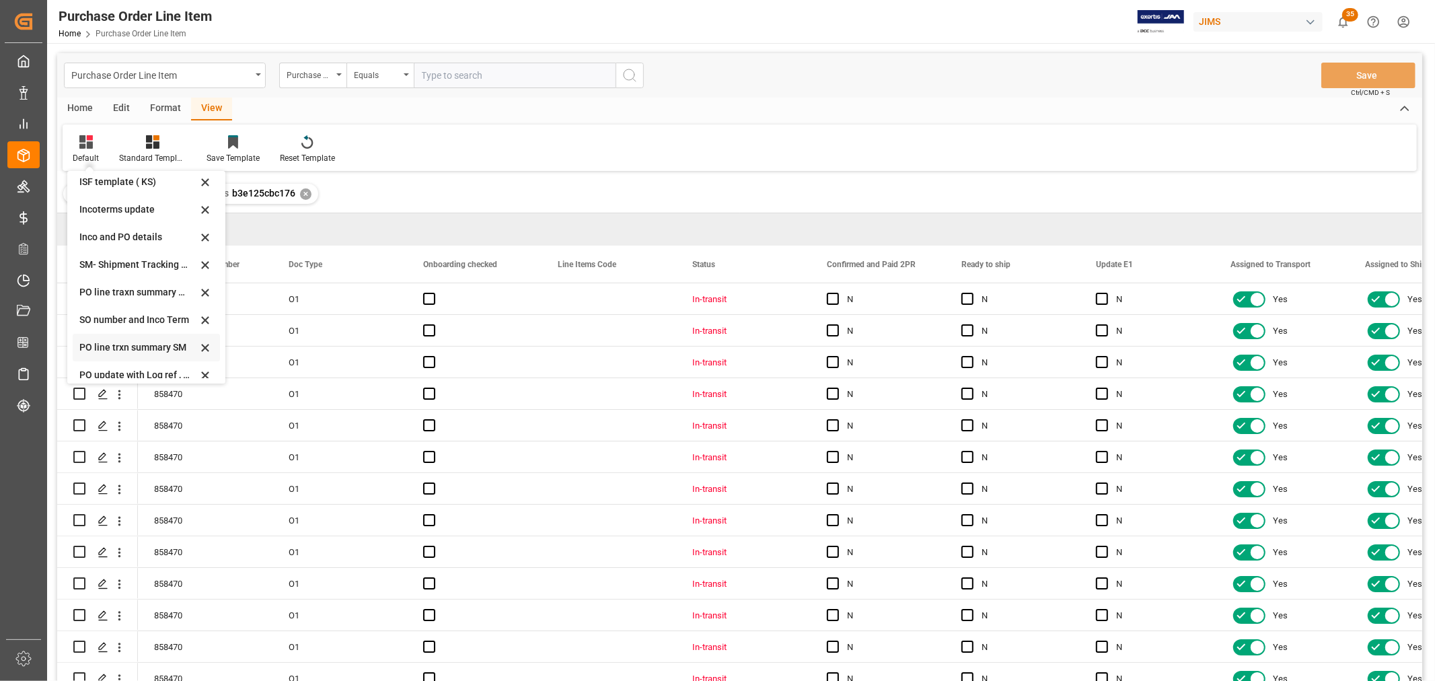
scroll to position [149, 0]
click at [111, 203] on div "Incoterms update" at bounding box center [138, 206] width 118 height 14
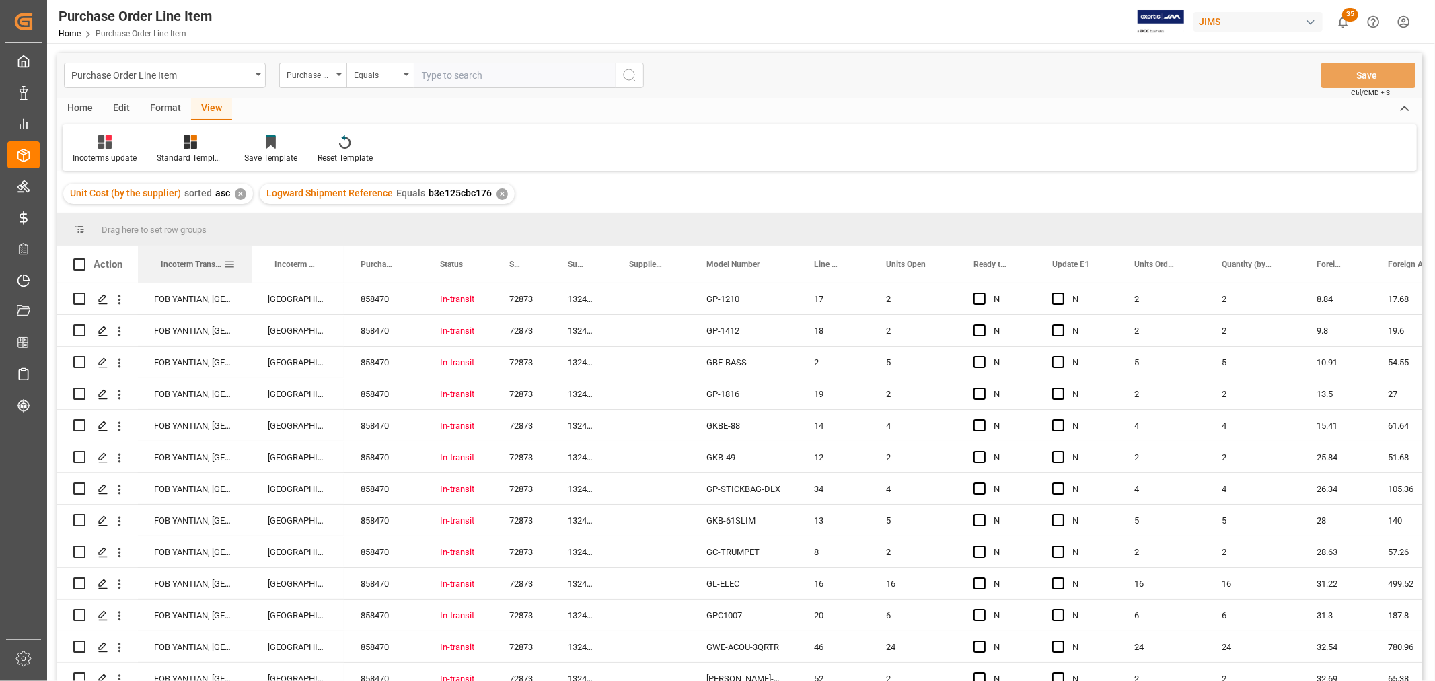
drag, startPoint x: 204, startPoint y: 267, endPoint x: 250, endPoint y: 276, distance: 47.4
click at [250, 276] on div at bounding box center [251, 264] width 5 height 37
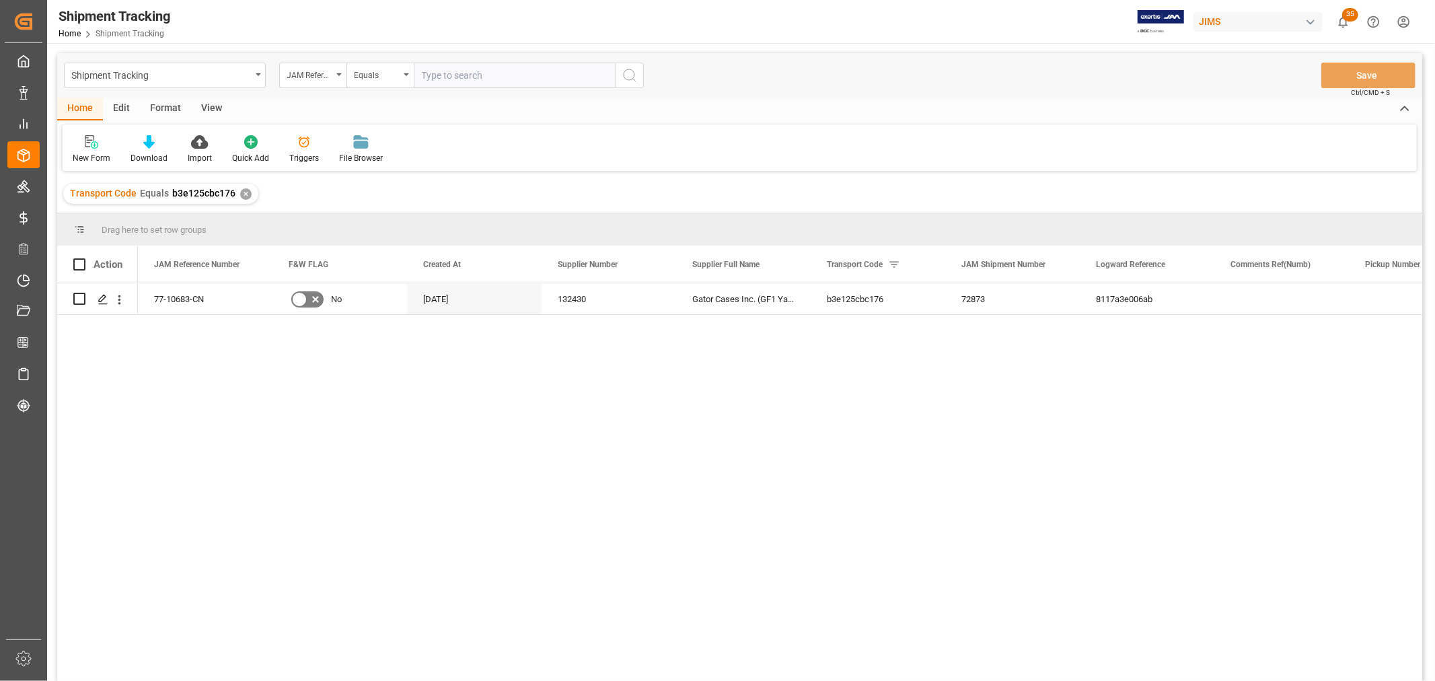
click at [215, 108] on div "View" at bounding box center [211, 109] width 41 height 23
click at [90, 149] on div "Default" at bounding box center [86, 150] width 46 height 30
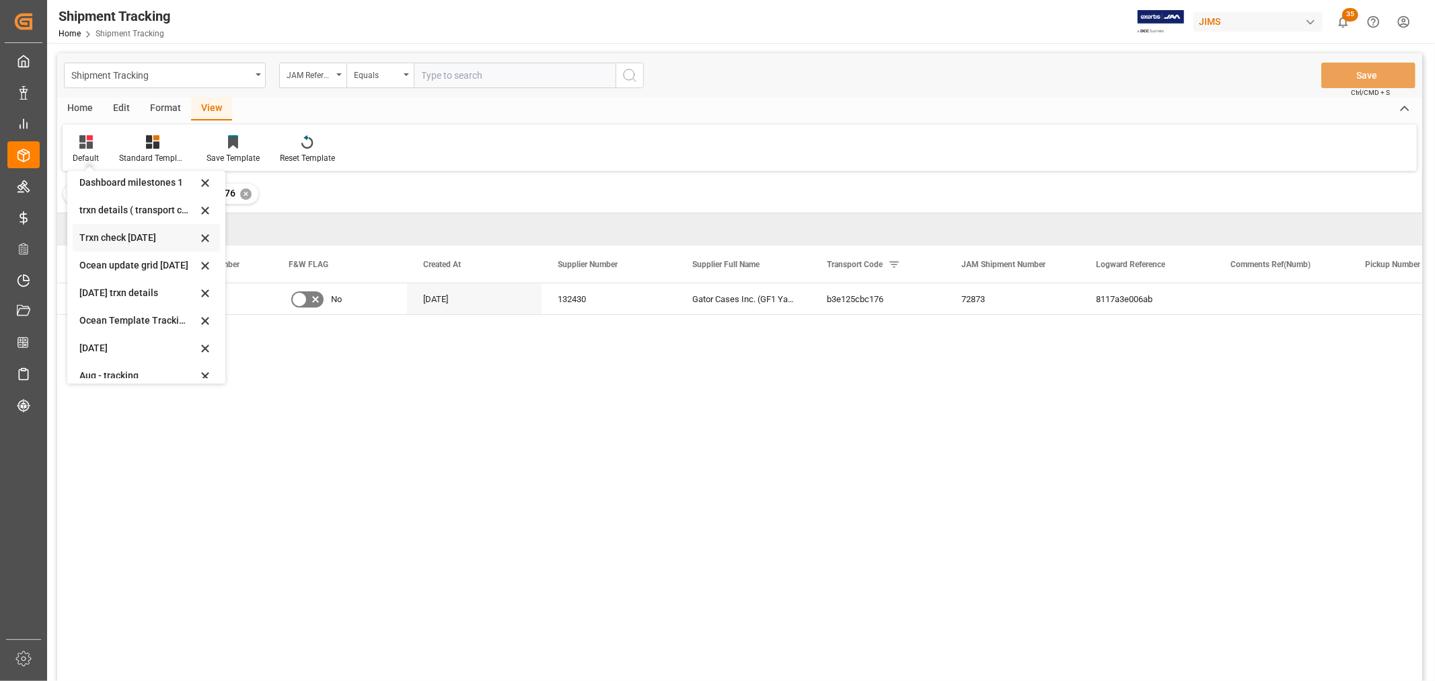
scroll to position [211, 0]
click at [132, 358] on div "tracking GIT template - Rev" at bounding box center [138, 365] width 118 height 14
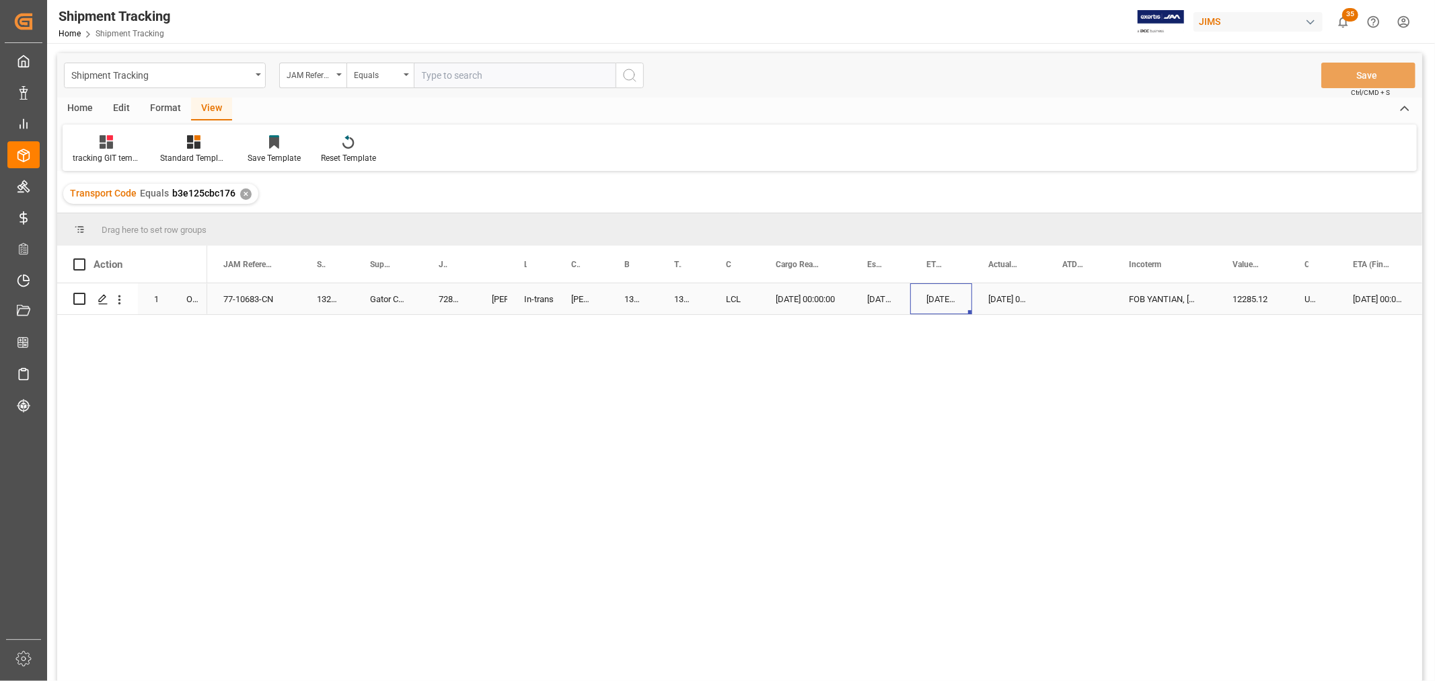
click at [970, 291] on div "09-29-2025 00:00:00" at bounding box center [942, 298] width 62 height 31
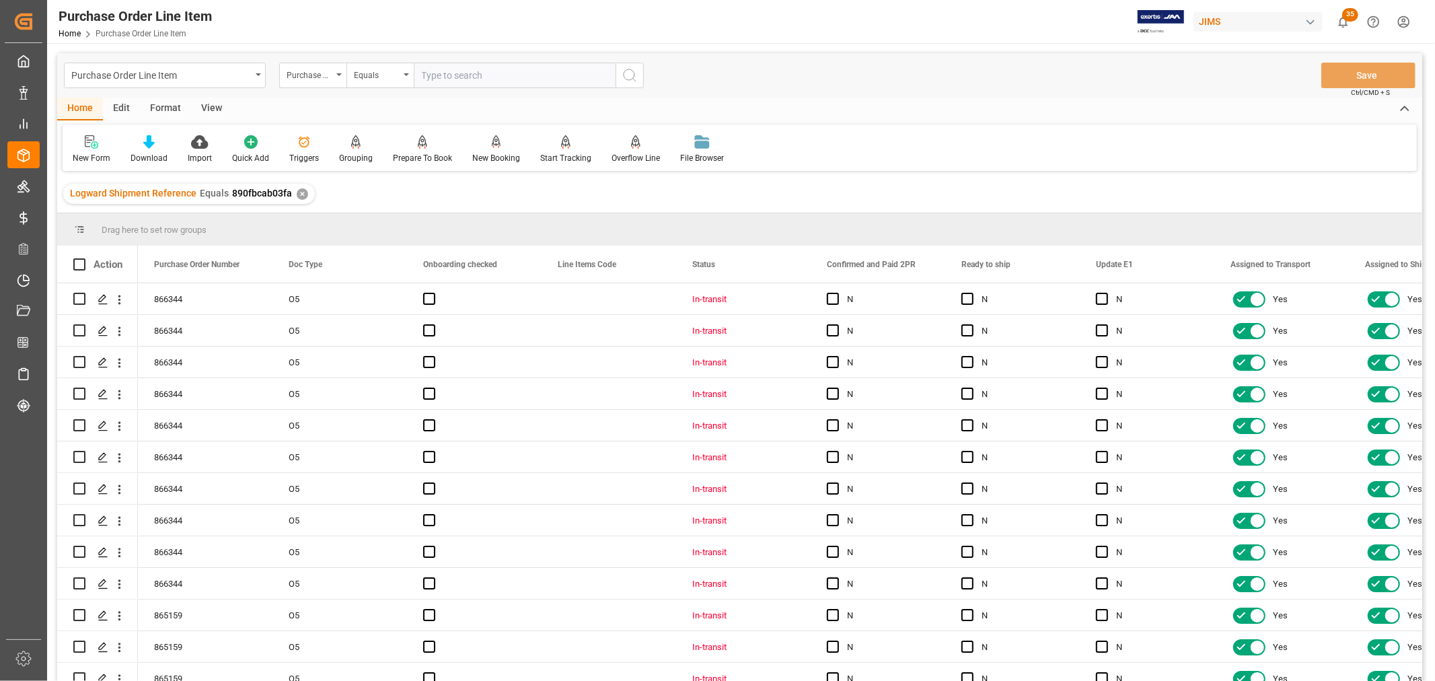
click at [209, 104] on div "View" at bounding box center [211, 109] width 41 height 23
click at [83, 148] on icon at bounding box center [85, 141] width 13 height 13
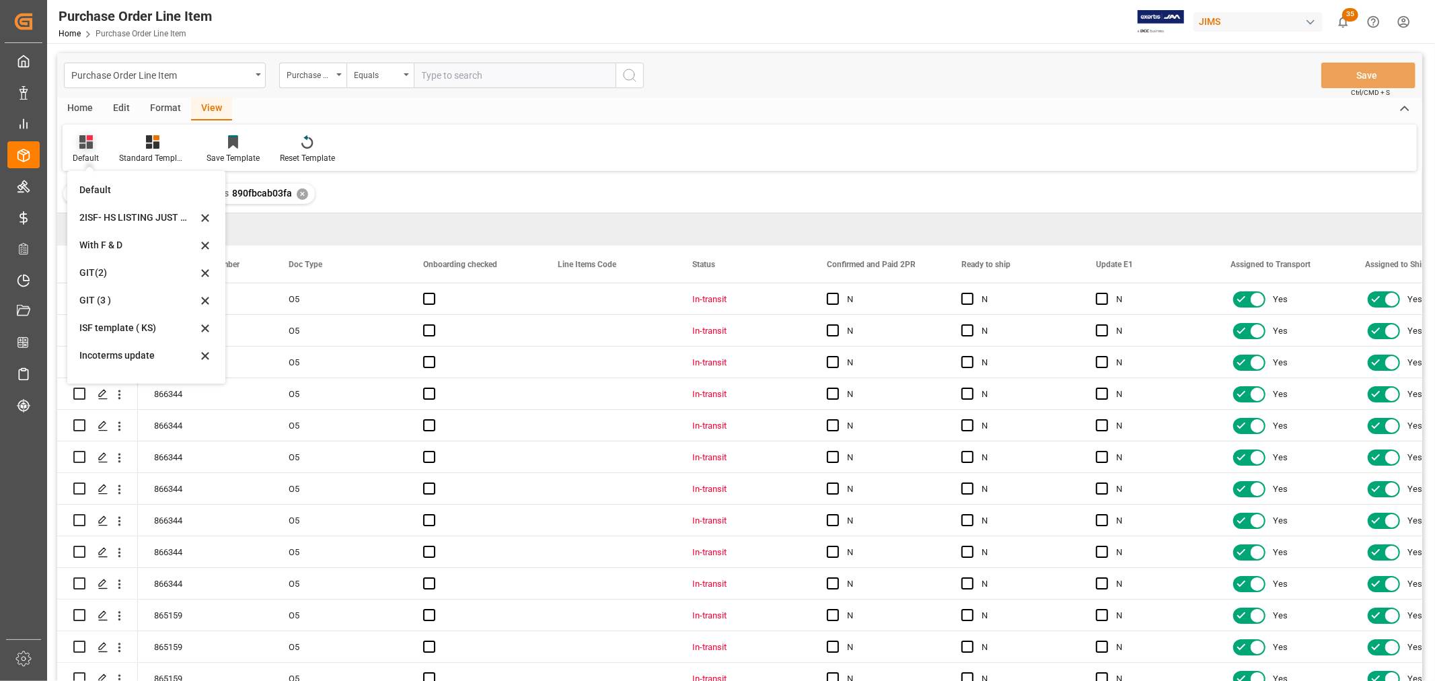
scroll to position [199, 0]
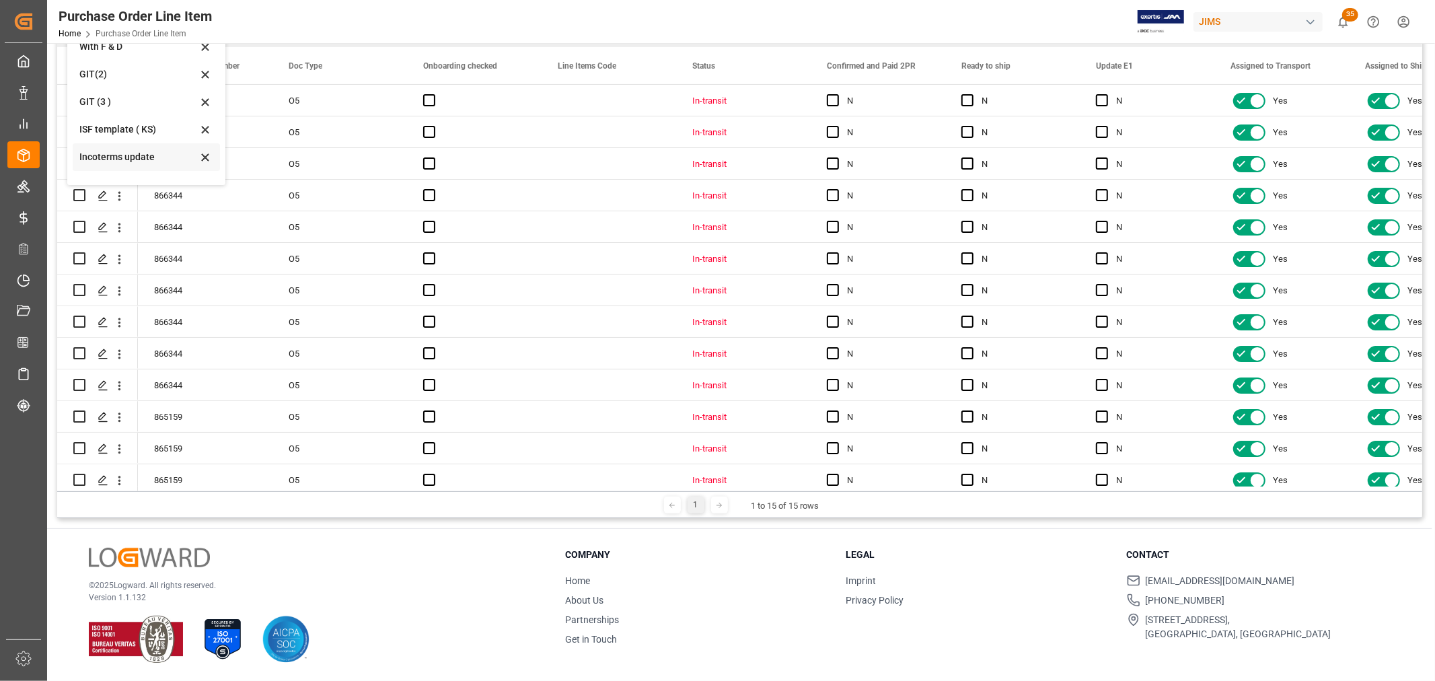
click at [133, 157] on div "Incoterms update" at bounding box center [138, 157] width 118 height 14
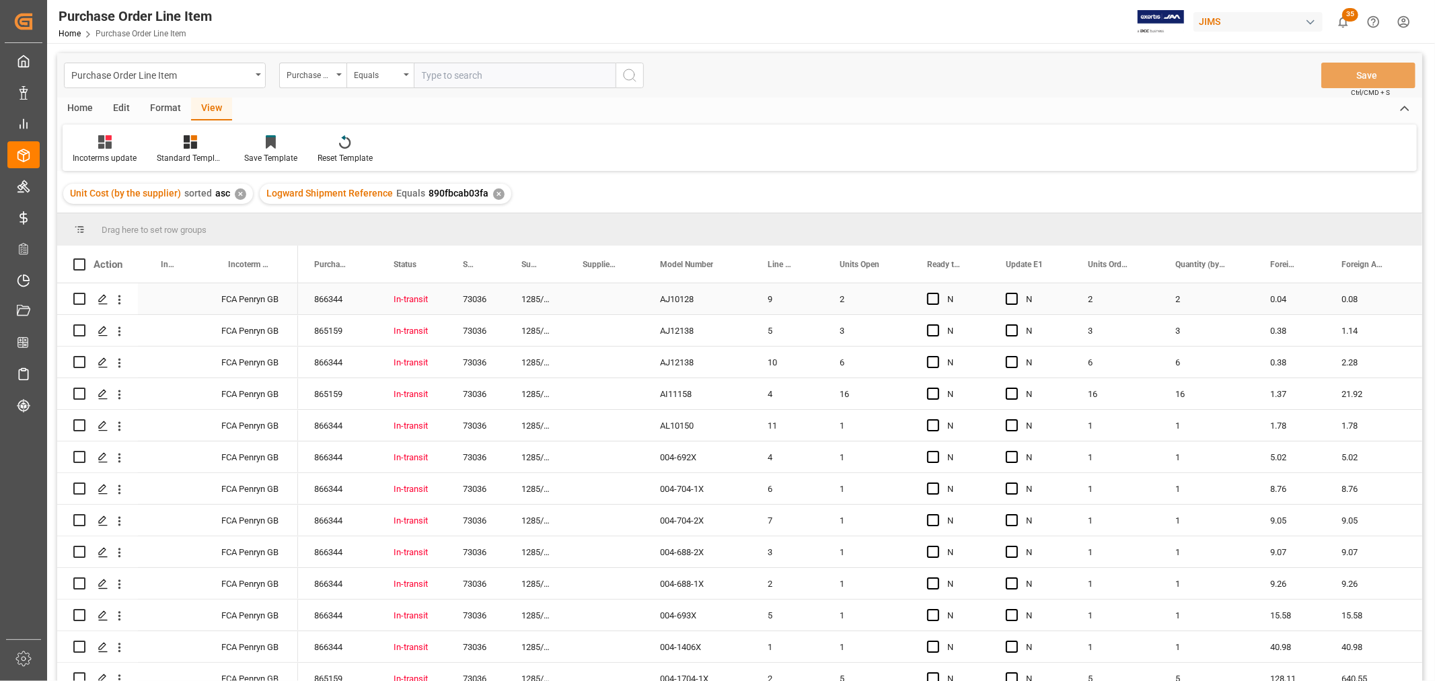
click at [171, 299] on div "Press SPACE to select this row." at bounding box center [171, 298] width 67 height 31
click at [171, 299] on input "Press SPACE to select this row." at bounding box center [172, 307] width 46 height 26
type input "DAP Baie d'urfe"
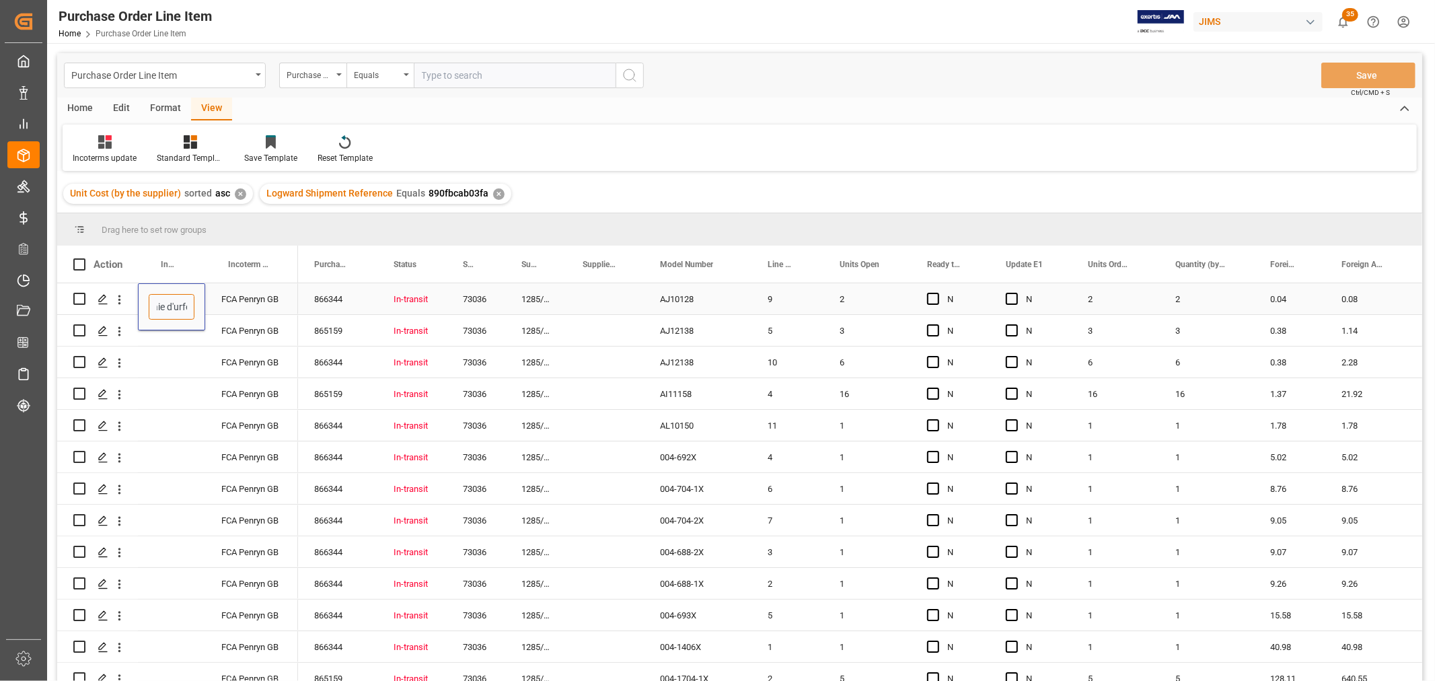
scroll to position [0, 34]
click at [192, 365] on div "Press SPACE to select this row." at bounding box center [171, 362] width 67 height 31
click at [174, 295] on div "DAP Baie d'urfe" at bounding box center [171, 298] width 67 height 31
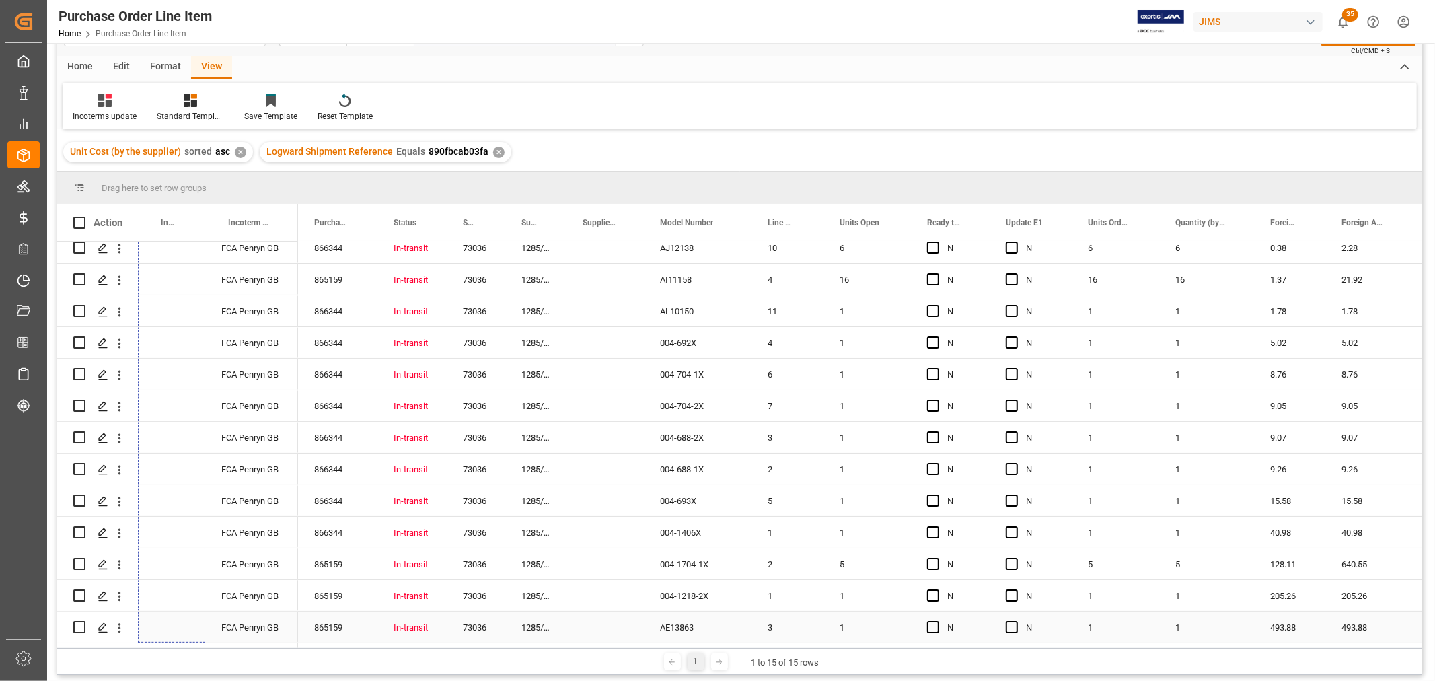
scroll to position [75, 0]
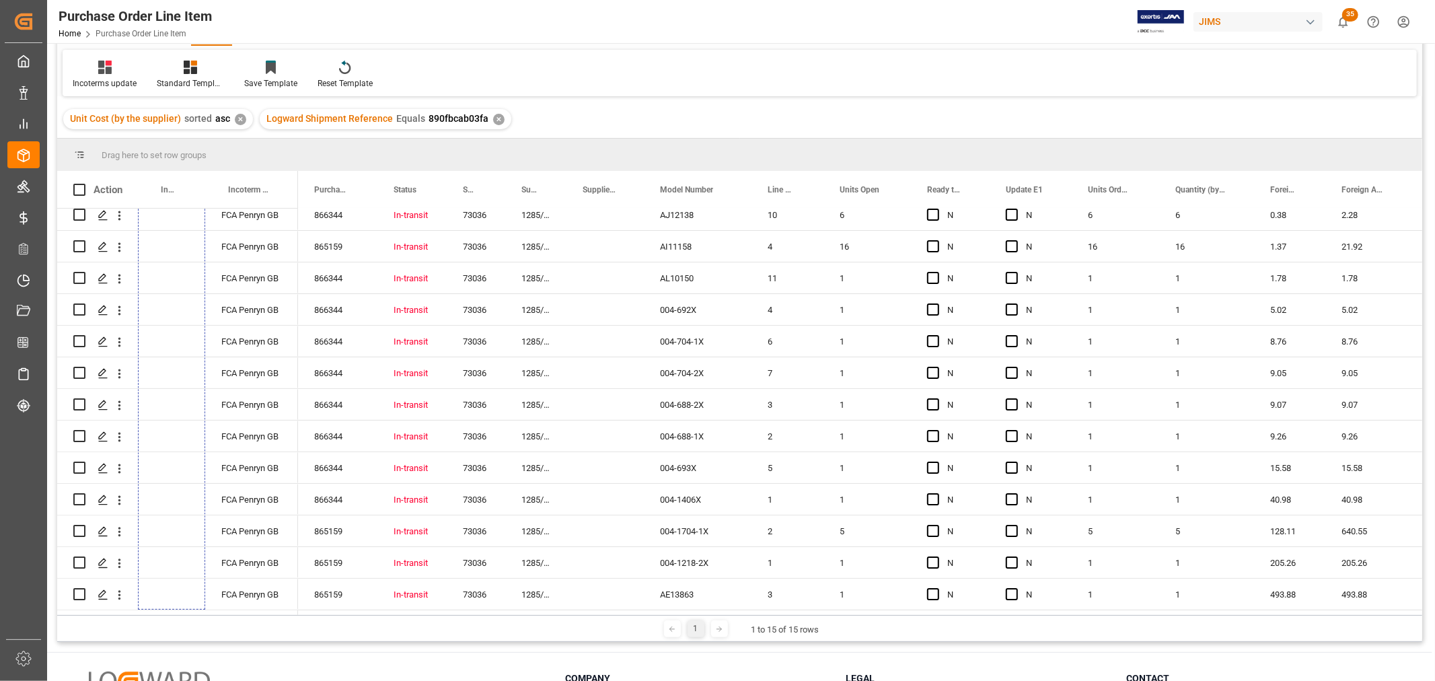
drag, startPoint x: 203, startPoint y: 312, endPoint x: 153, endPoint y: 636, distance: 328.2
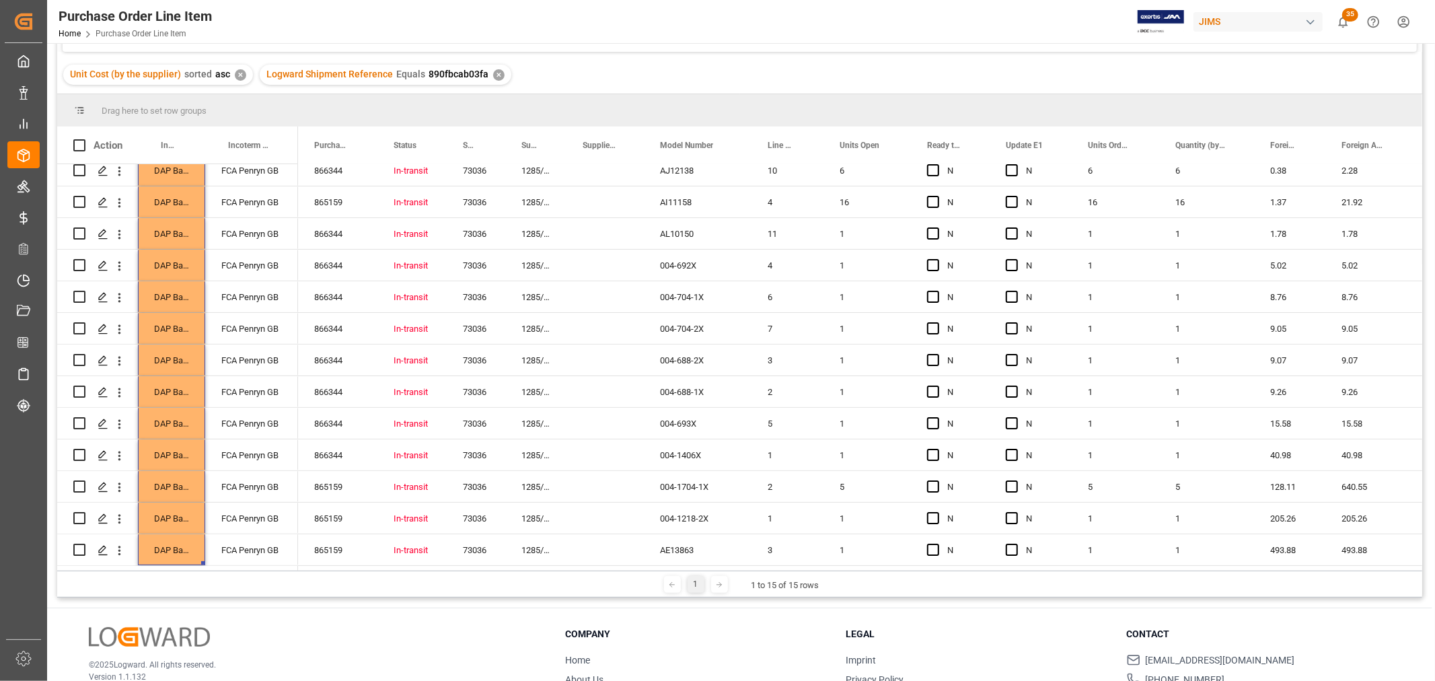
scroll to position [0, 0]
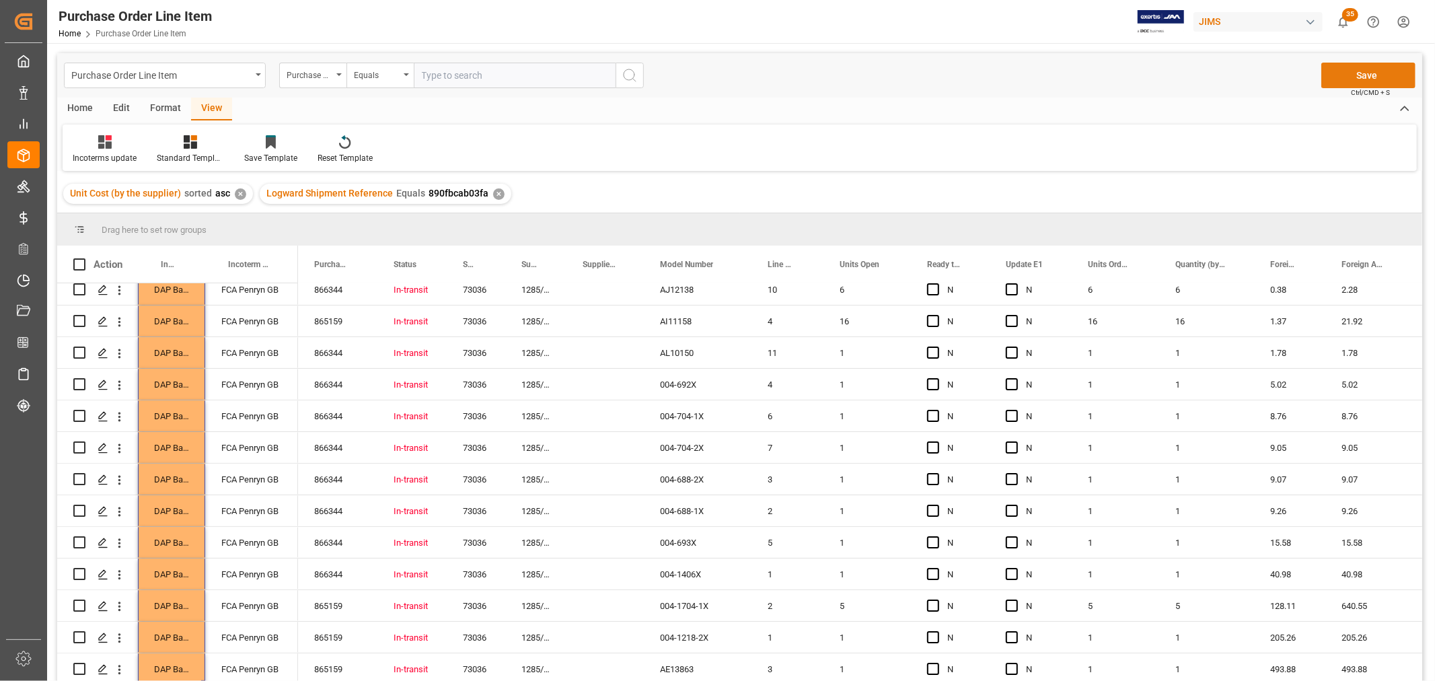
click at [1376, 74] on button "Save" at bounding box center [1369, 76] width 94 height 26
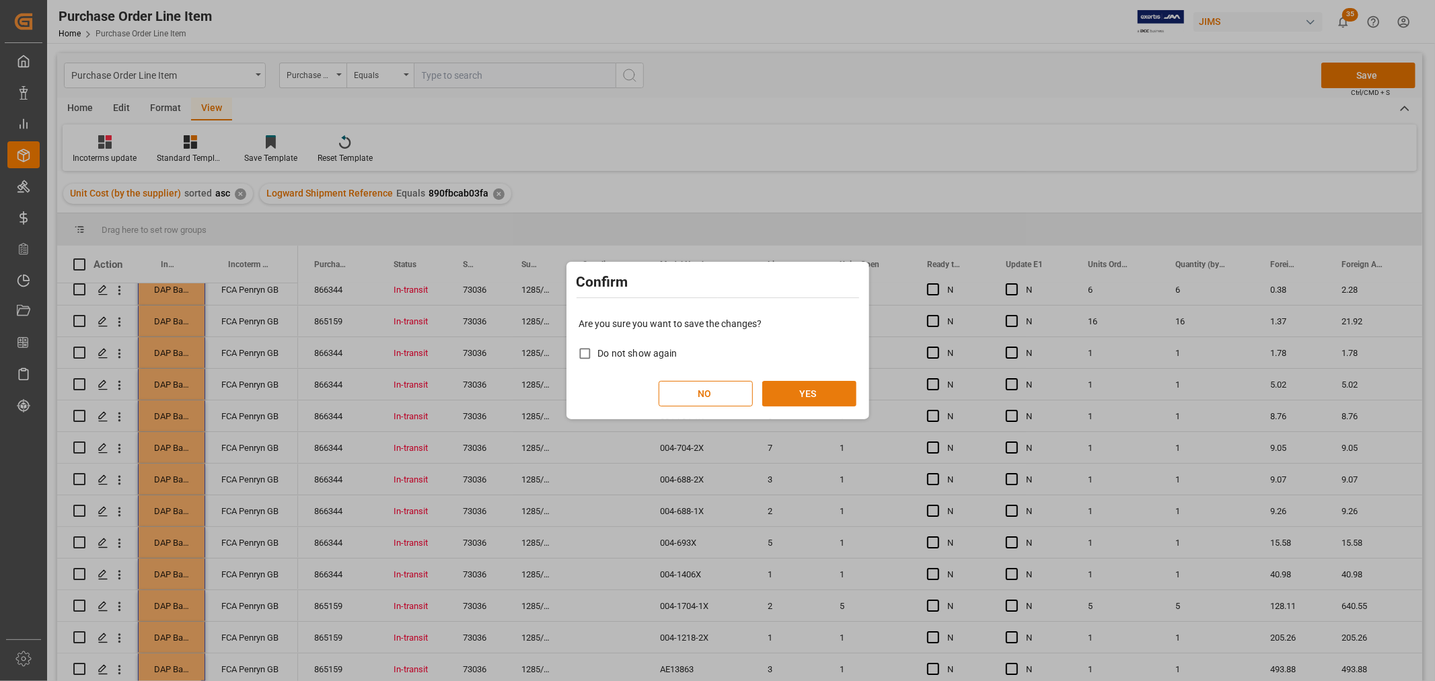
click at [810, 387] on button "YES" at bounding box center [809, 394] width 94 height 26
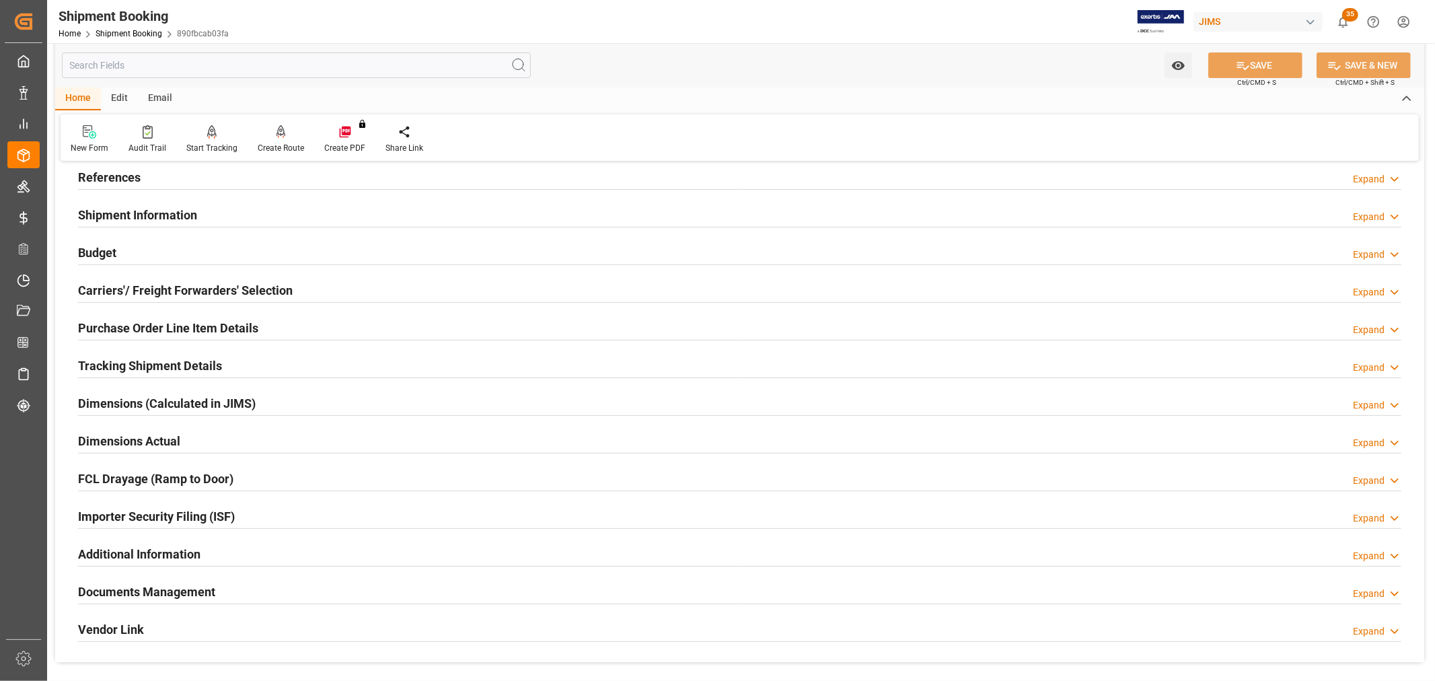
scroll to position [149, 0]
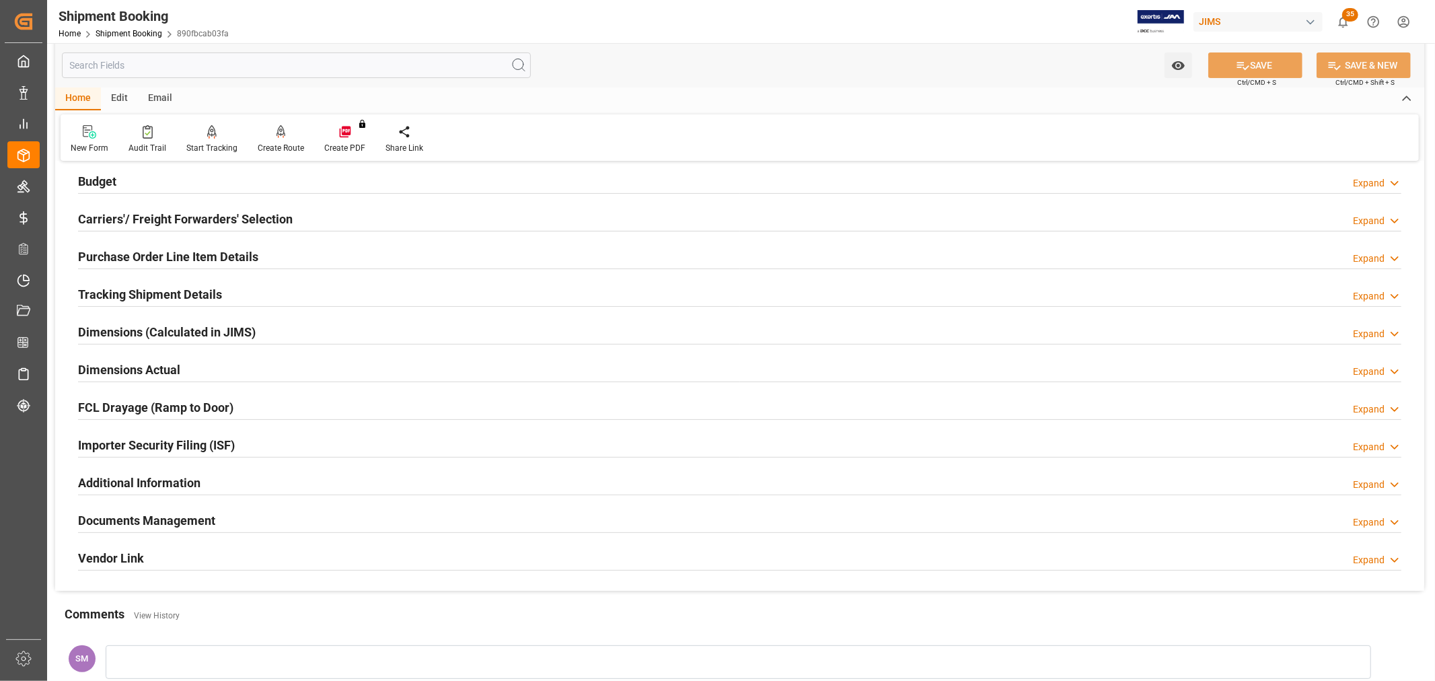
click at [153, 519] on h2 "Documents Management" at bounding box center [146, 520] width 137 height 18
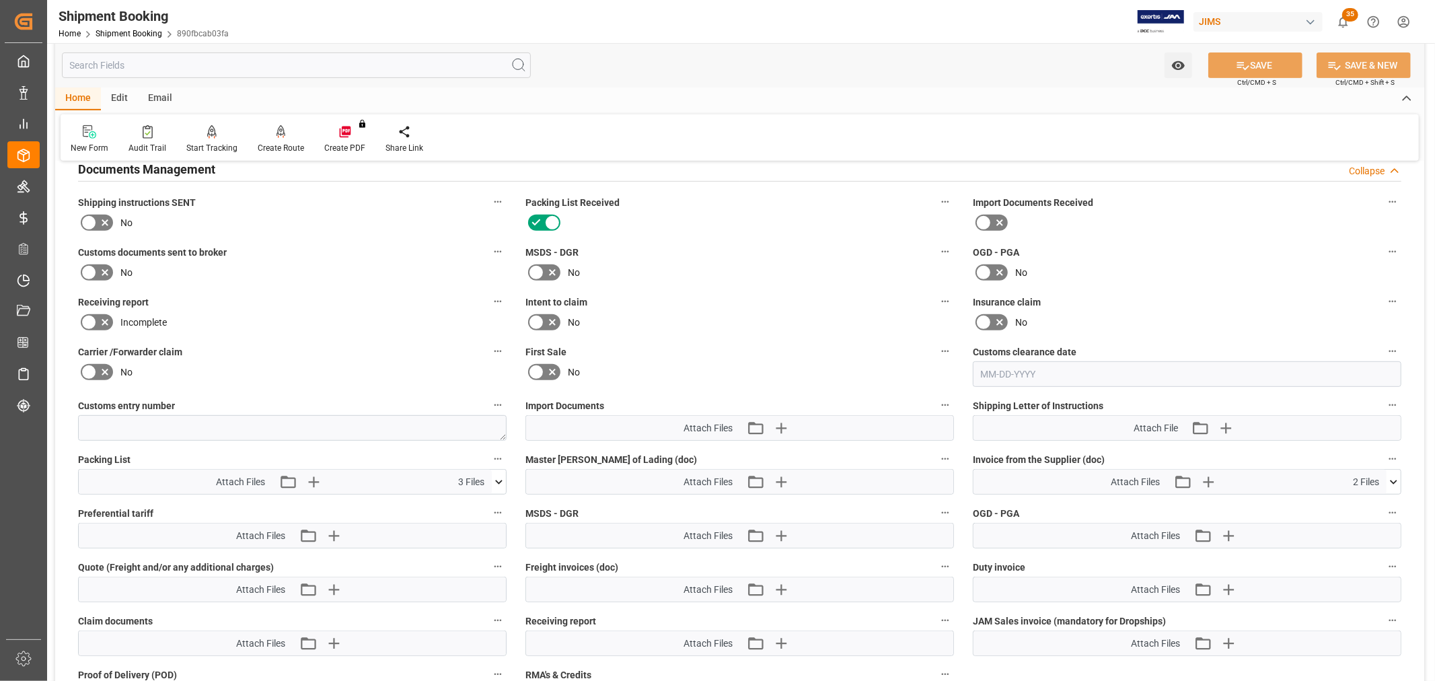
scroll to position [523, 0]
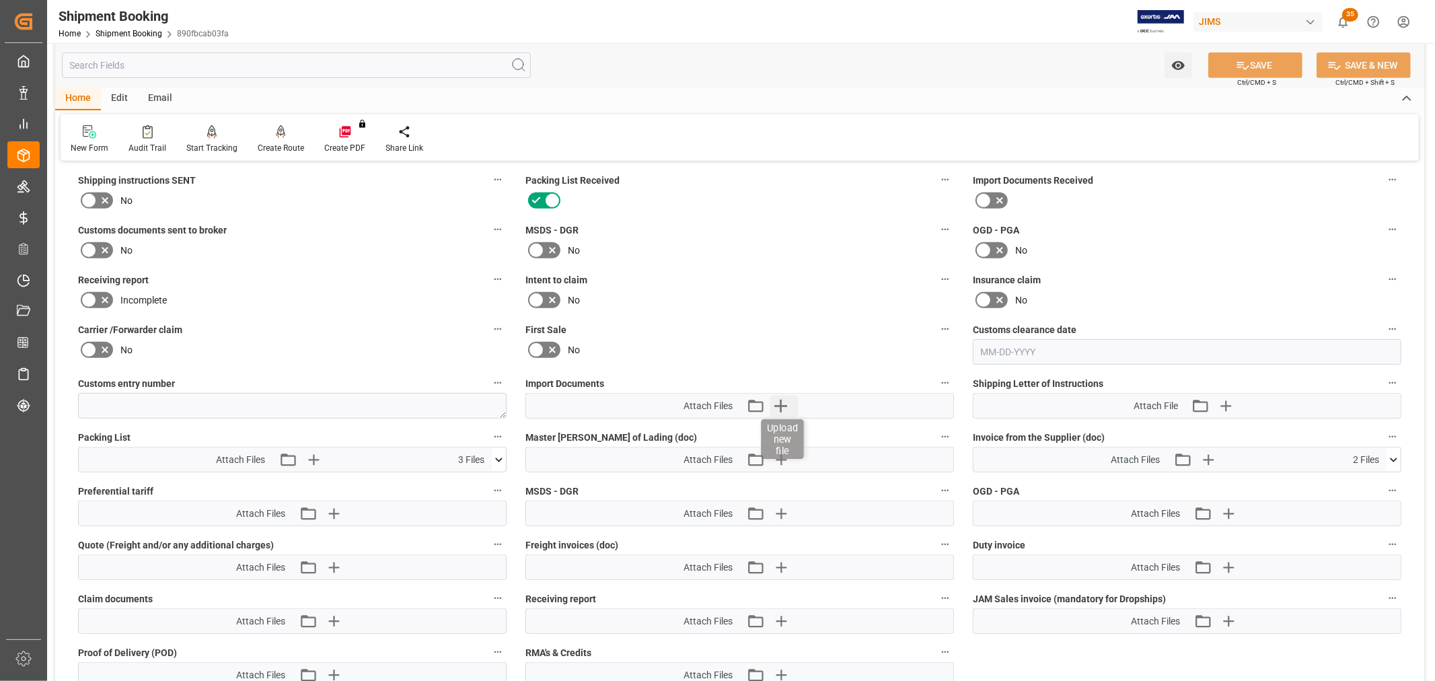
click at [783, 398] on icon "button" at bounding box center [781, 406] width 22 height 22
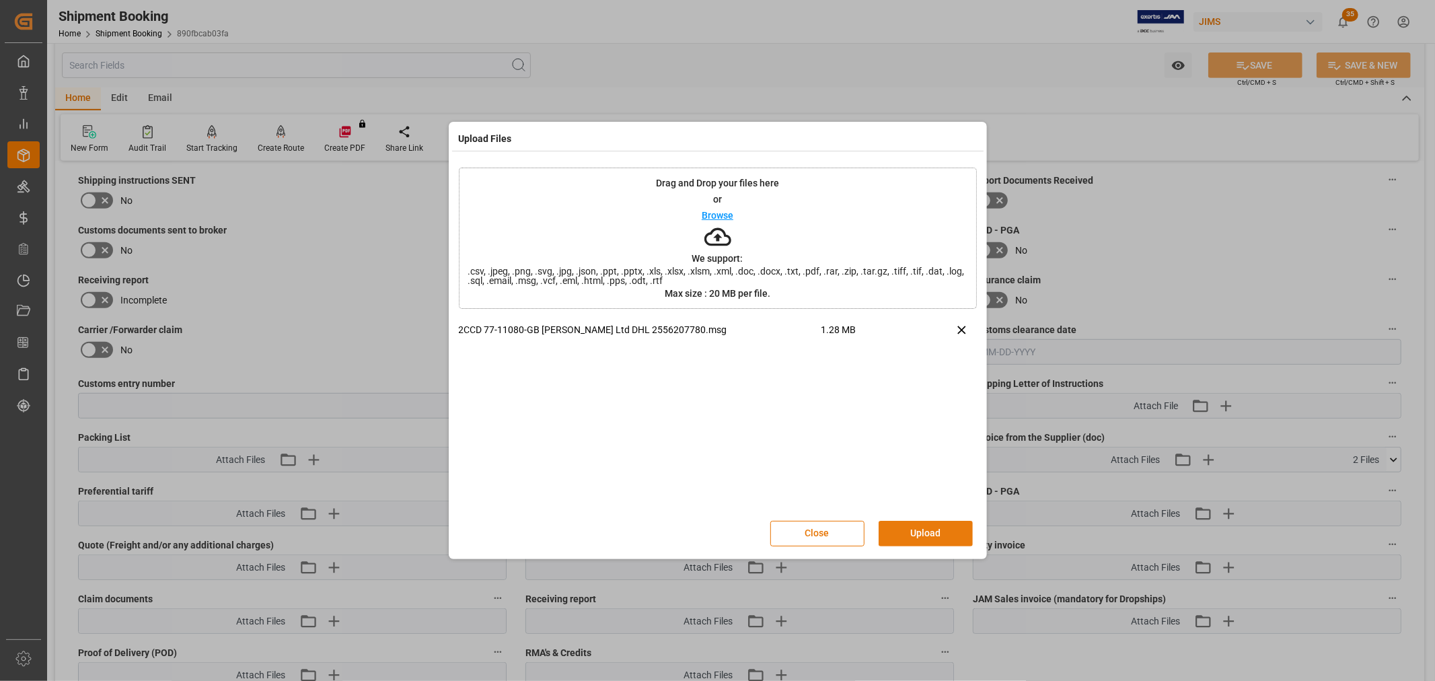
click at [945, 537] on button "Upload" at bounding box center [926, 534] width 94 height 26
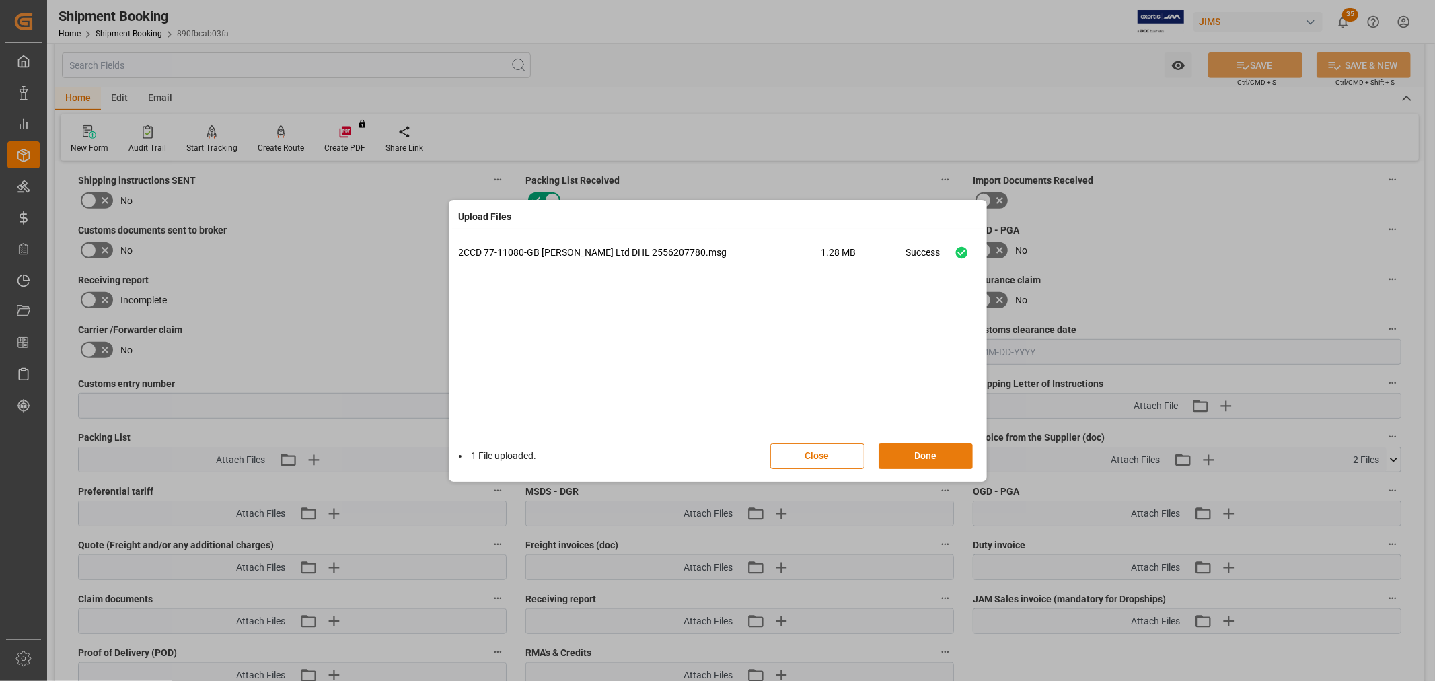
click at [944, 454] on button "Done" at bounding box center [926, 457] width 94 height 26
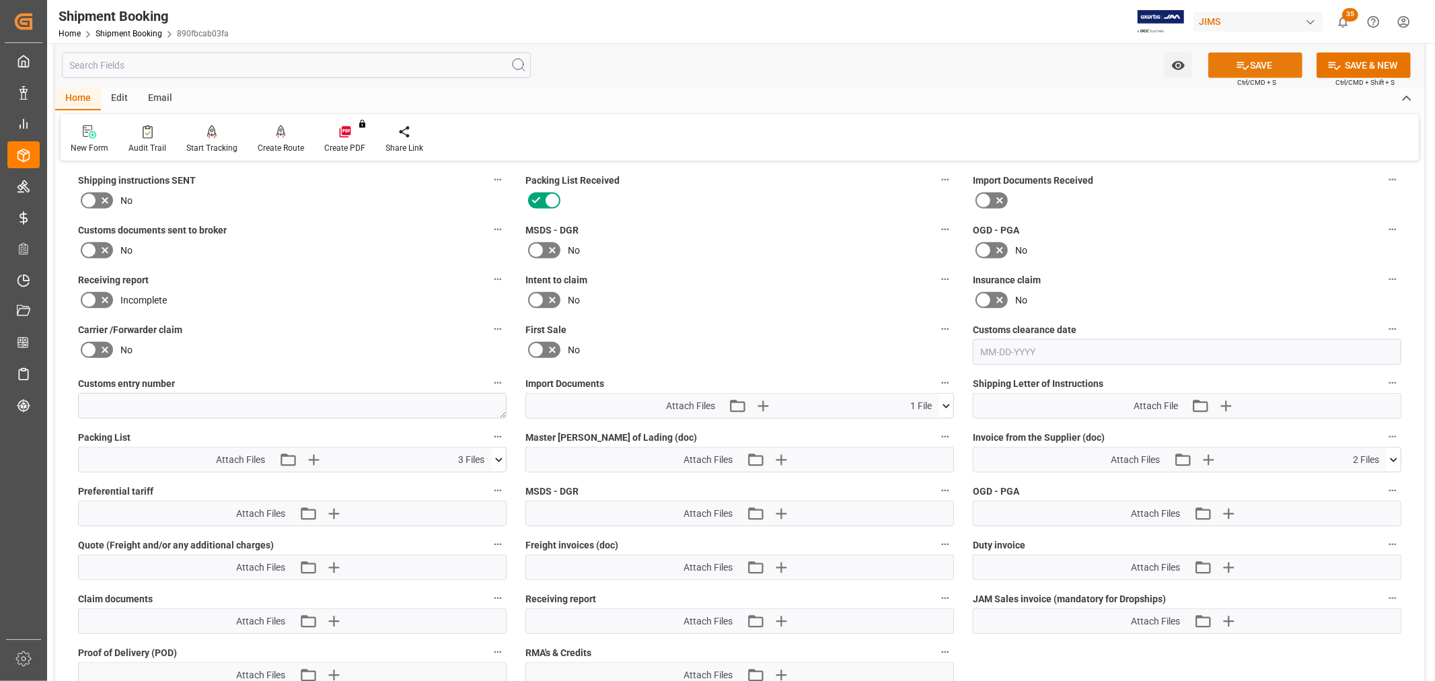
click at [1247, 66] on icon at bounding box center [1243, 66] width 14 height 14
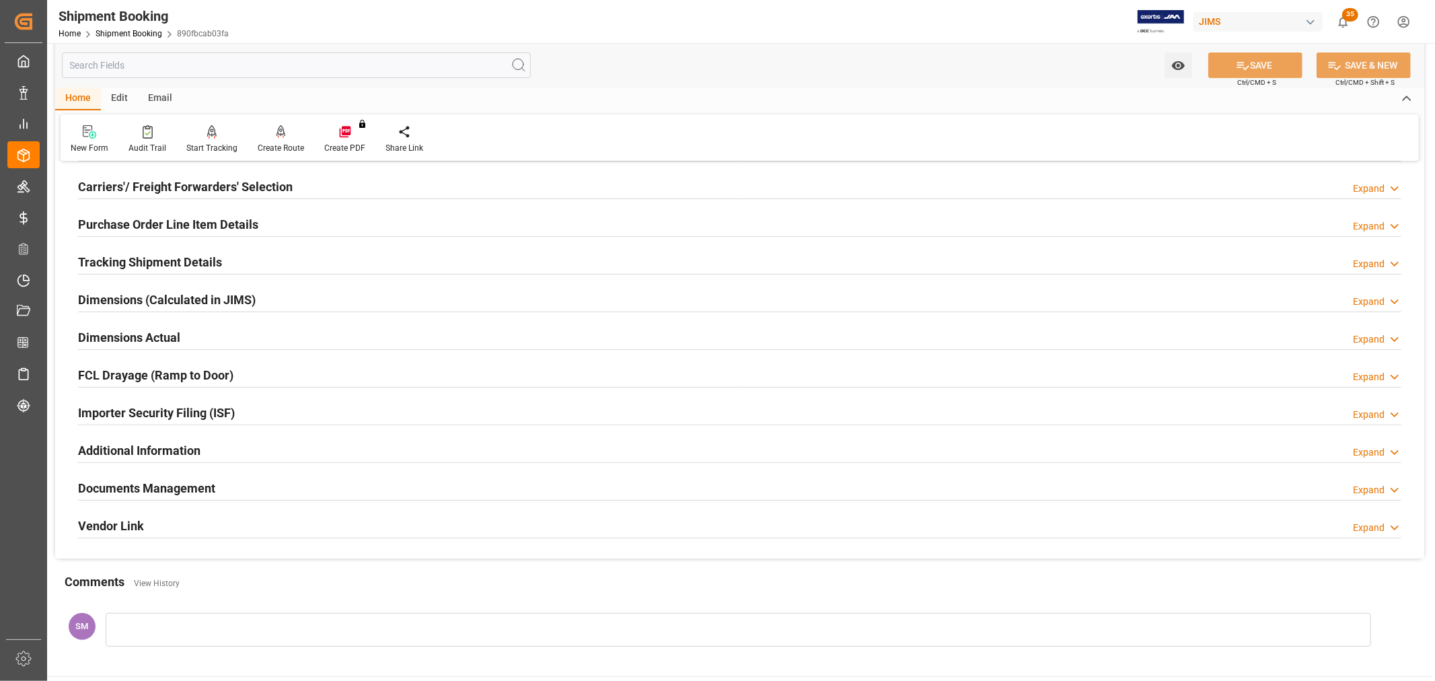
scroll to position [180, 0]
click at [164, 490] on h2 "Documents Management" at bounding box center [146, 490] width 137 height 18
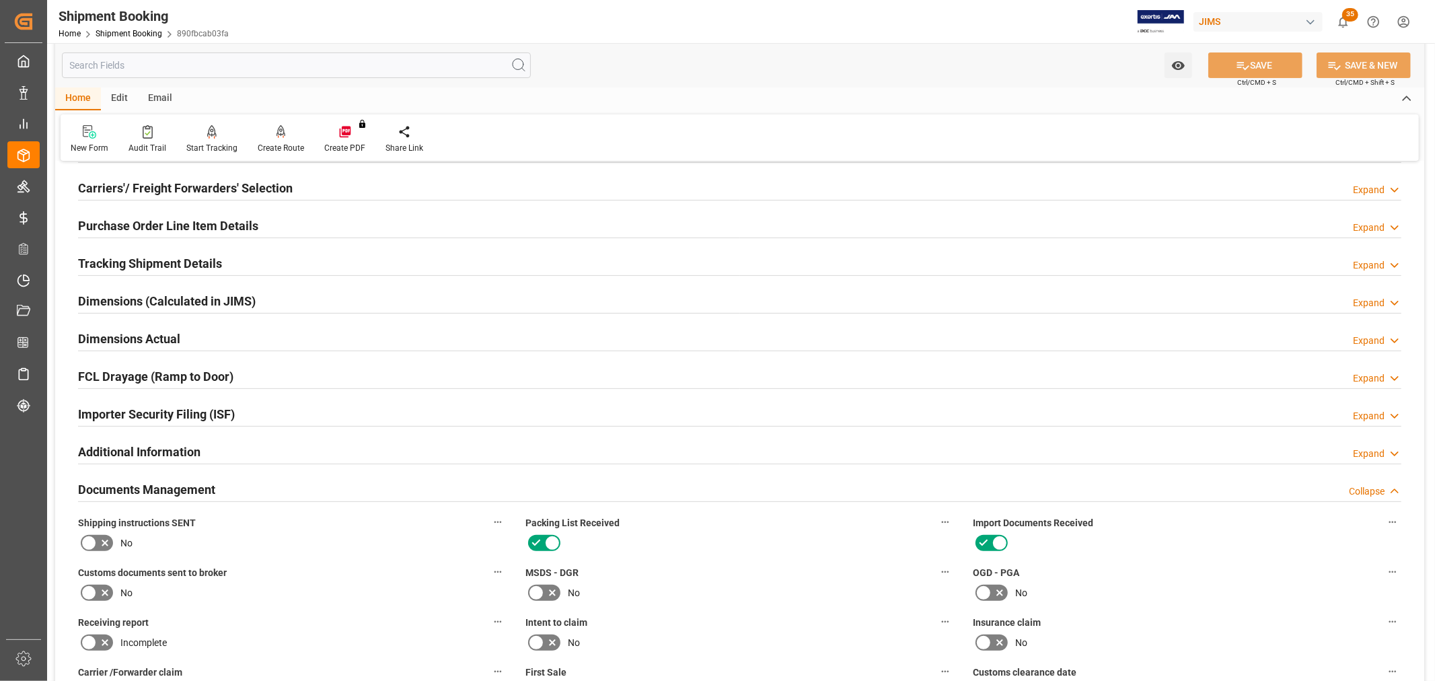
click at [104, 591] on icon at bounding box center [105, 593] width 7 height 7
click at [0, 0] on input "checkbox" at bounding box center [0, 0] width 0 height 0
click at [1247, 61] on icon at bounding box center [1243, 66] width 14 height 14
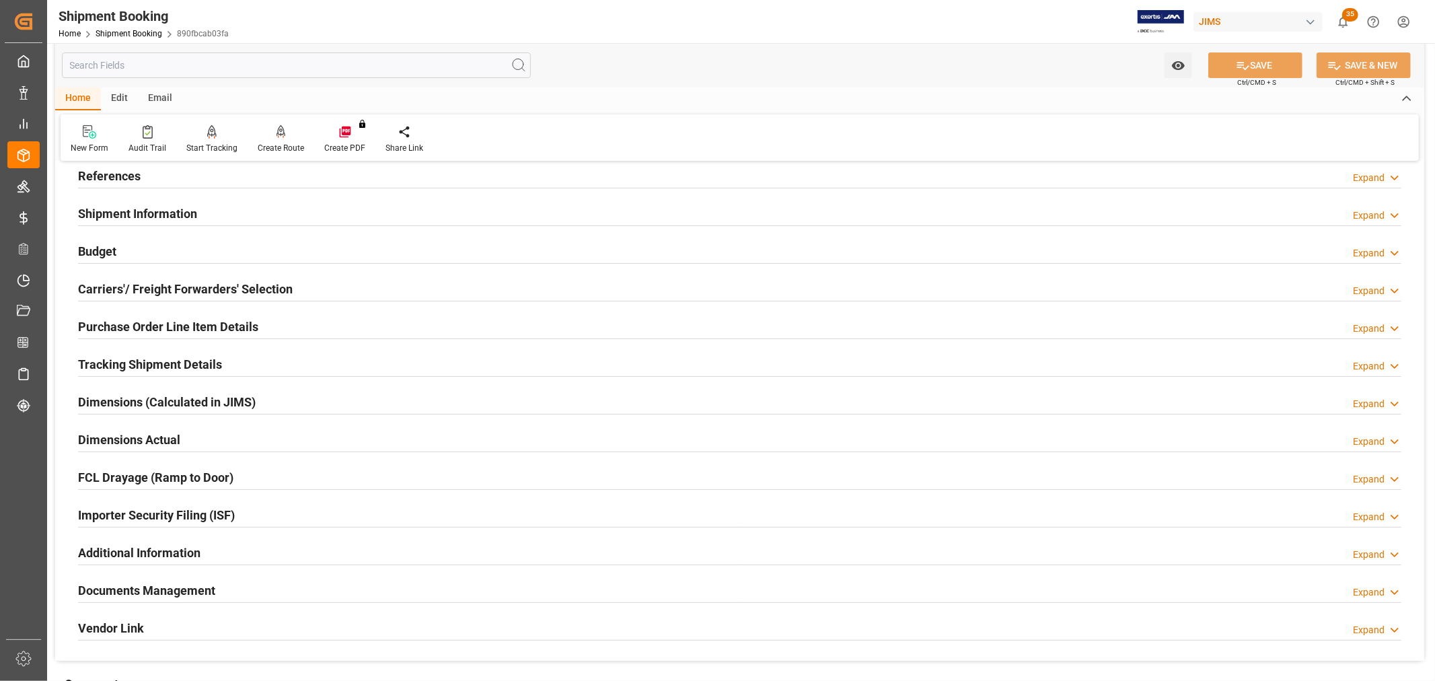
scroll to position [106, 0]
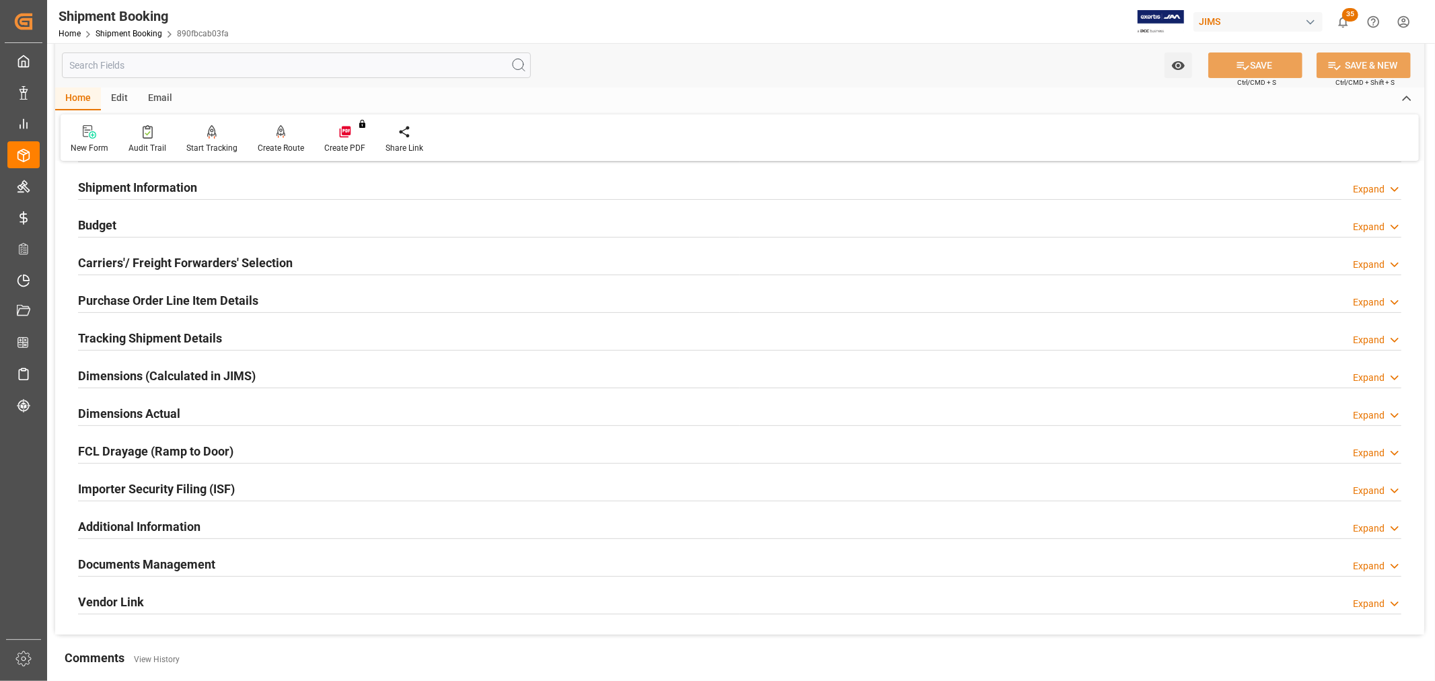
click at [102, 334] on h2 "Tracking Shipment Details" at bounding box center [150, 338] width 144 height 18
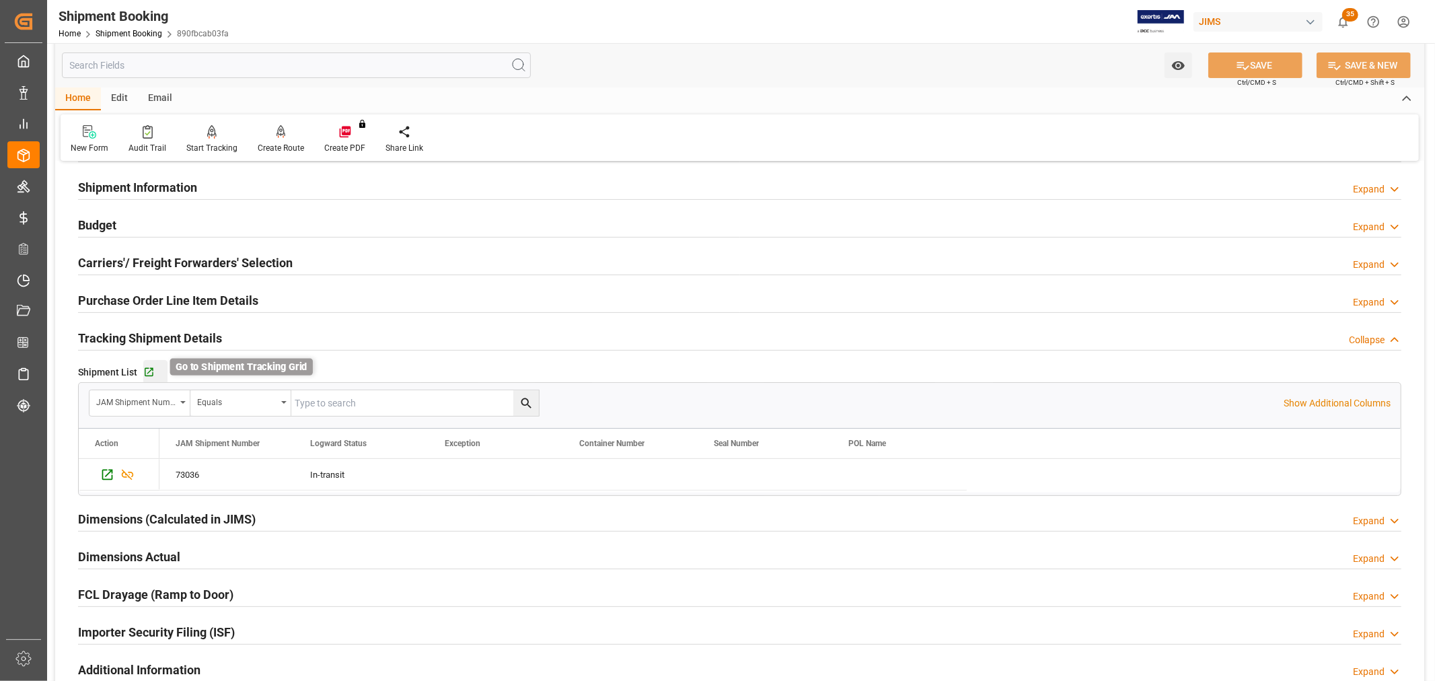
click at [145, 371] on icon "button" at bounding box center [148, 372] width 11 height 11
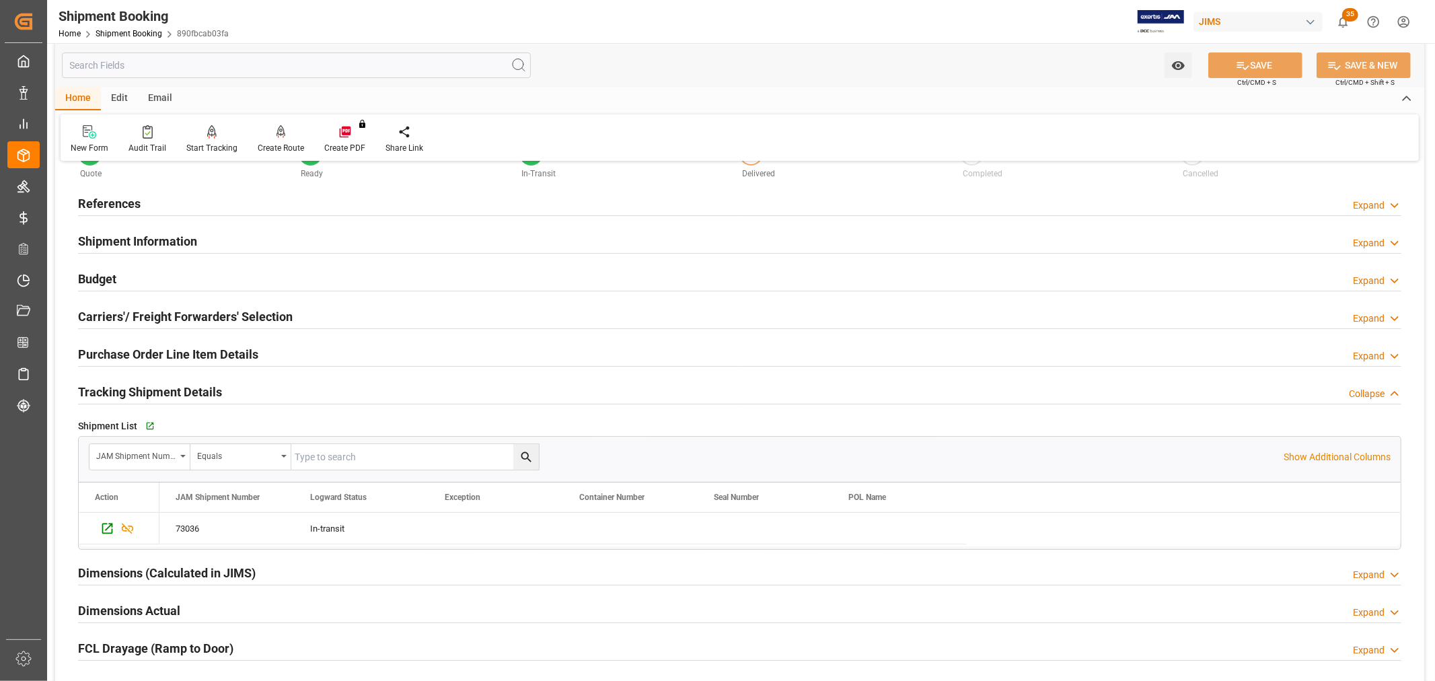
scroll to position [0, 0]
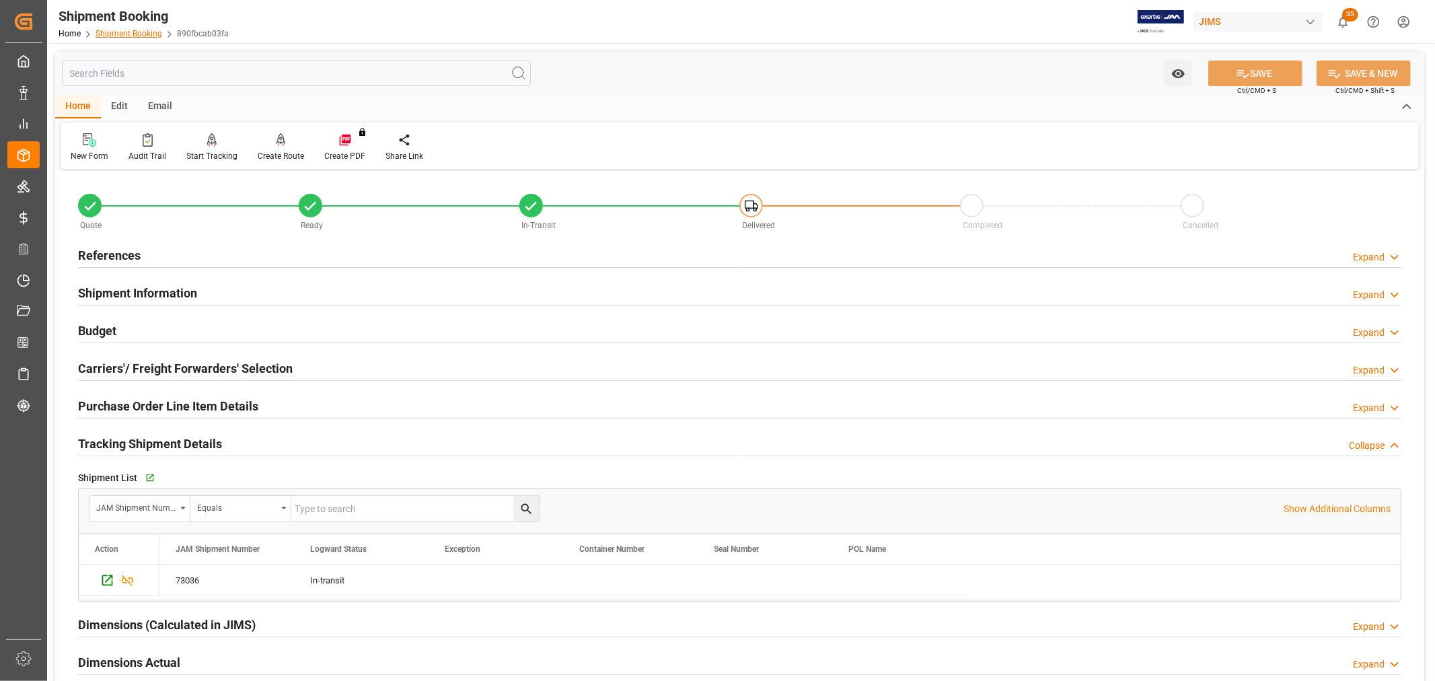
click at [135, 32] on link "Shipment Booking" at bounding box center [129, 33] width 67 height 9
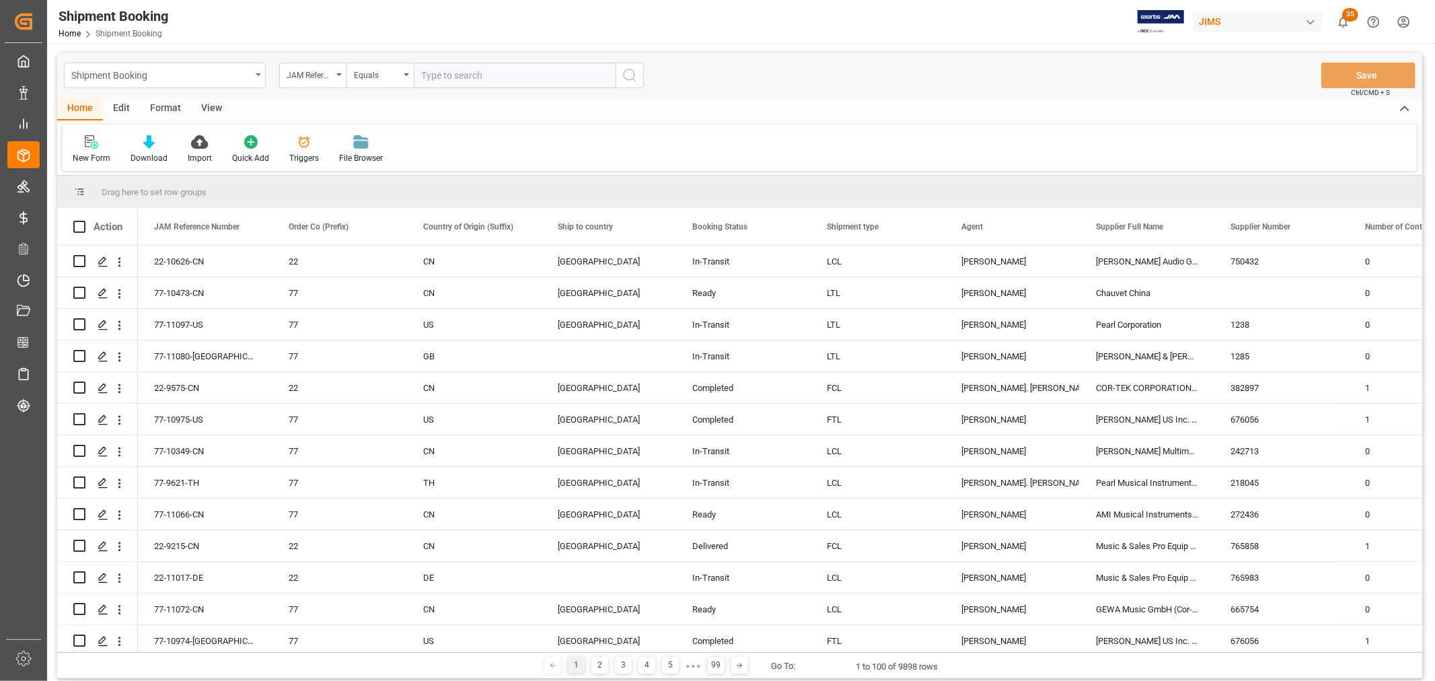
click at [259, 65] on div "Shipment Booking" at bounding box center [165, 76] width 202 height 26
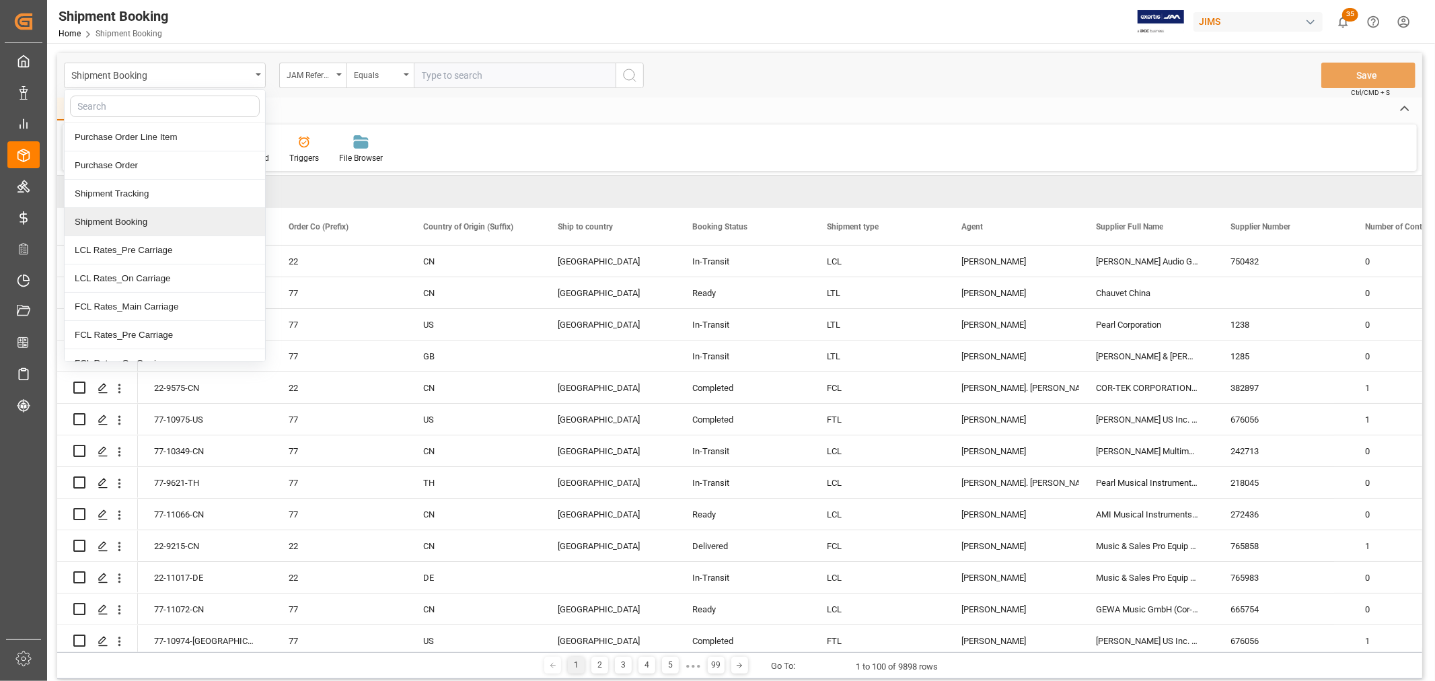
click at [149, 218] on div "Shipment Booking" at bounding box center [165, 222] width 201 height 28
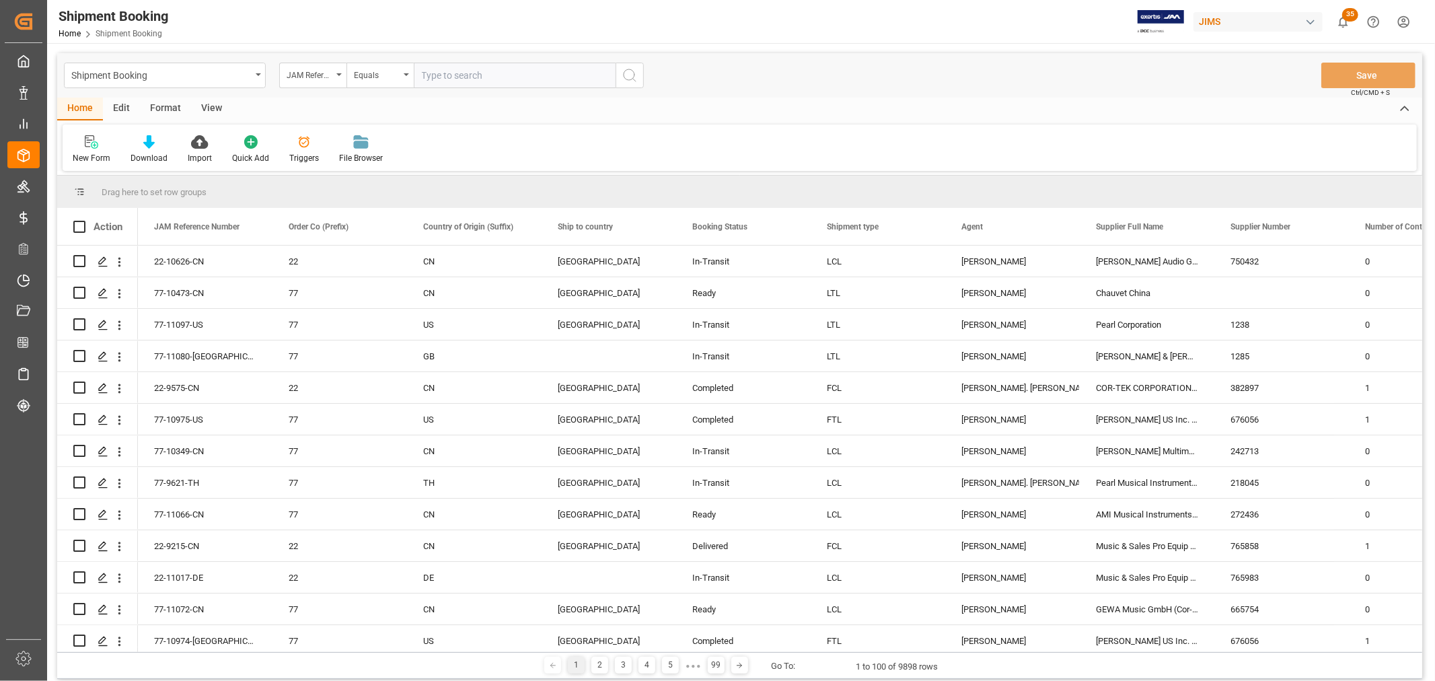
click at [448, 75] on input "text" at bounding box center [515, 76] width 202 height 26
type input "11053"
click at [627, 68] on icon "search button" at bounding box center [630, 75] width 16 height 16
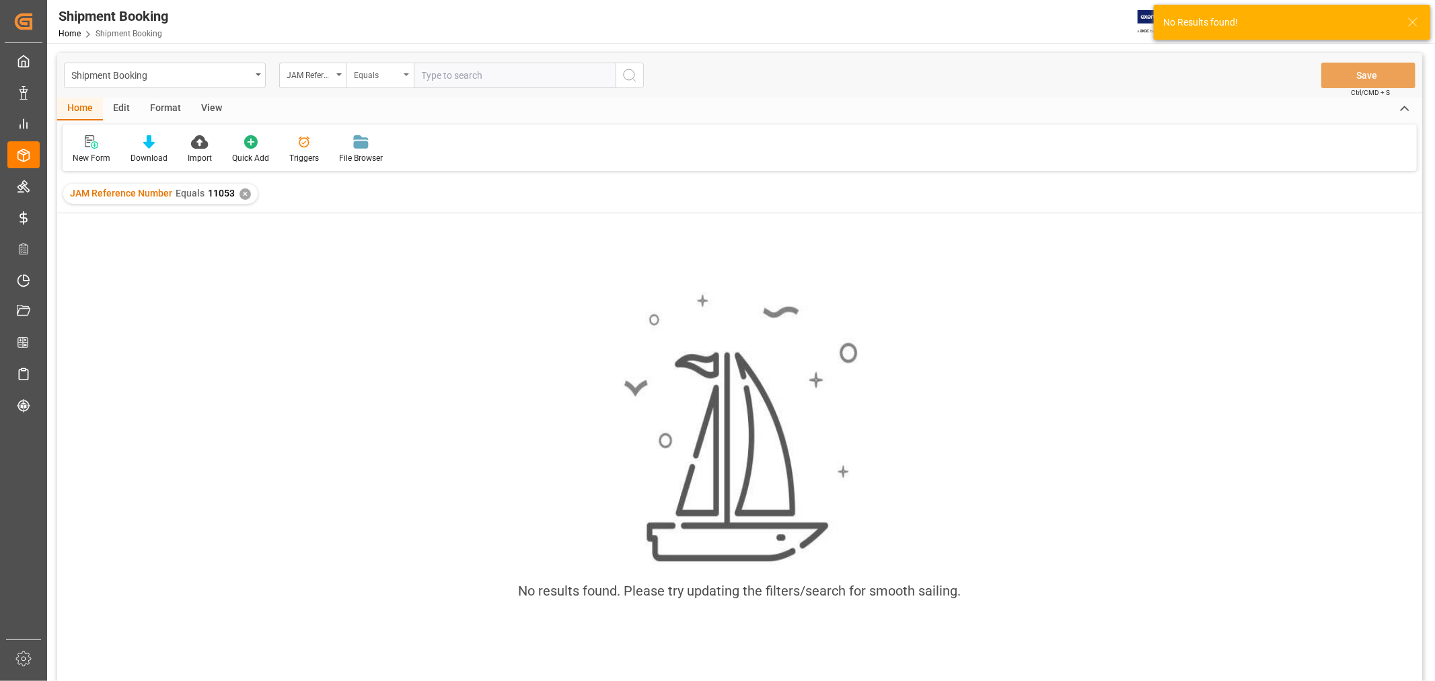
click at [404, 70] on div "Equals" at bounding box center [380, 76] width 67 height 26
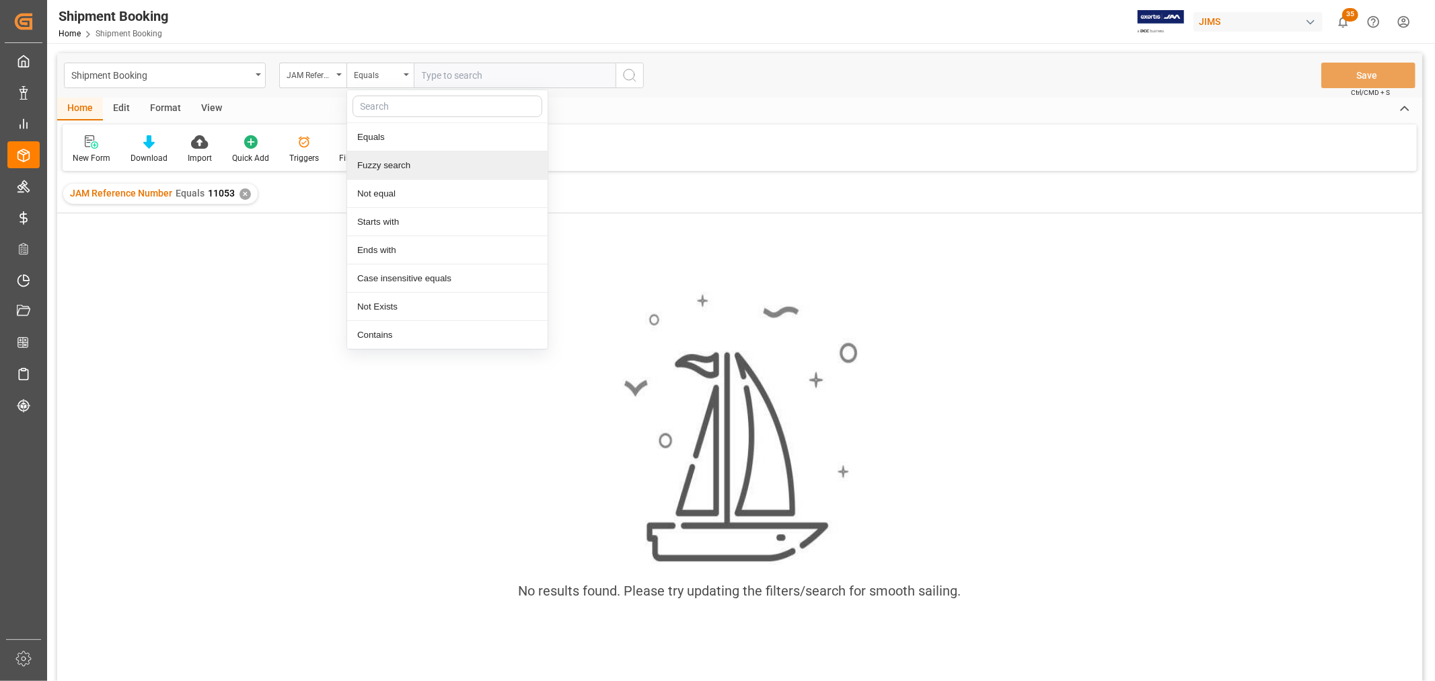
click at [392, 159] on div "Fuzzy search" at bounding box center [447, 165] width 201 height 28
type input "11053"
click at [633, 71] on icon "search button" at bounding box center [630, 75] width 16 height 16
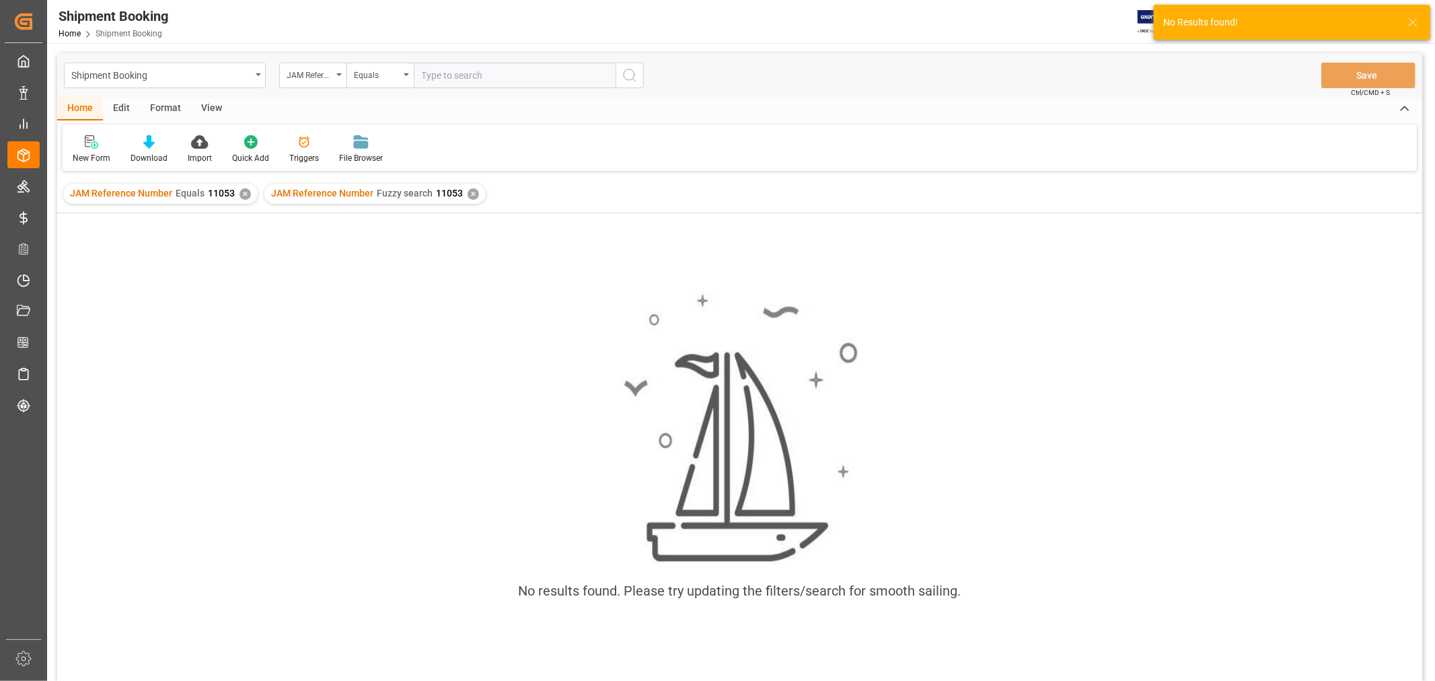
click at [242, 193] on div "✕" at bounding box center [245, 193] width 11 height 11
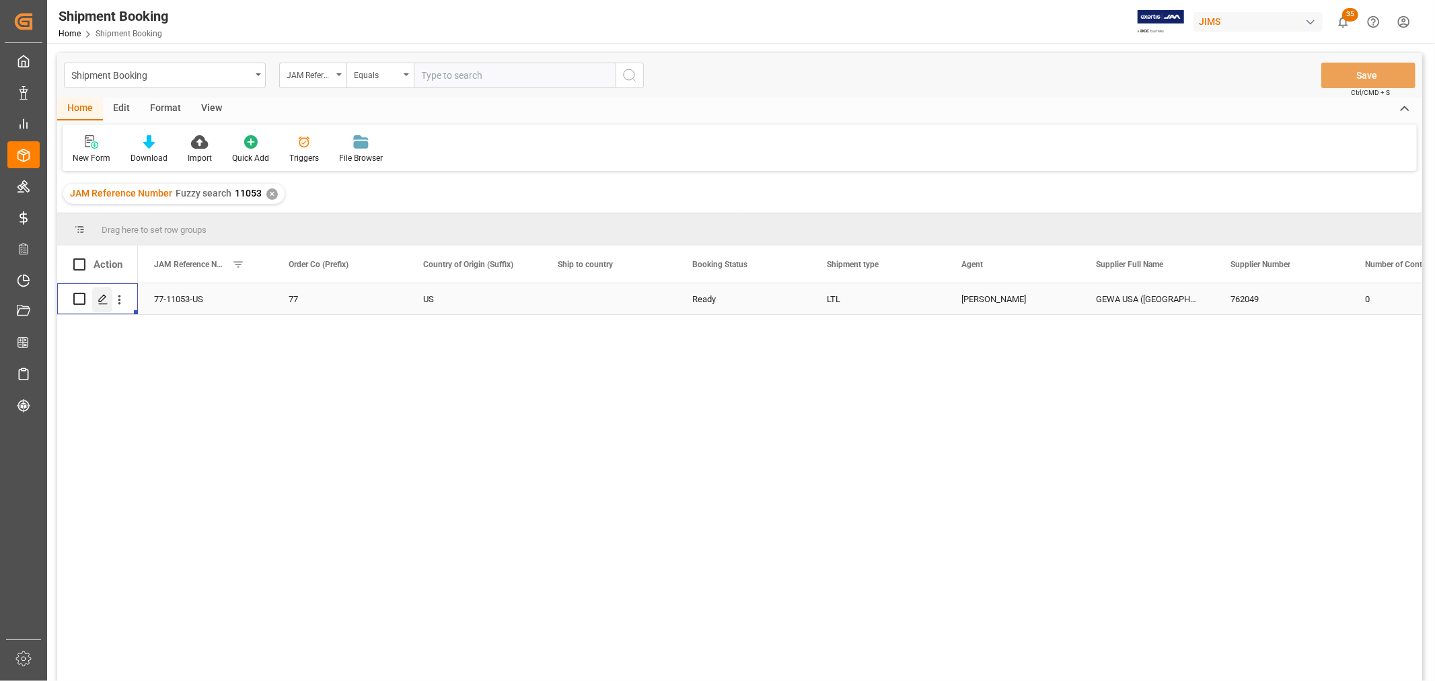
click at [95, 301] on div "Press SPACE to select this row." at bounding box center [102, 299] width 20 height 25
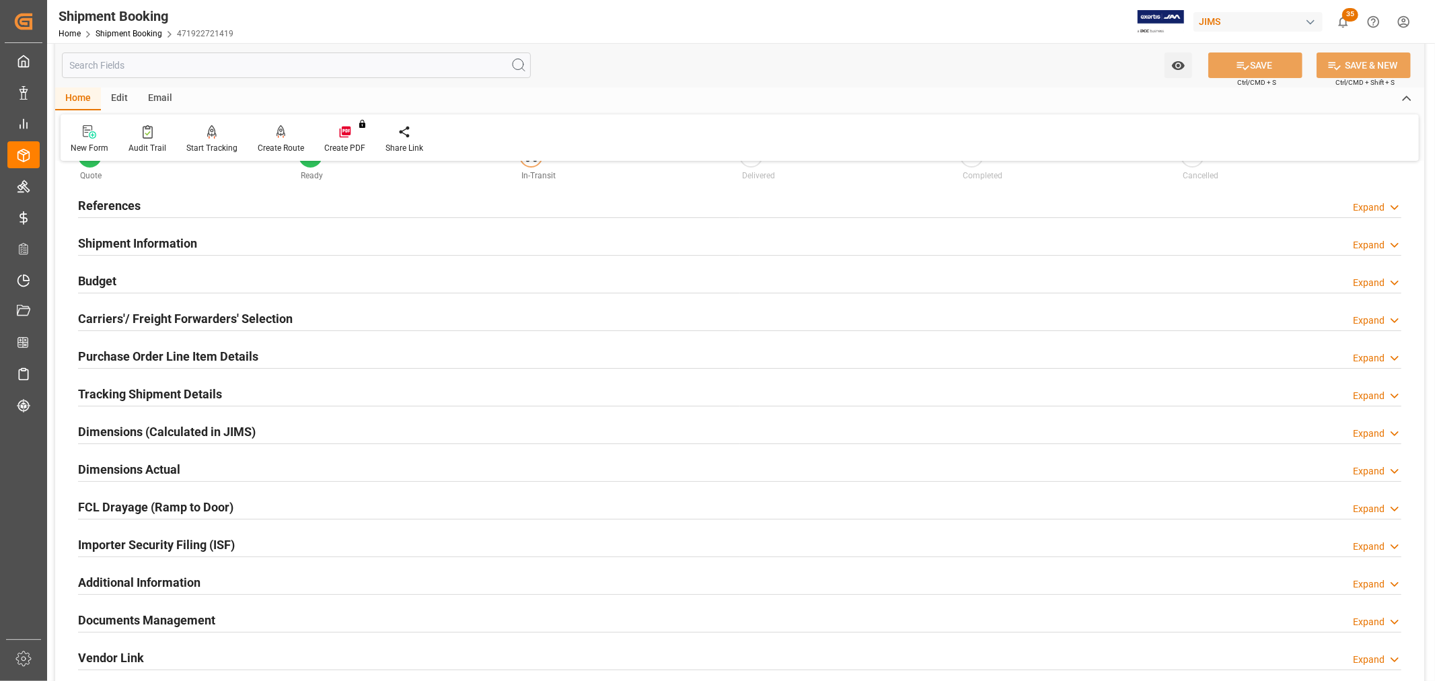
scroll to position [75, 0]
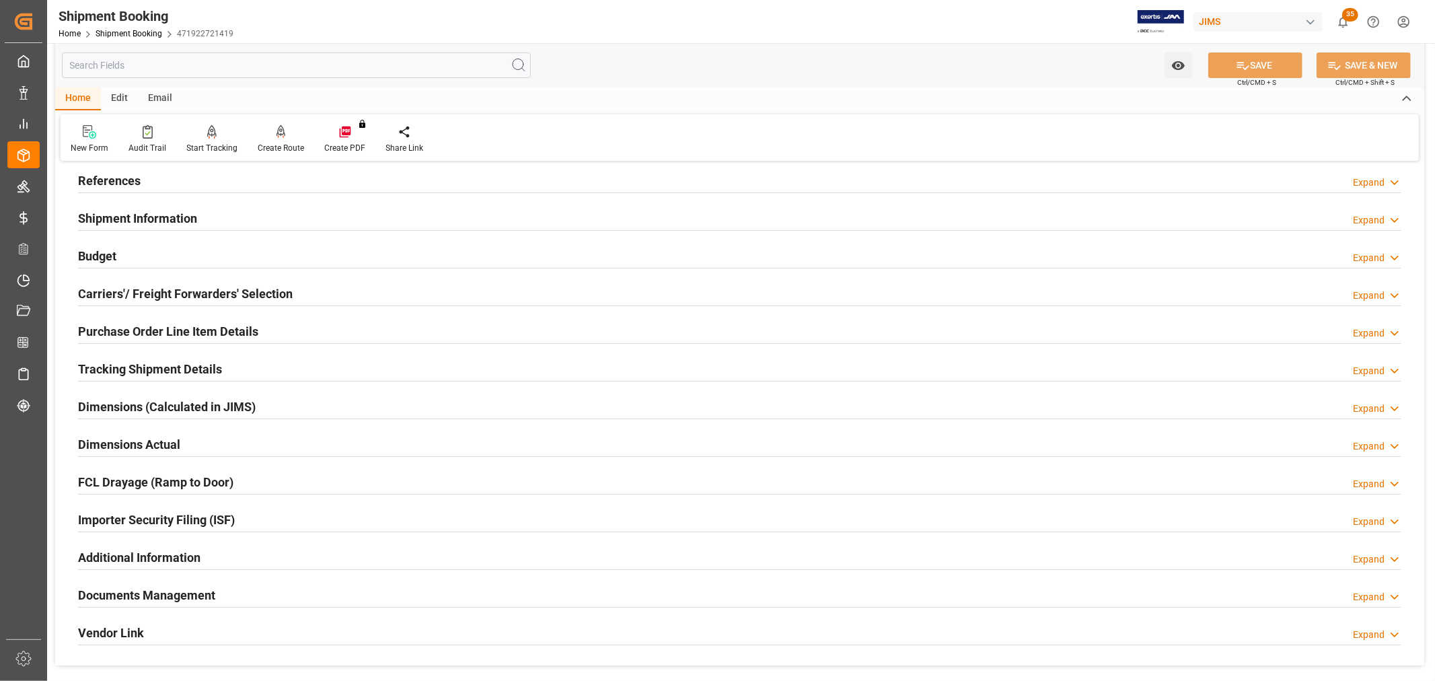
click at [82, 251] on h2 "Budget" at bounding box center [97, 256] width 38 height 18
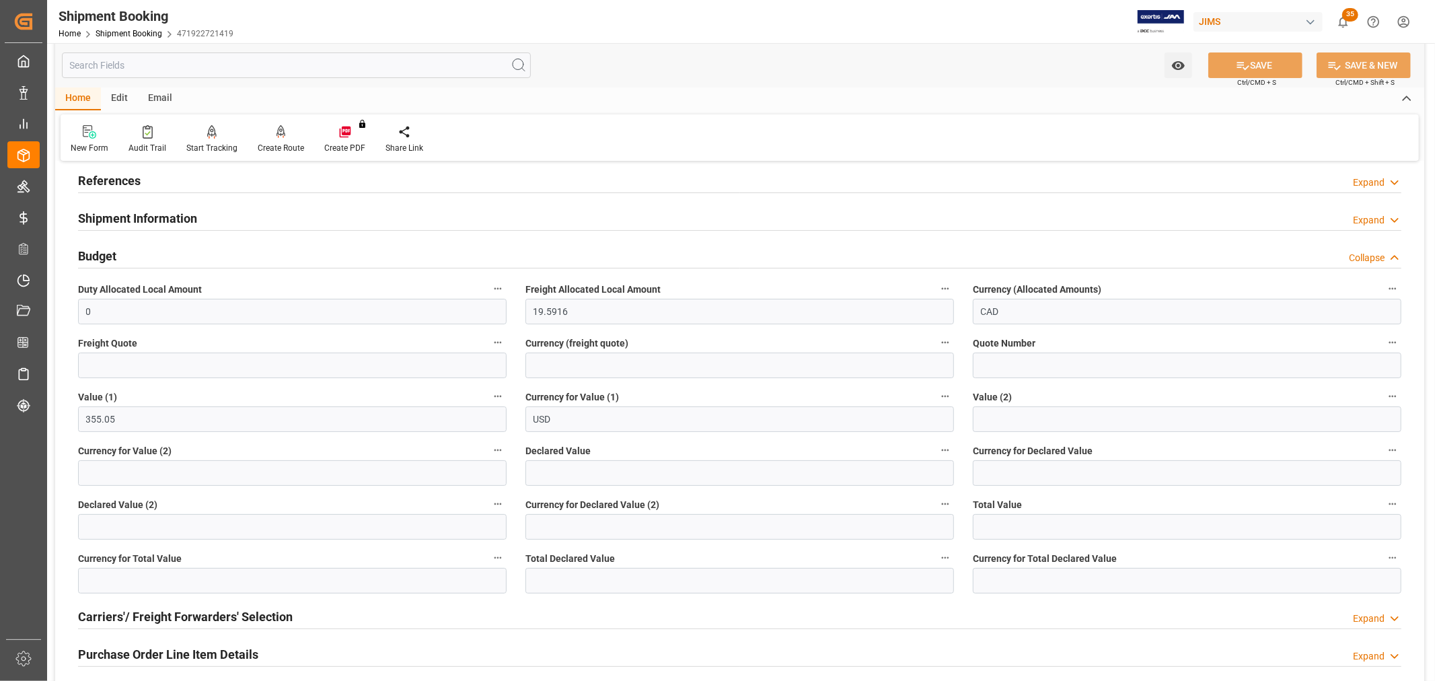
click at [82, 251] on h2 "Budget" at bounding box center [97, 256] width 38 height 18
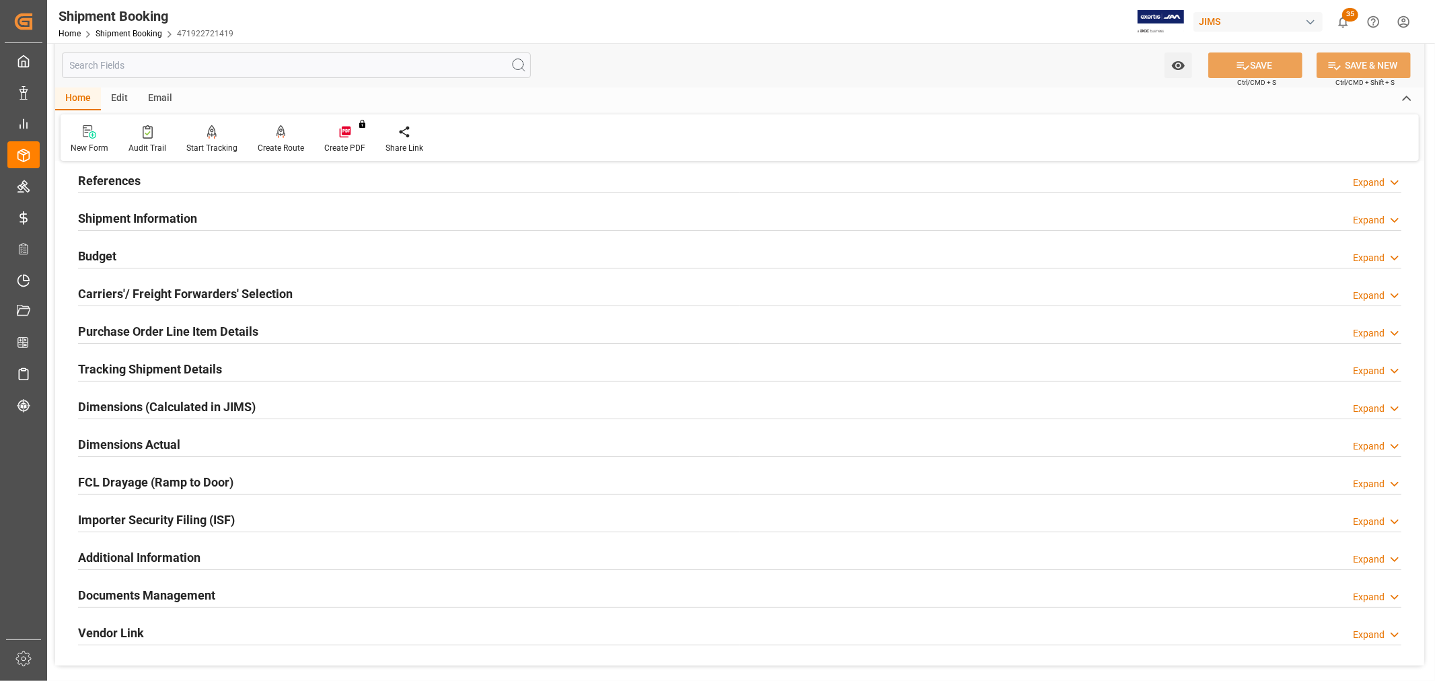
click at [86, 328] on h2 "Purchase Order Line Item Details" at bounding box center [168, 331] width 180 height 18
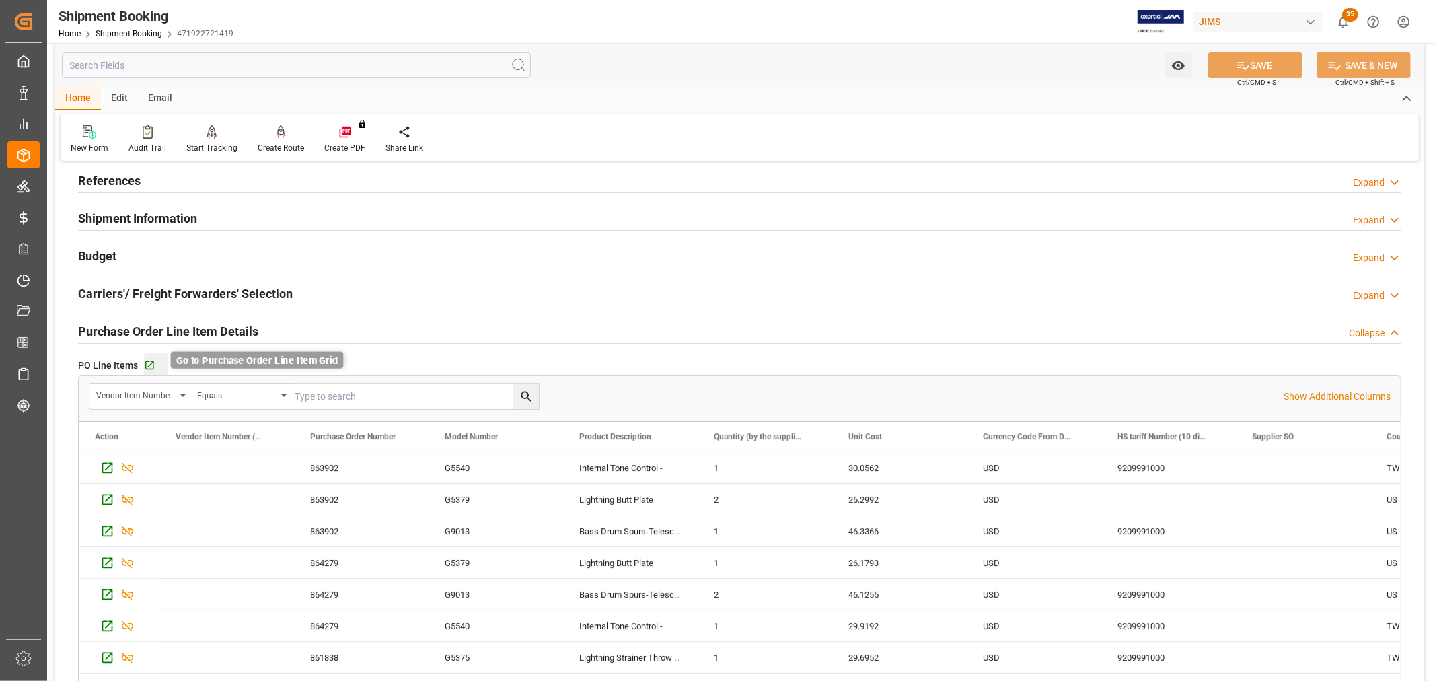
click at [147, 365] on icon "button" at bounding box center [149, 365] width 11 height 11
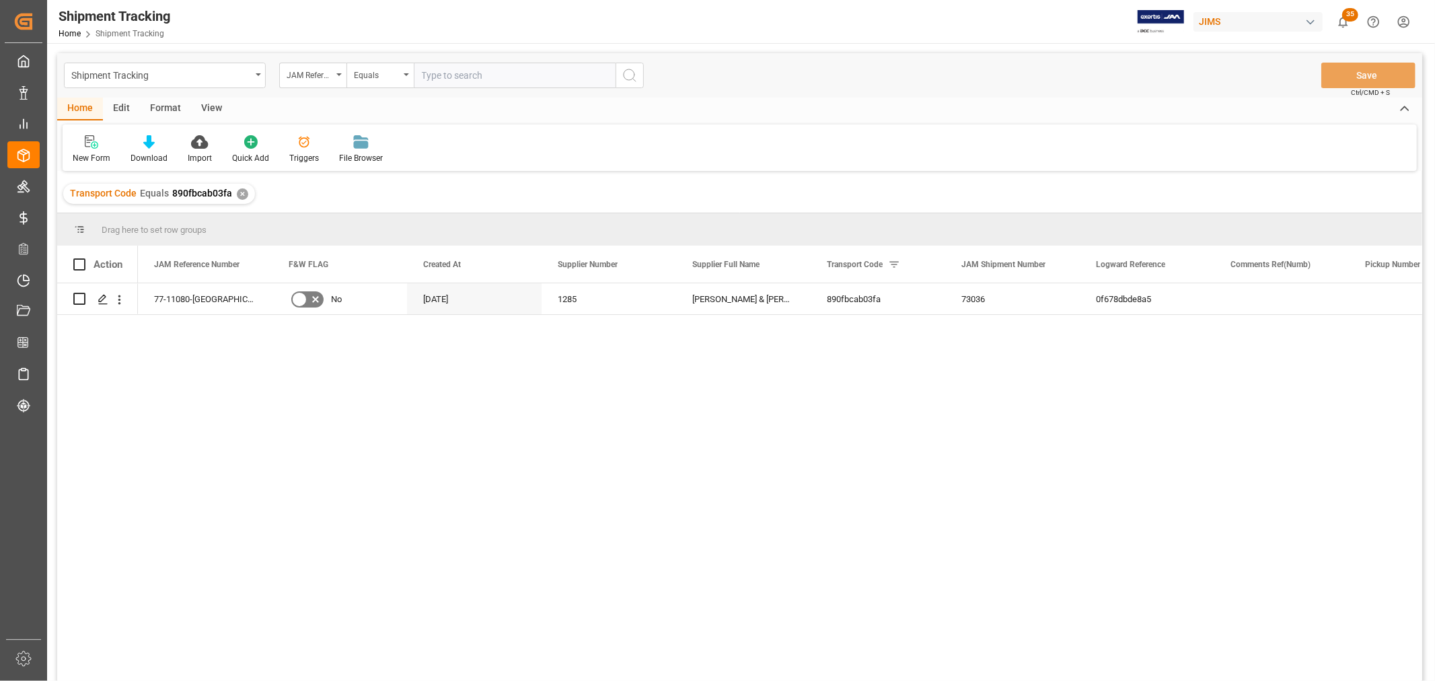
click at [209, 105] on div "View" at bounding box center [211, 109] width 41 height 23
click at [78, 152] on div "Default" at bounding box center [86, 158] width 26 height 12
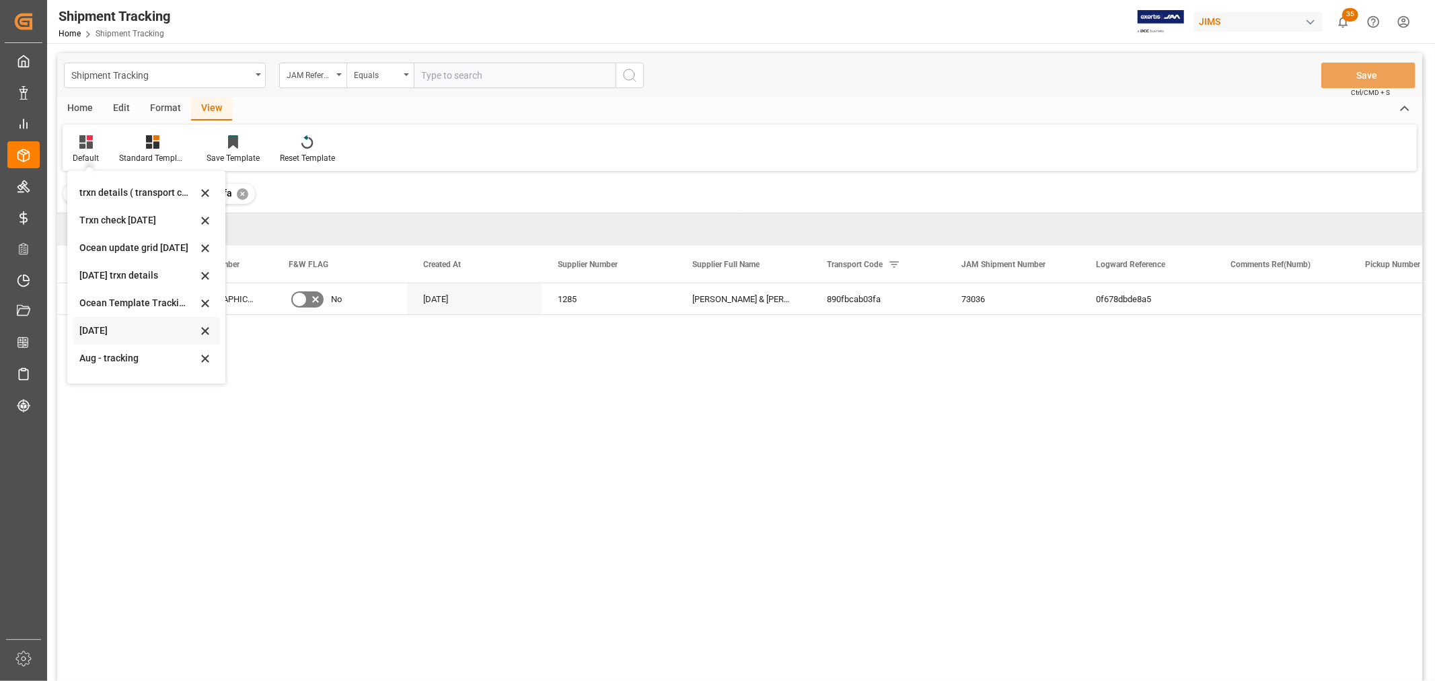
scroll to position [211, 0]
click at [151, 362] on div "tracking GIT template - Rev" at bounding box center [138, 365] width 118 height 14
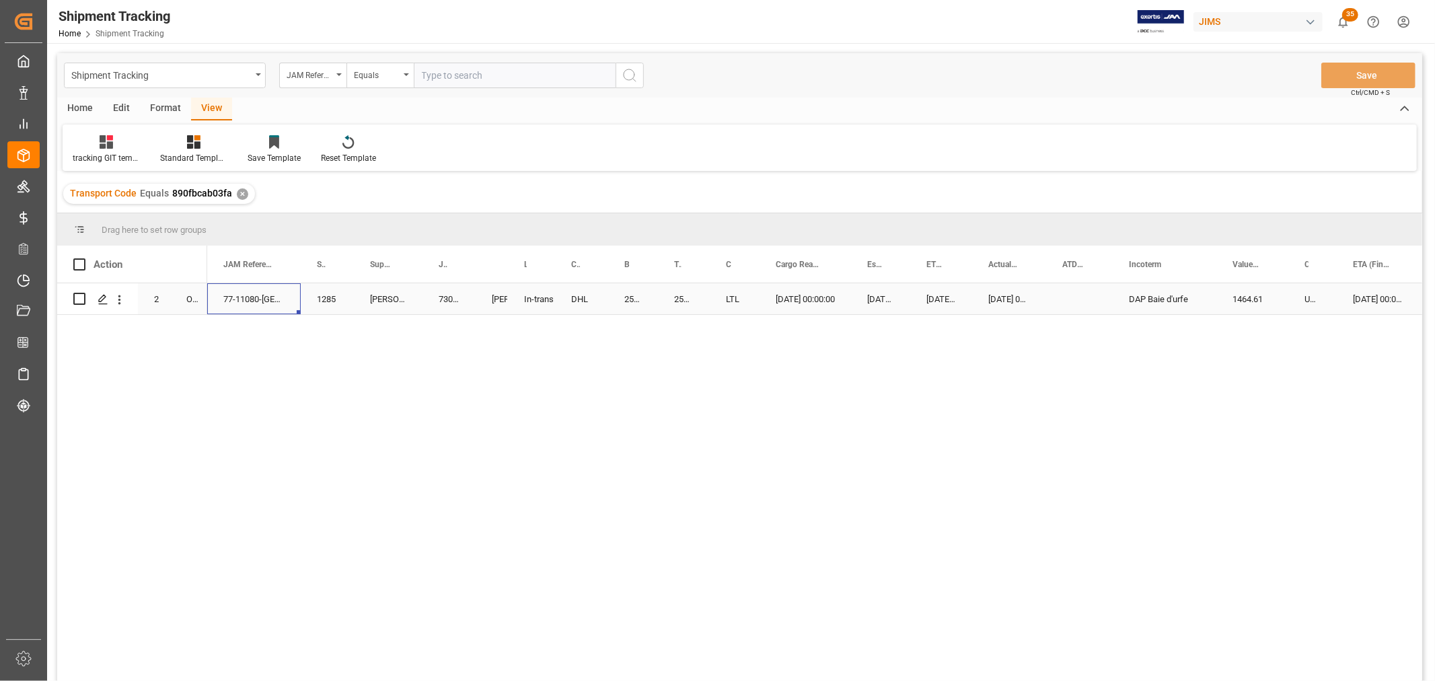
click at [229, 303] on div "77-11080-[GEOGRAPHIC_DATA]" at bounding box center [254, 298] width 94 height 31
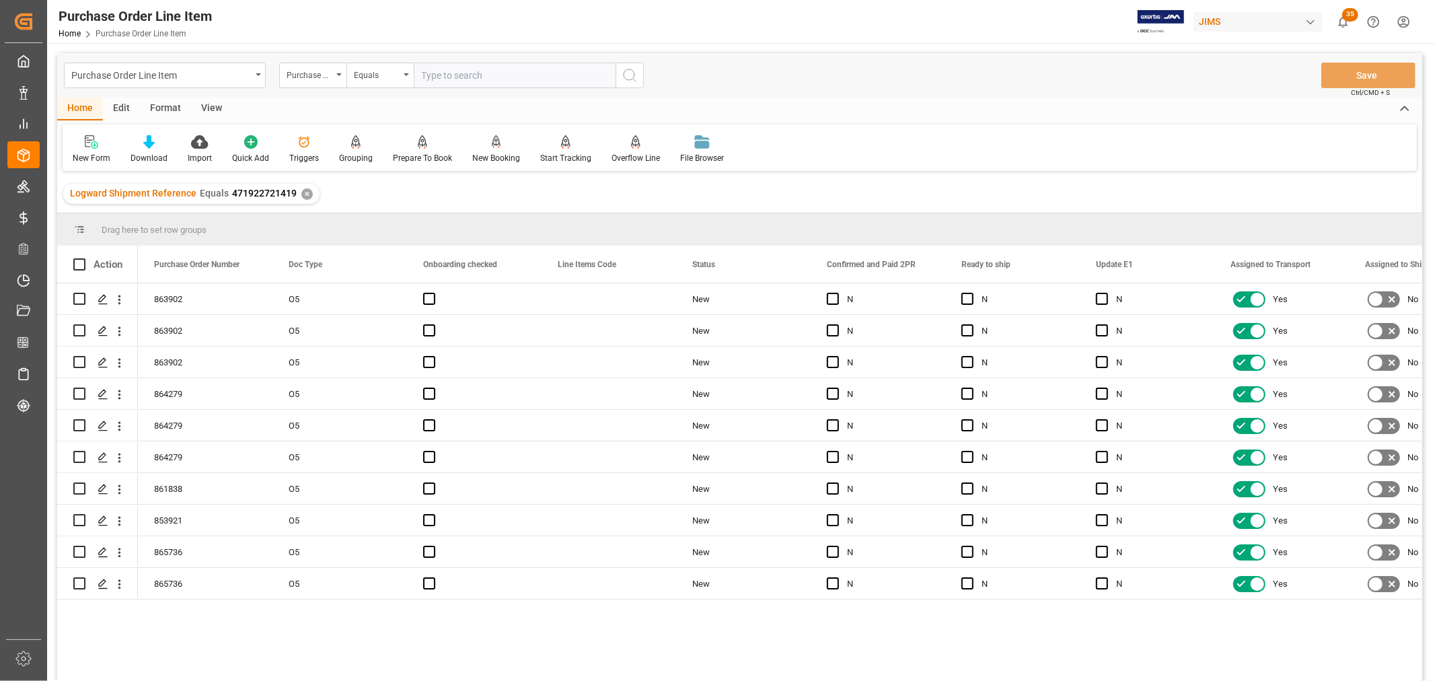
click at [209, 110] on div "View" at bounding box center [211, 109] width 41 height 23
click at [85, 145] on icon at bounding box center [85, 141] width 13 height 13
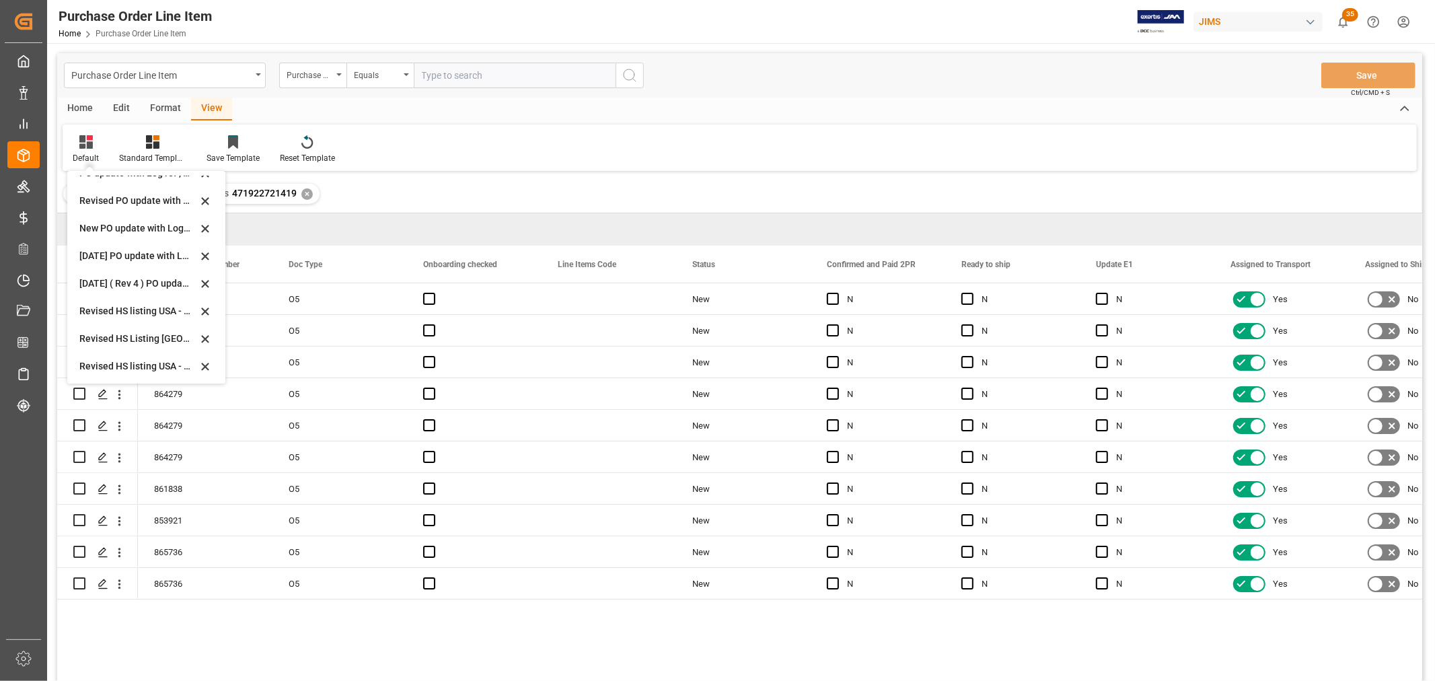
scroll to position [374, 0]
click at [95, 306] on div "Revised HS Listing [GEOGRAPHIC_DATA]" at bounding box center [138, 313] width 118 height 14
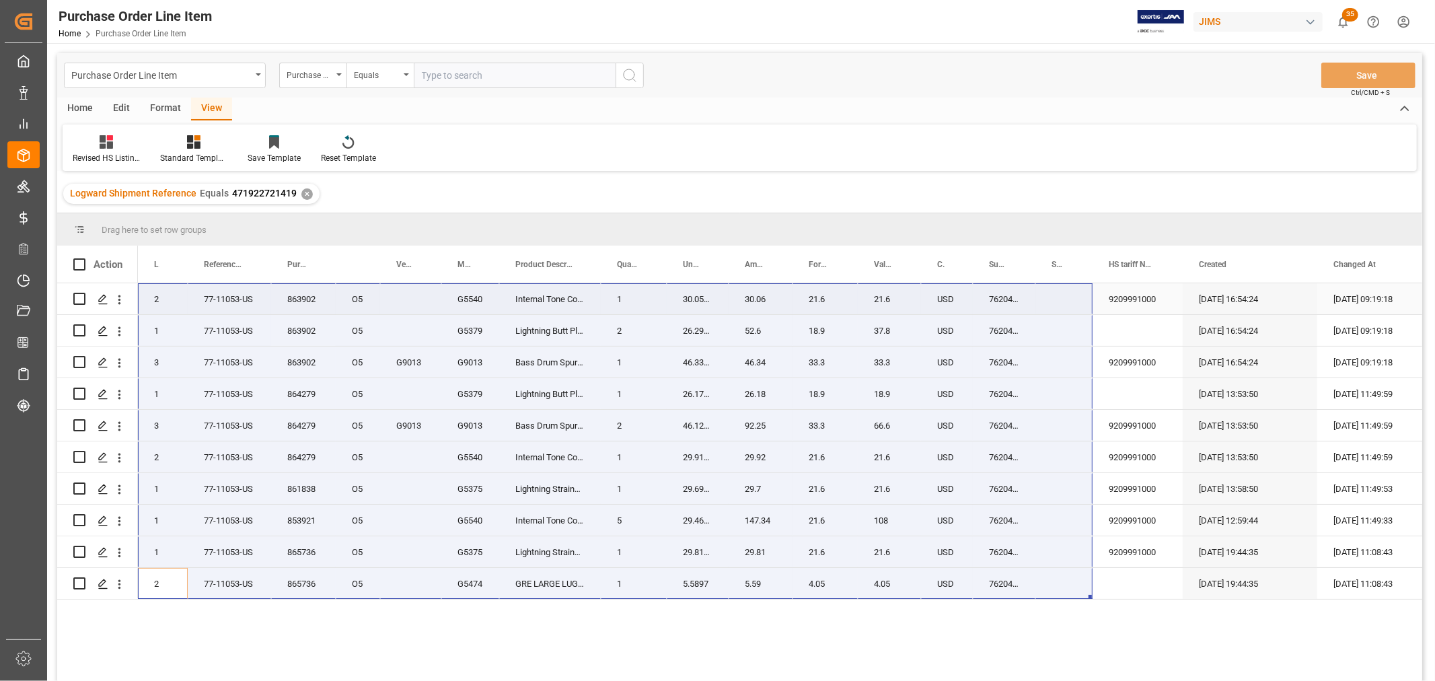
drag, startPoint x: 160, startPoint y: 586, endPoint x: 1037, endPoint y: 306, distance: 920.5
click at [1037, 306] on div "863902 O5 2 77-11053-US G5540 Internal Tone Control - 1 30.0562 30.06 21.6 21.6…" at bounding box center [795, 441] width 1314 height 316
